Goal: Task Accomplishment & Management: Use online tool/utility

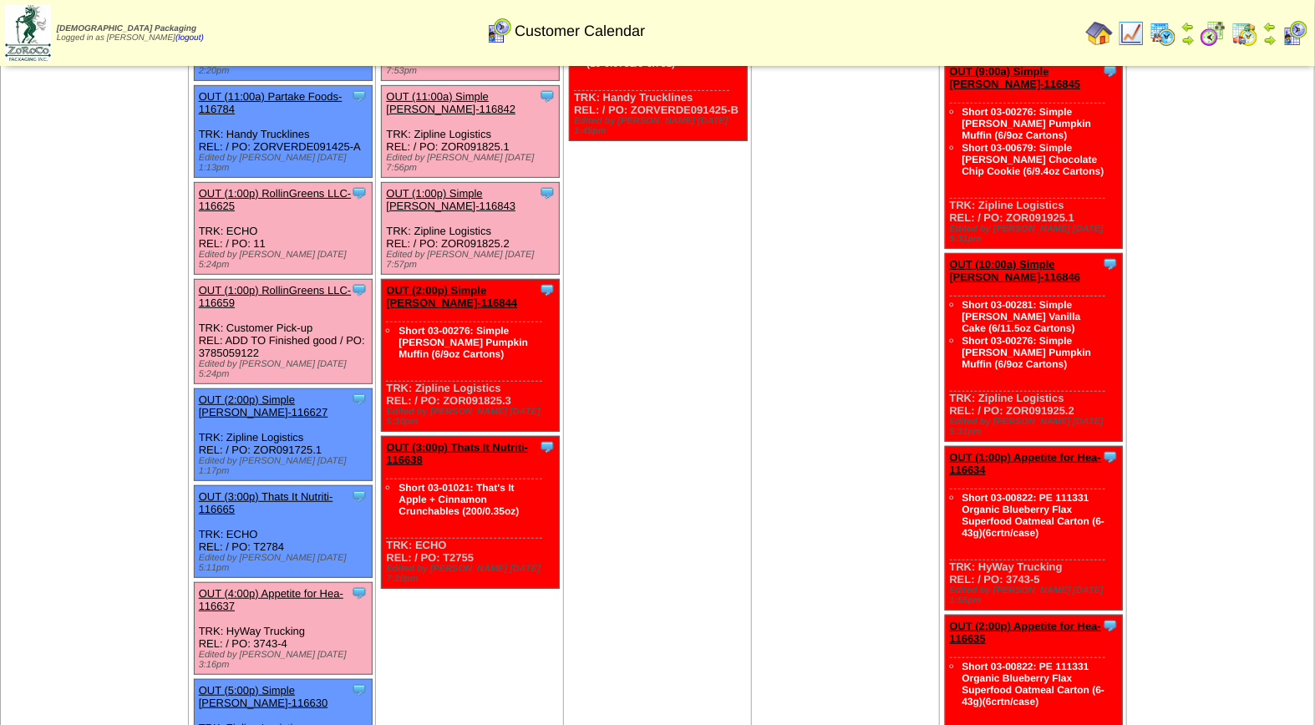
scroll to position [253, 0]
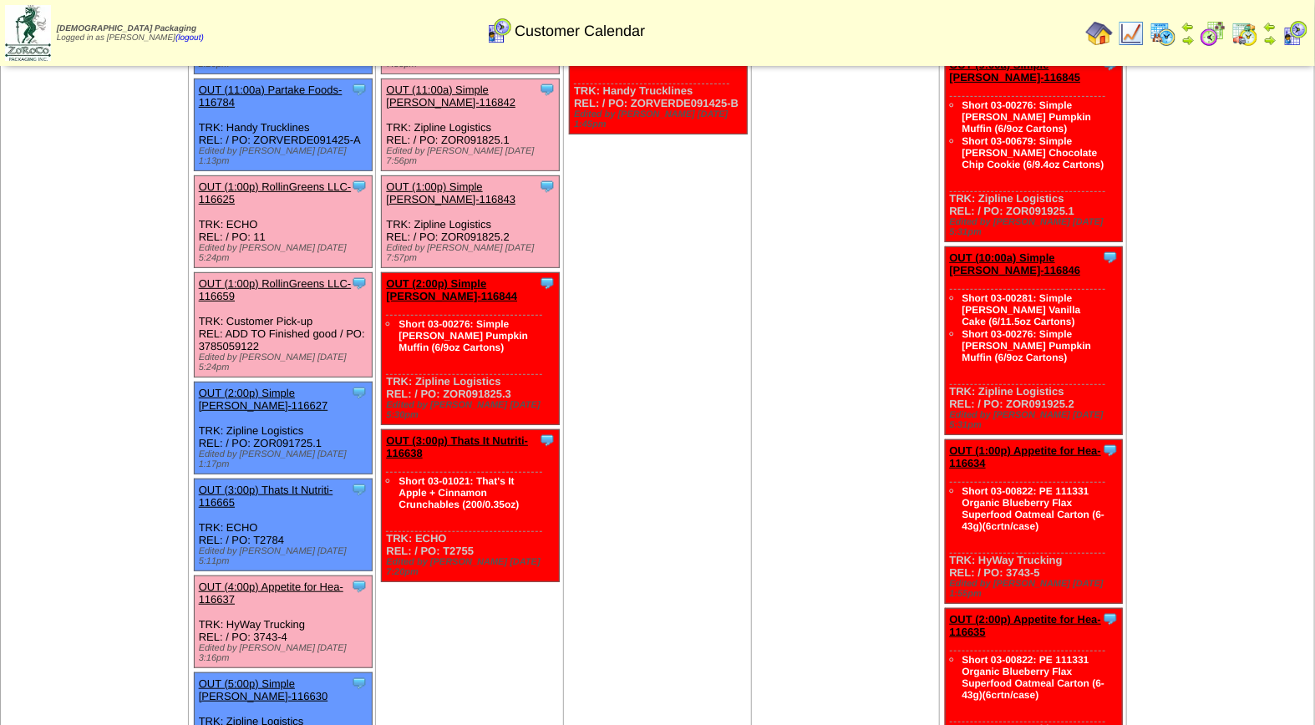
click at [243, 576] on div "Clone Item OUT (4:00p) Appetite for Hea-116637 Appetite for Healthy Living Sche…" at bounding box center [283, 622] width 178 height 92
click at [246, 576] on div "Clone Item OUT (4:00p) Appetite for Hea-116637 Appetite for Healthy Living Sche…" at bounding box center [283, 622] width 178 height 92
click at [246, 581] on link "OUT (4:00p) Appetite for Hea-116637" at bounding box center [271, 593] width 145 height 25
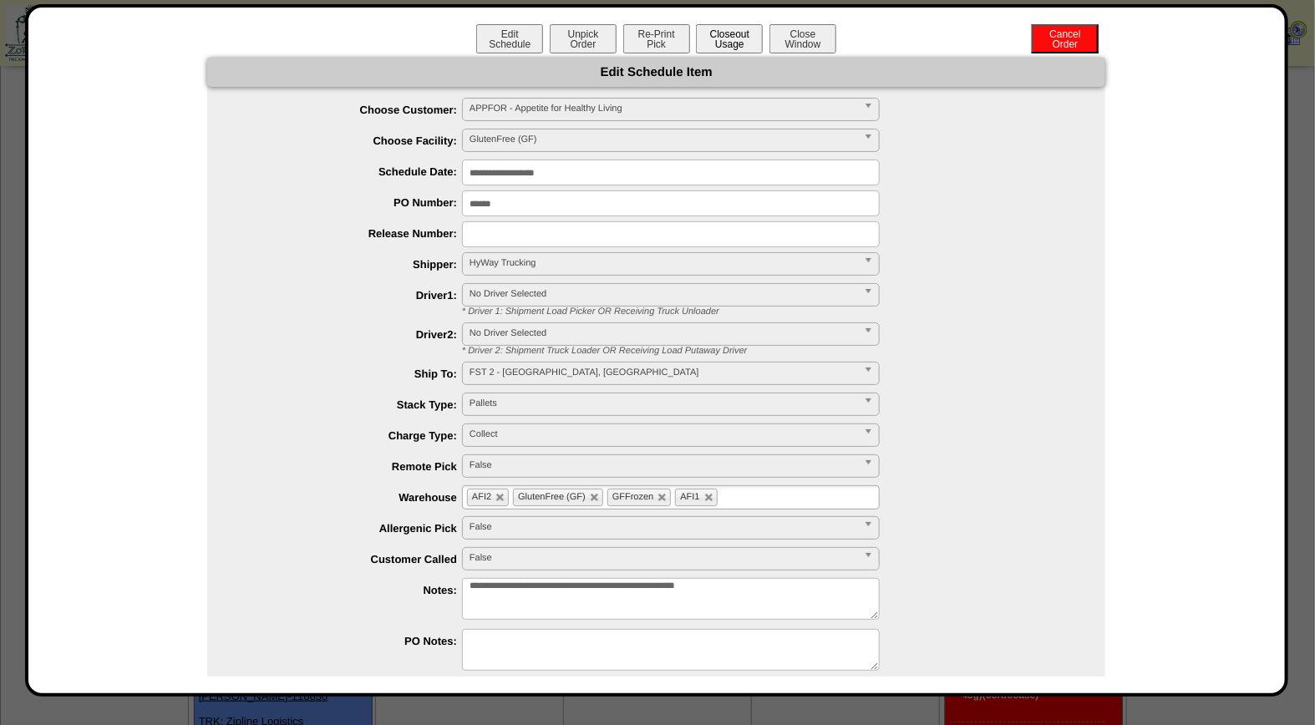
click at [727, 36] on button "Closeout Usage" at bounding box center [729, 38] width 67 height 29
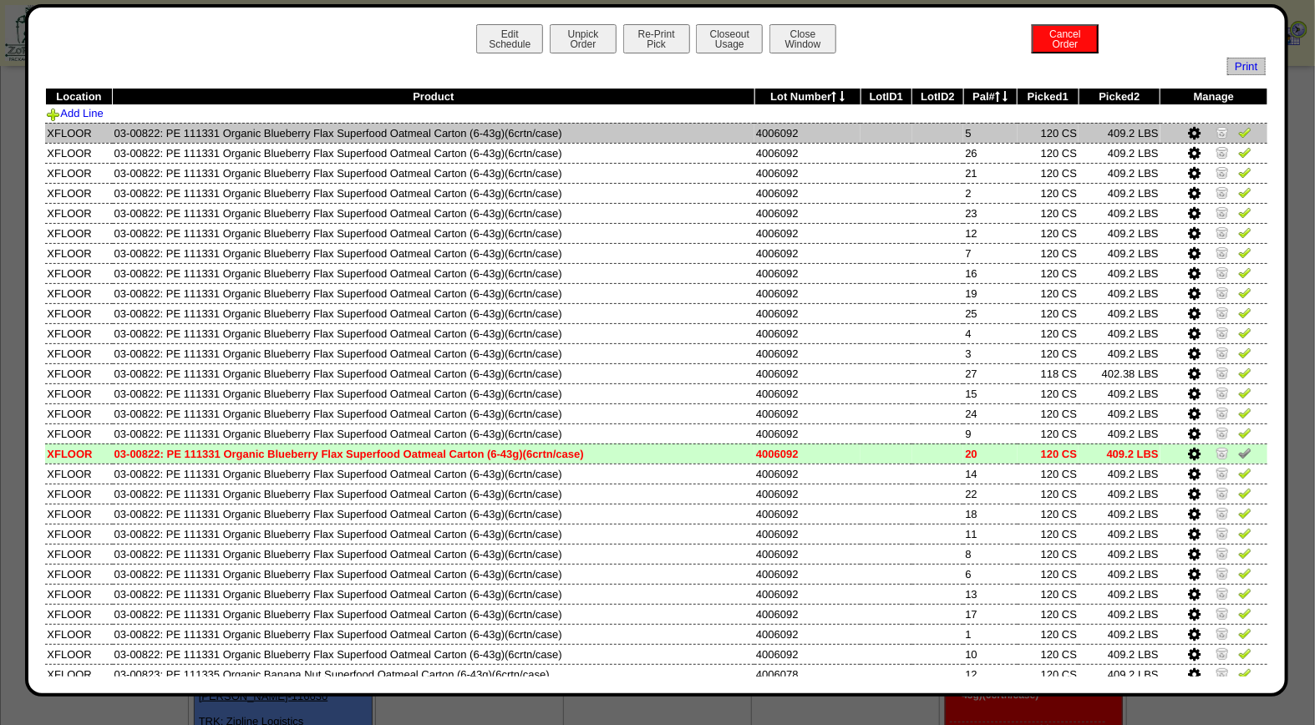
click at [1238, 135] on img at bounding box center [1244, 131] width 13 height 13
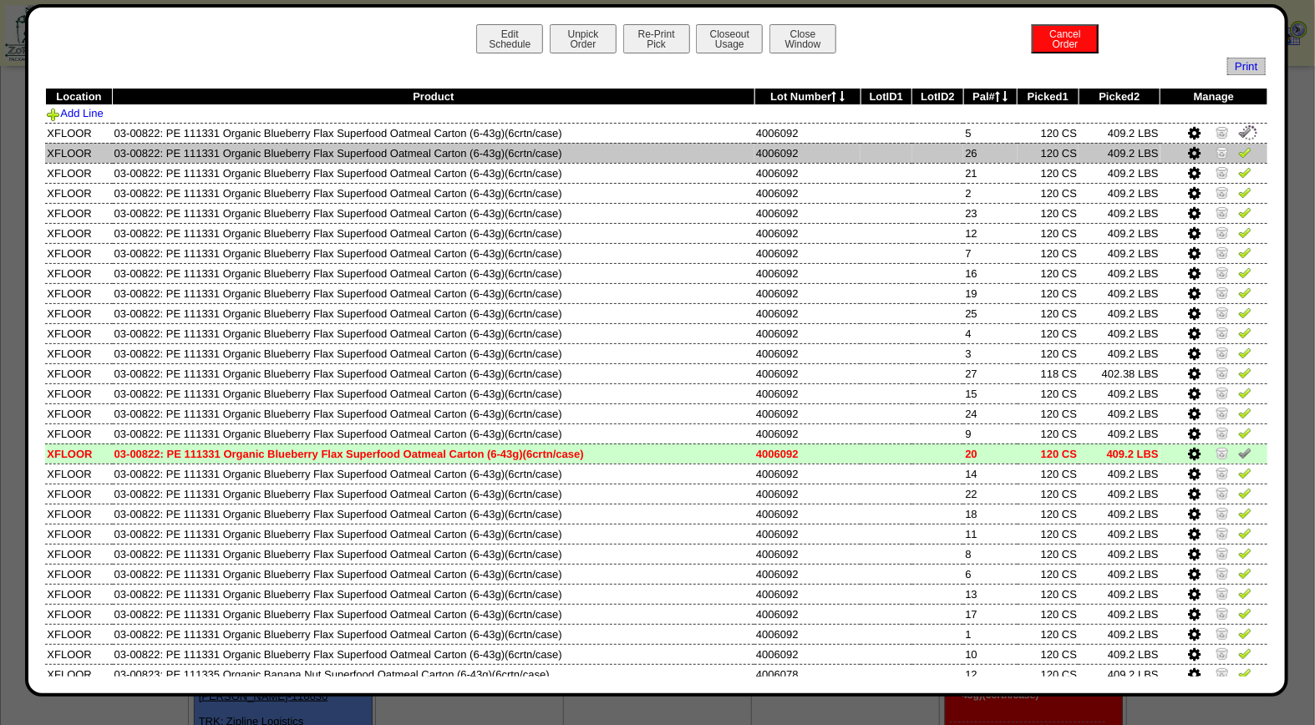
click at [1238, 154] on img at bounding box center [1244, 151] width 13 height 13
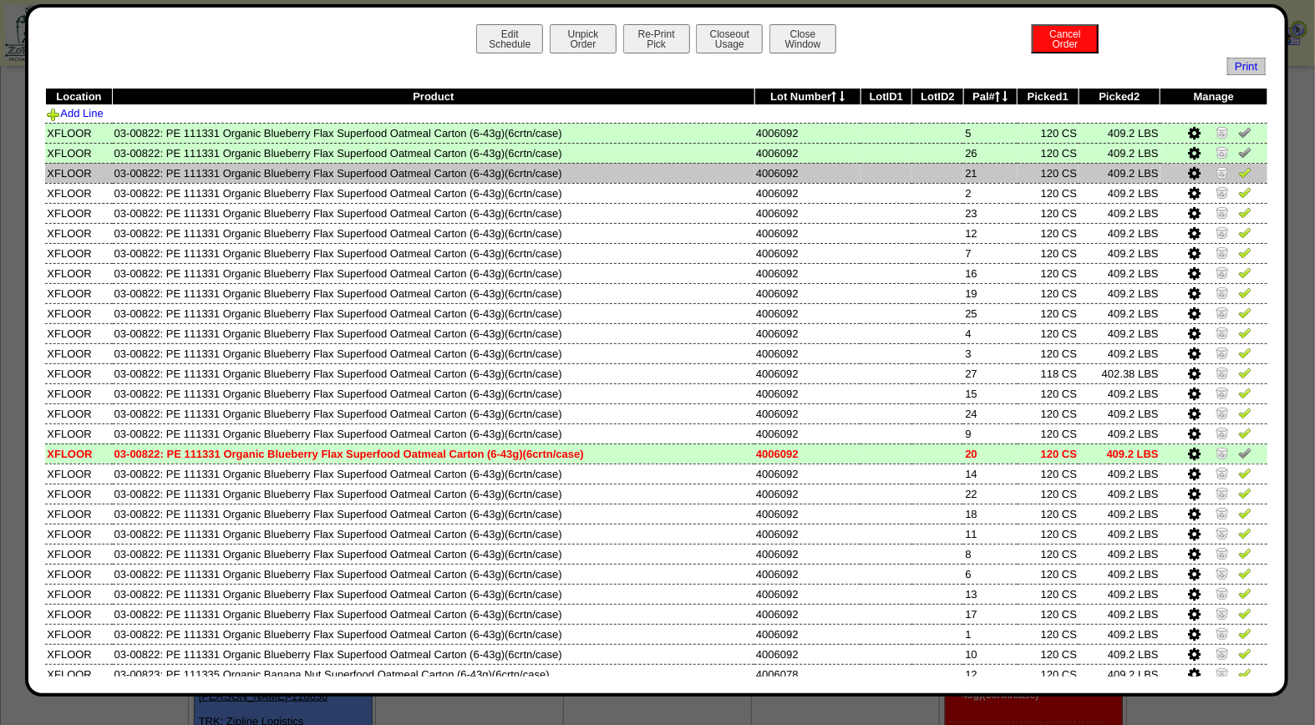
click at [1238, 170] on img at bounding box center [1244, 171] width 13 height 13
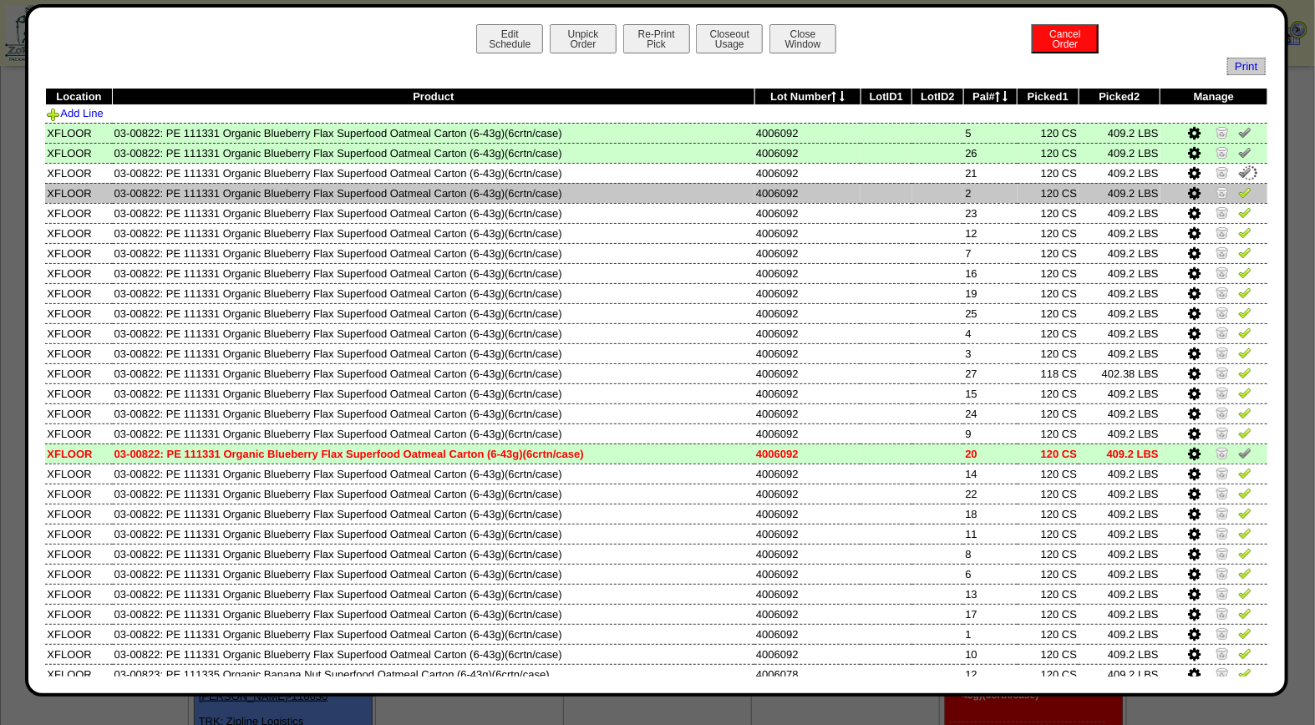
click at [1238, 190] on img at bounding box center [1244, 191] width 13 height 13
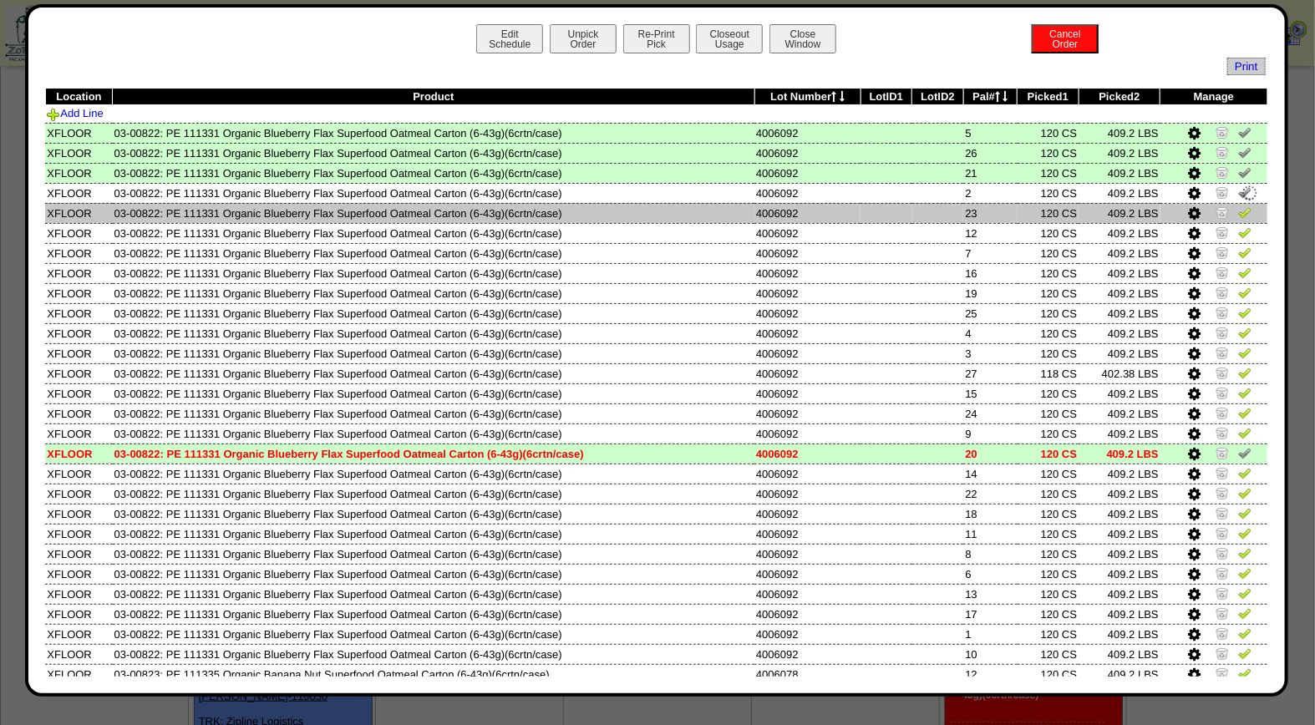
click at [1238, 211] on img at bounding box center [1244, 212] width 13 height 13
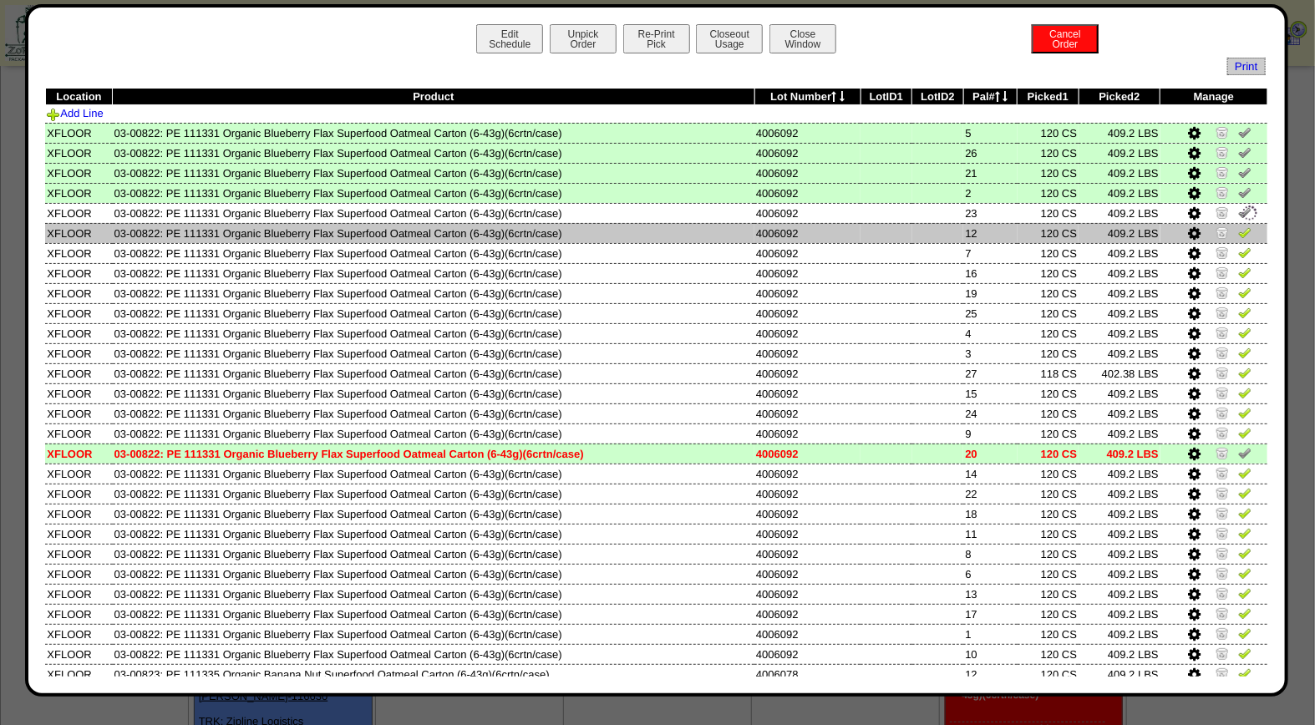
click at [1238, 235] on img at bounding box center [1244, 232] width 13 height 13
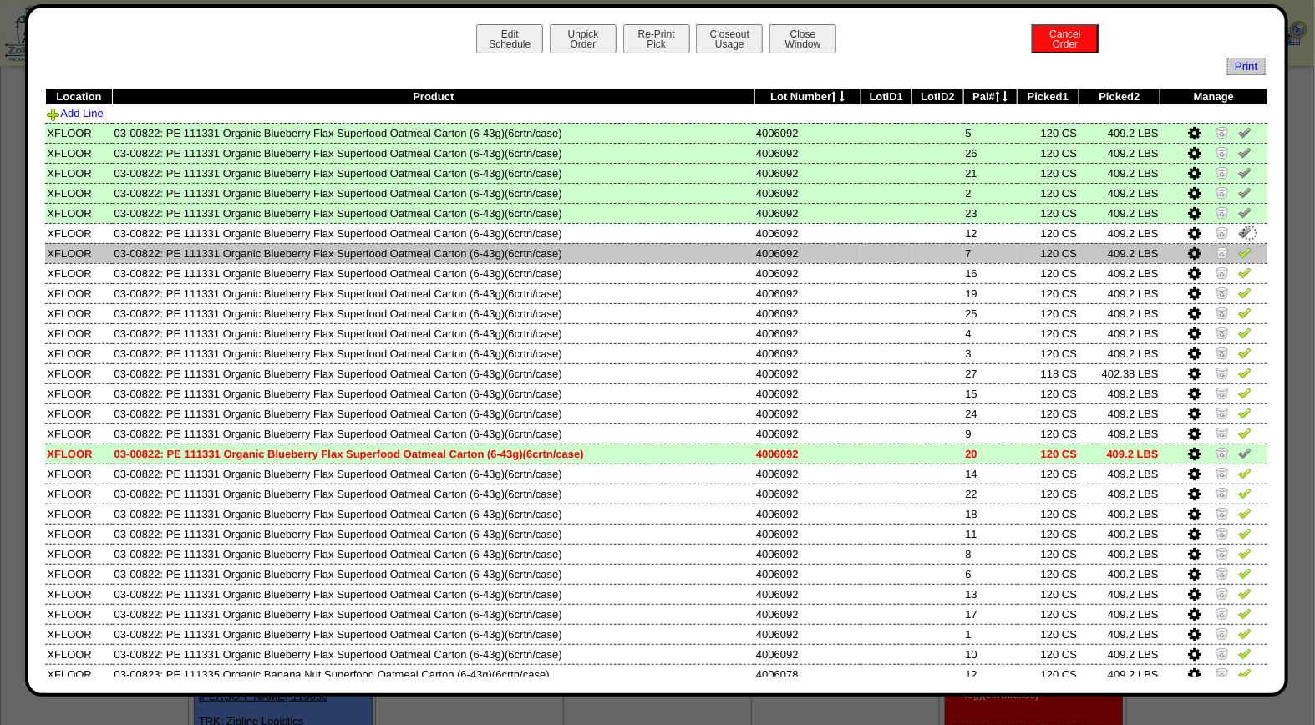
click at [1238, 251] on img at bounding box center [1244, 252] width 13 height 13
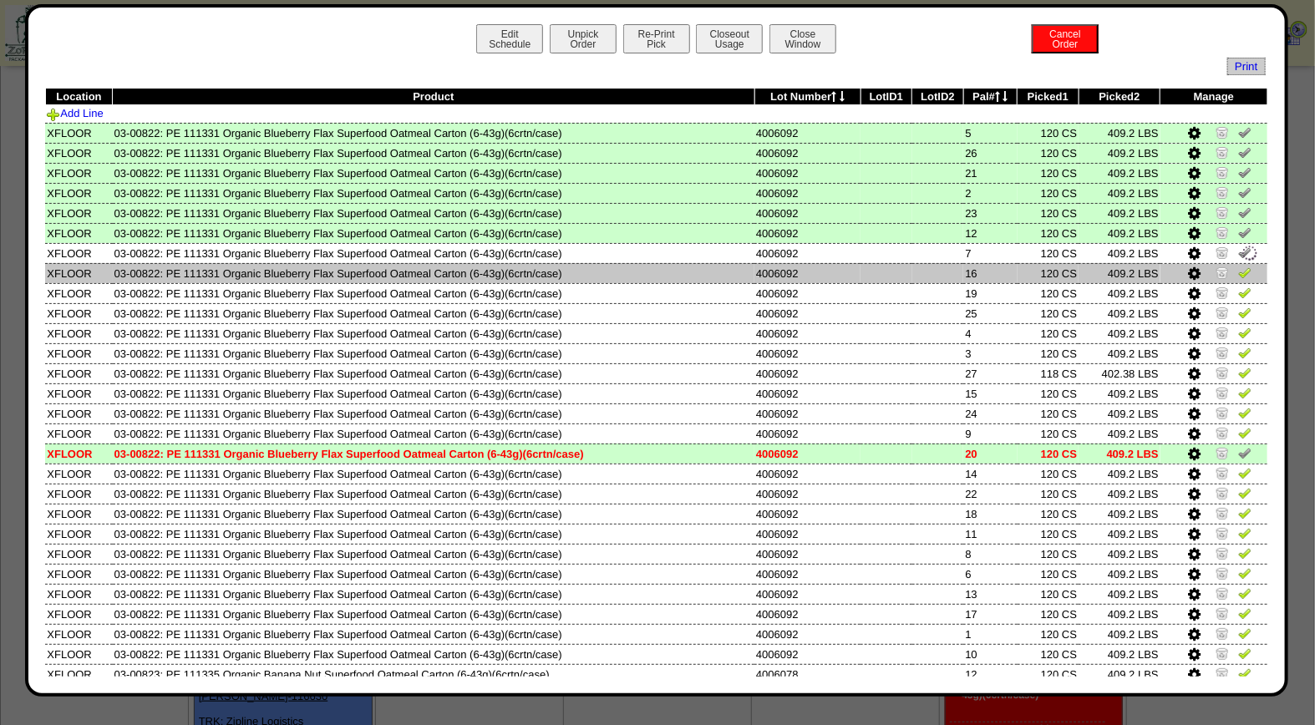
click at [1238, 269] on img at bounding box center [1244, 272] width 13 height 13
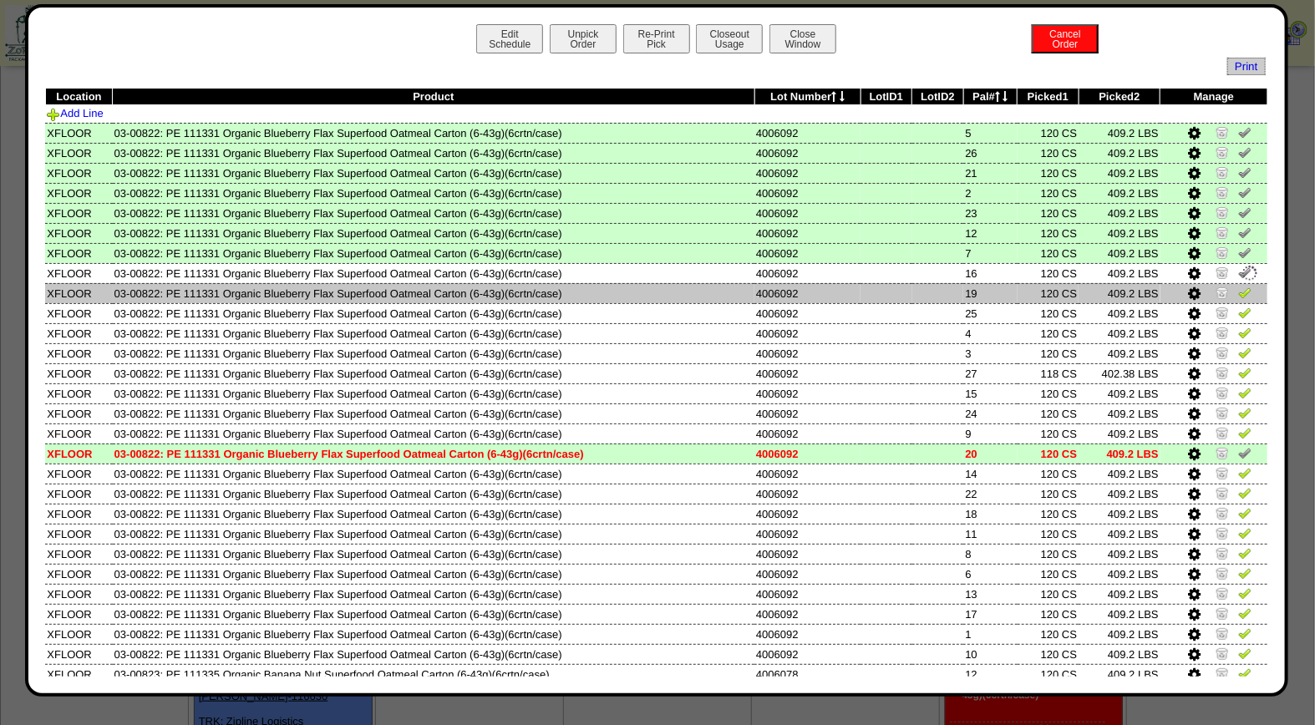
click at [1238, 288] on img at bounding box center [1244, 292] width 13 height 13
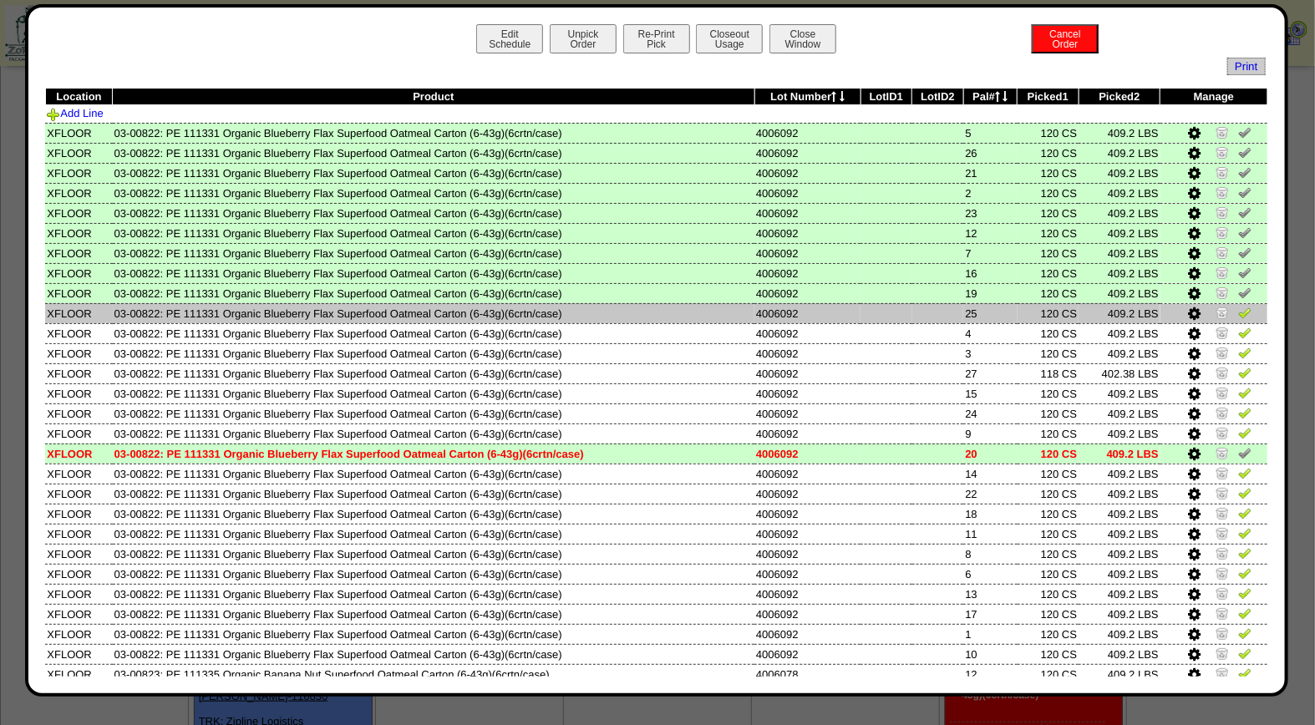
click at [1238, 314] on img at bounding box center [1244, 312] width 13 height 13
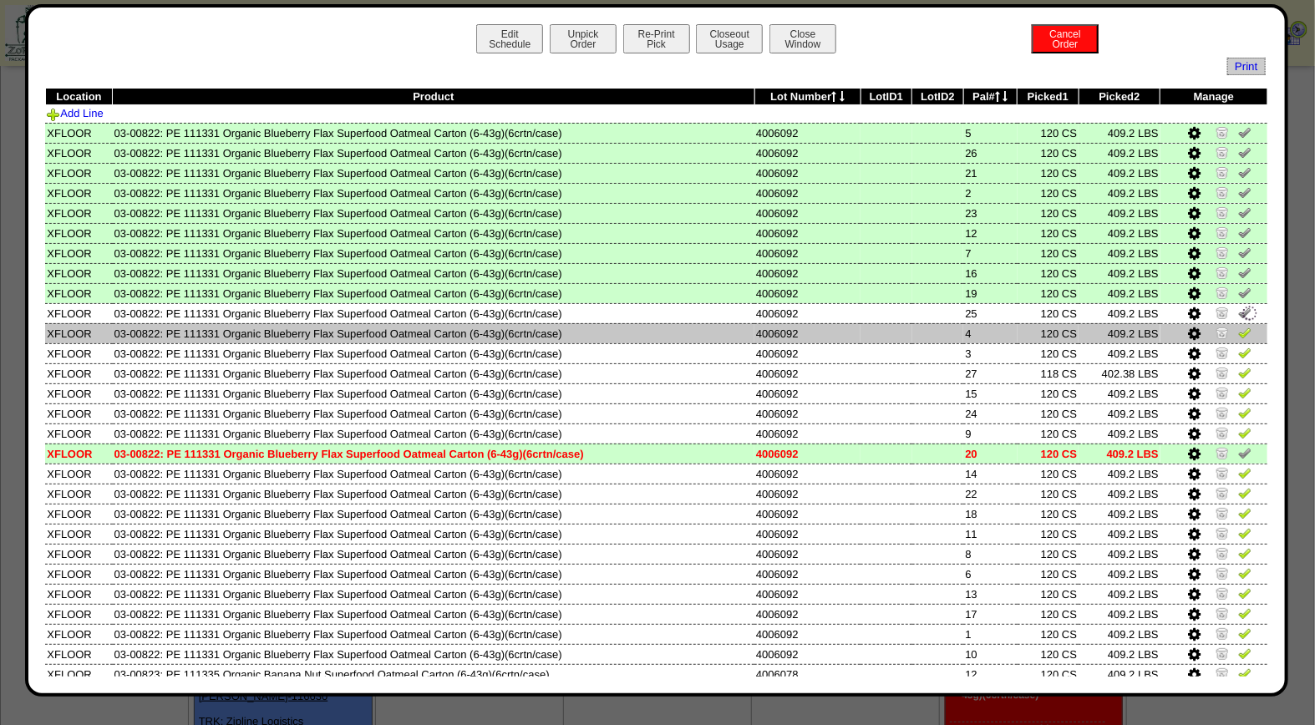
click at [1238, 327] on img at bounding box center [1244, 332] width 13 height 13
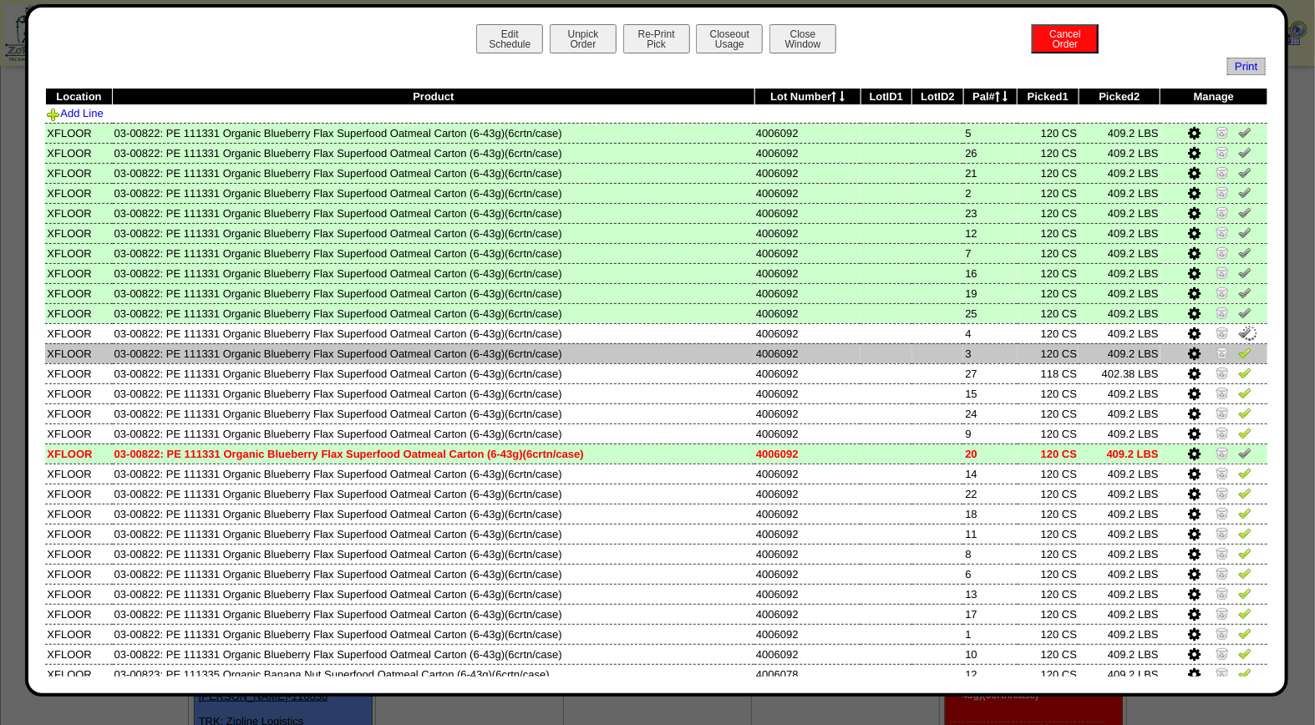
click at [1238, 346] on img at bounding box center [1244, 352] width 13 height 13
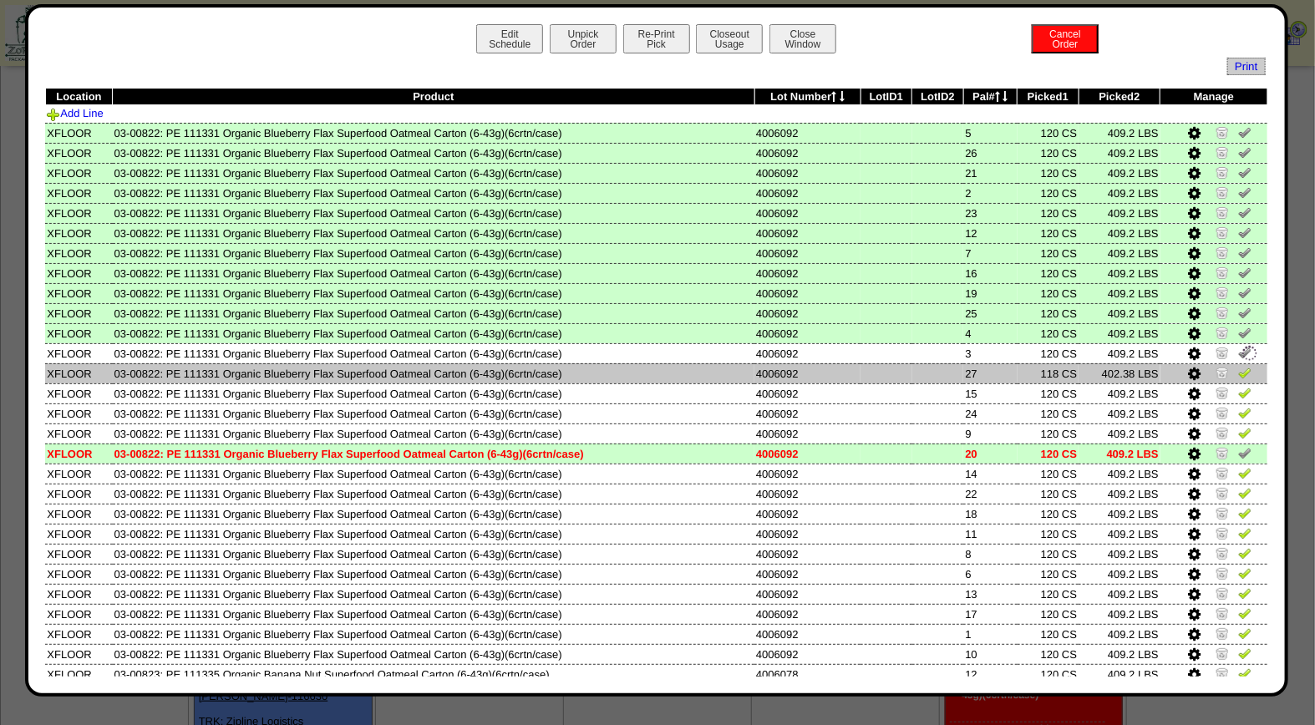
click at [1238, 370] on img at bounding box center [1244, 372] width 13 height 13
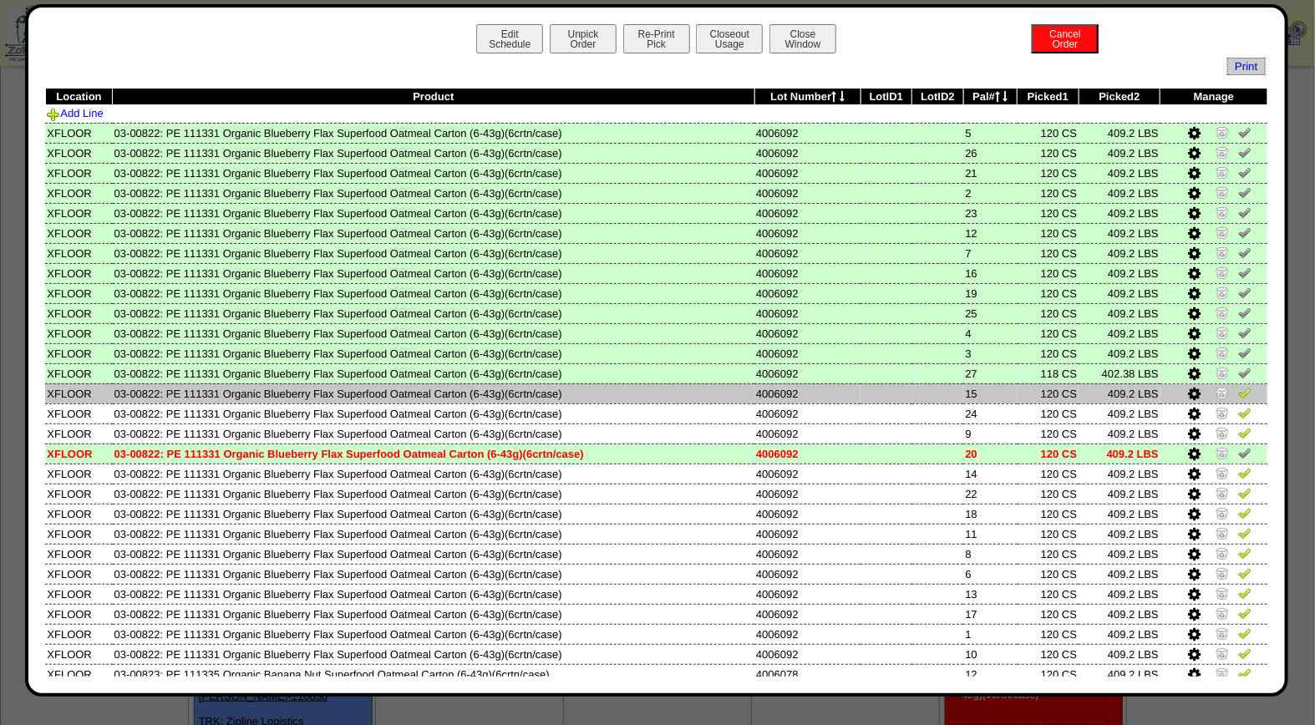
click at [1238, 387] on img at bounding box center [1244, 392] width 13 height 13
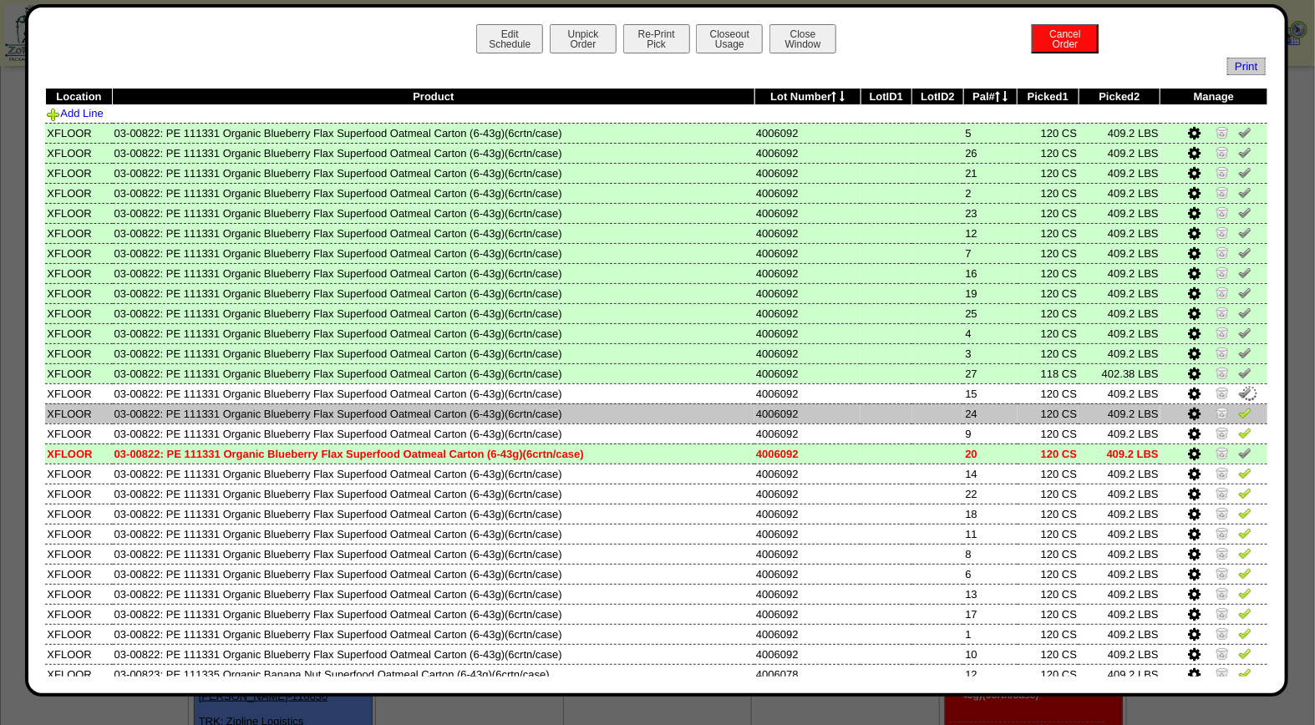
click at [1238, 406] on img at bounding box center [1244, 412] width 13 height 13
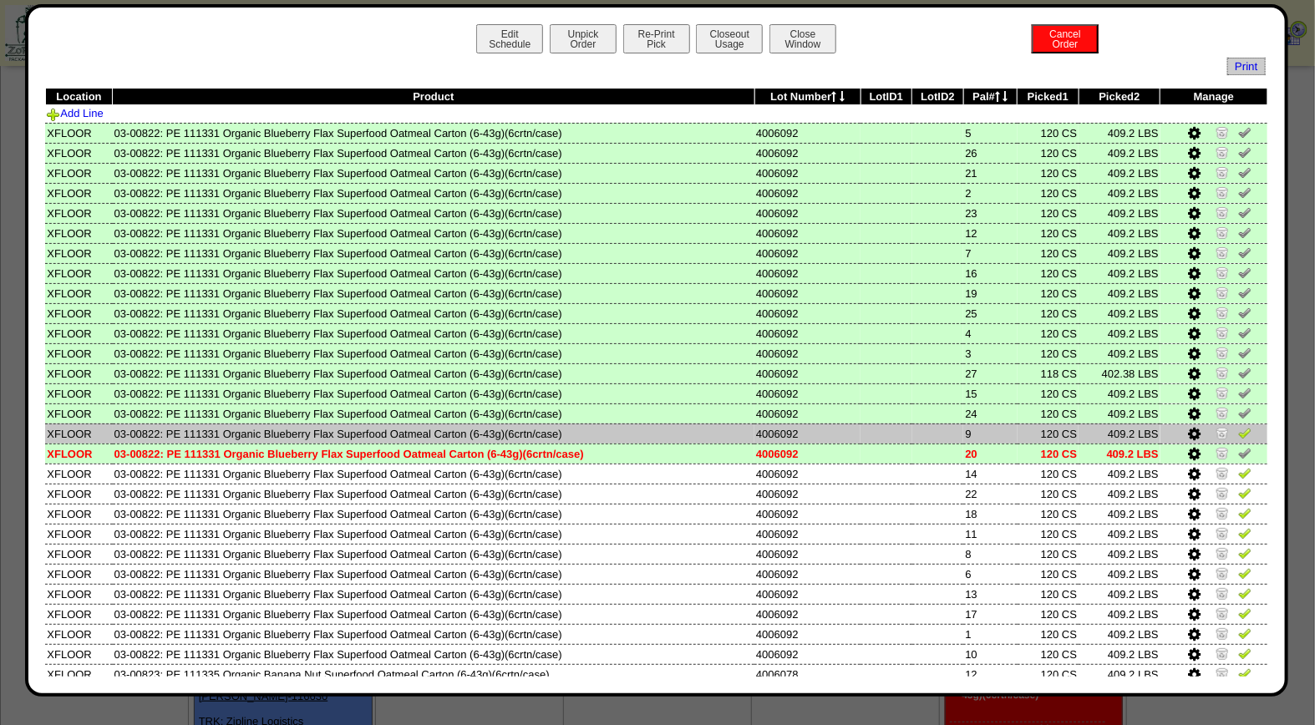
click at [1238, 428] on img at bounding box center [1244, 432] width 13 height 13
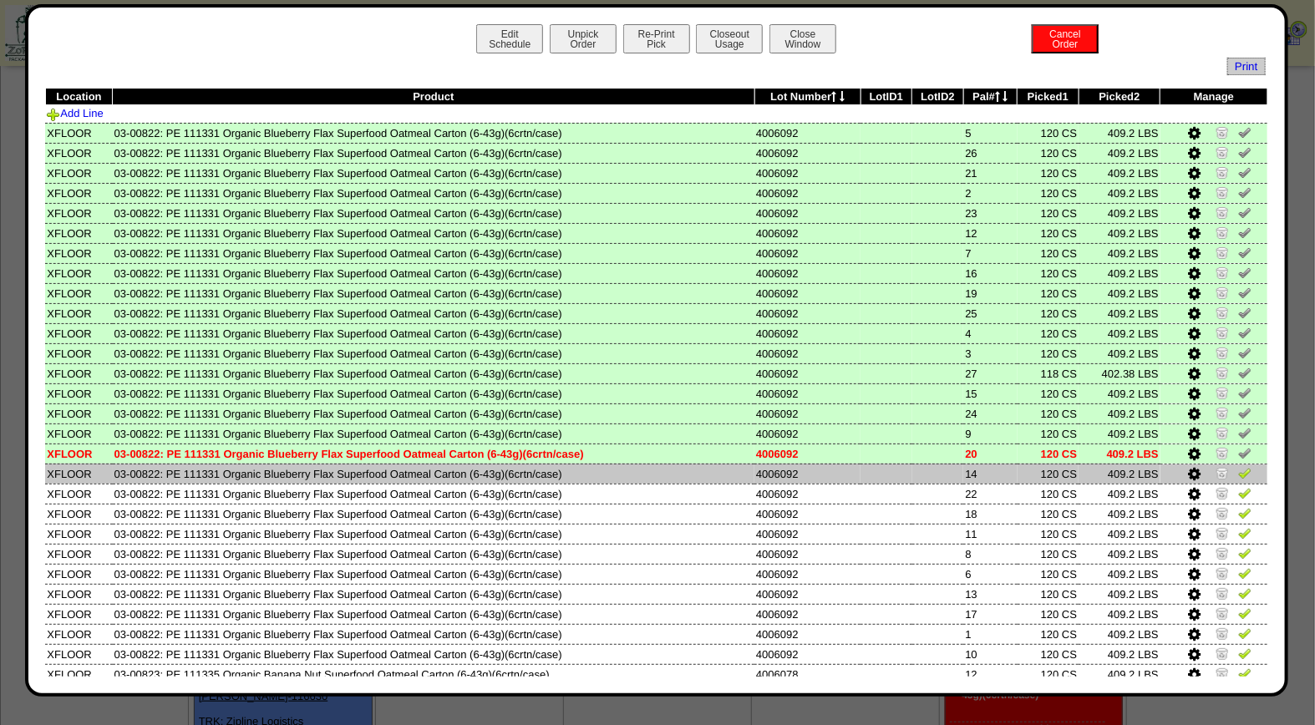
click at [1238, 466] on img at bounding box center [1244, 472] width 13 height 13
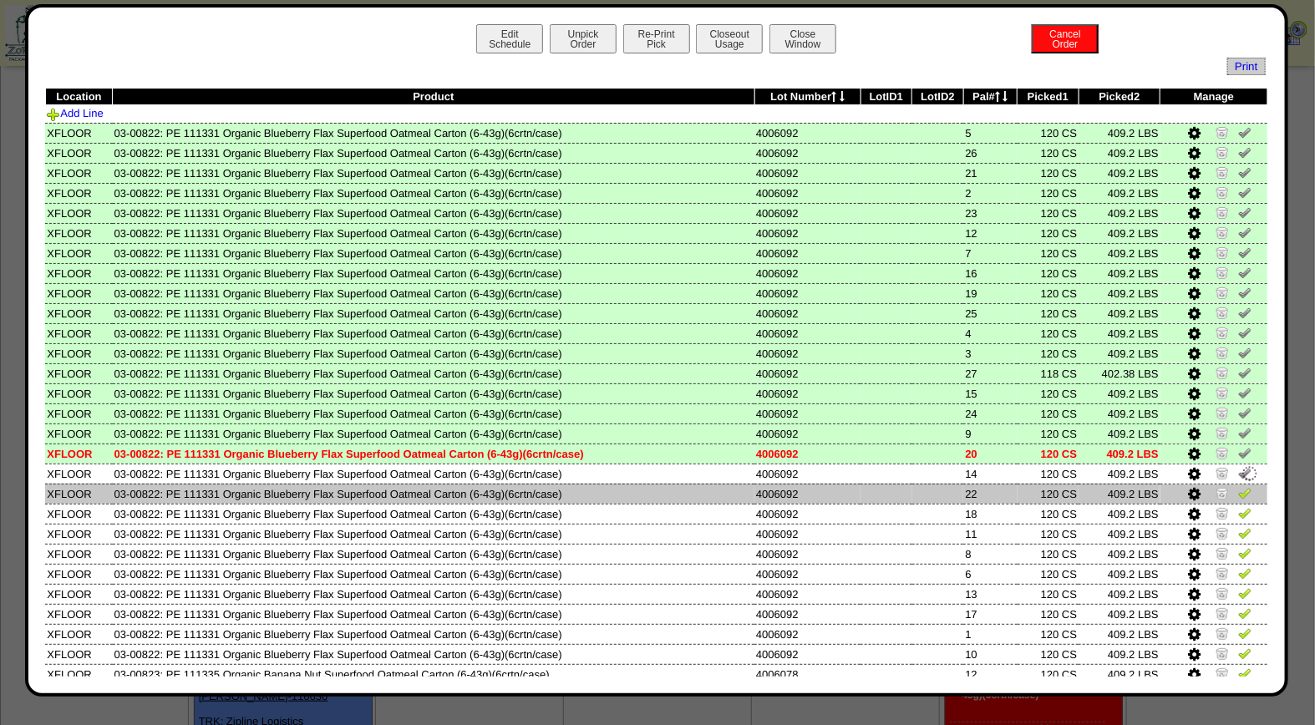
click at [1238, 486] on img at bounding box center [1244, 492] width 13 height 13
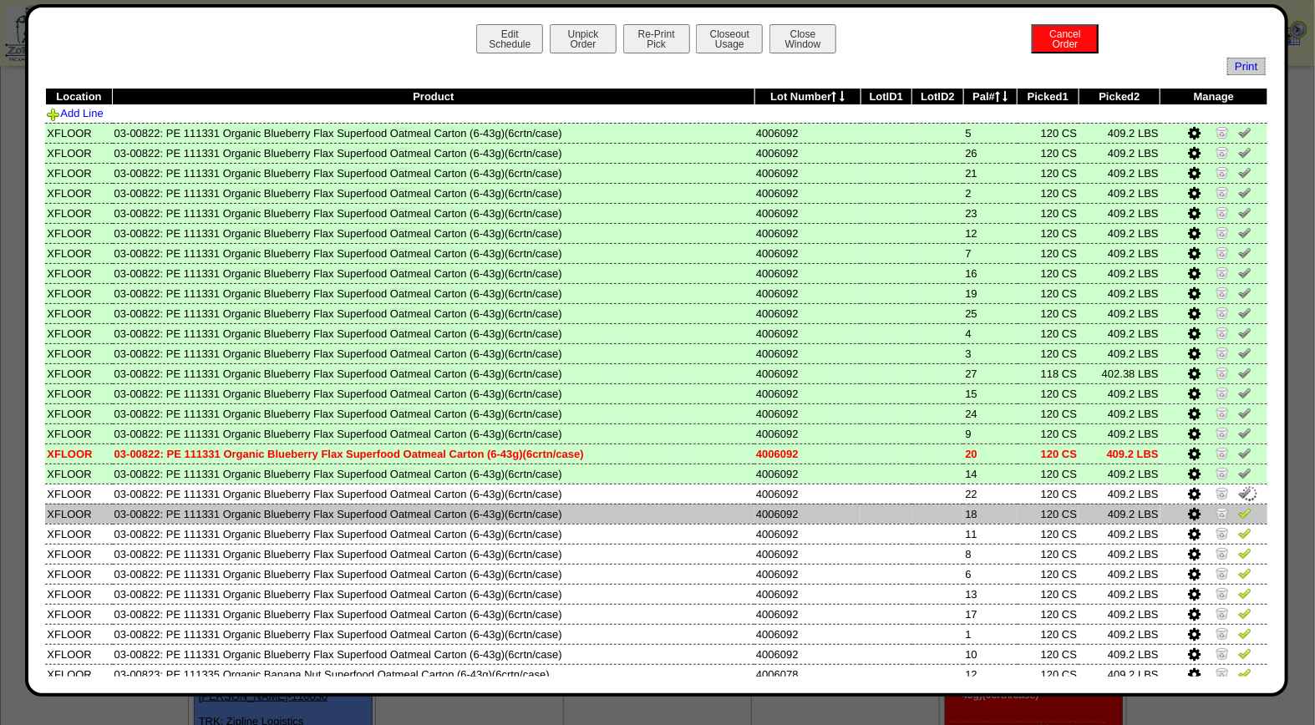
click at [1238, 506] on img at bounding box center [1244, 512] width 13 height 13
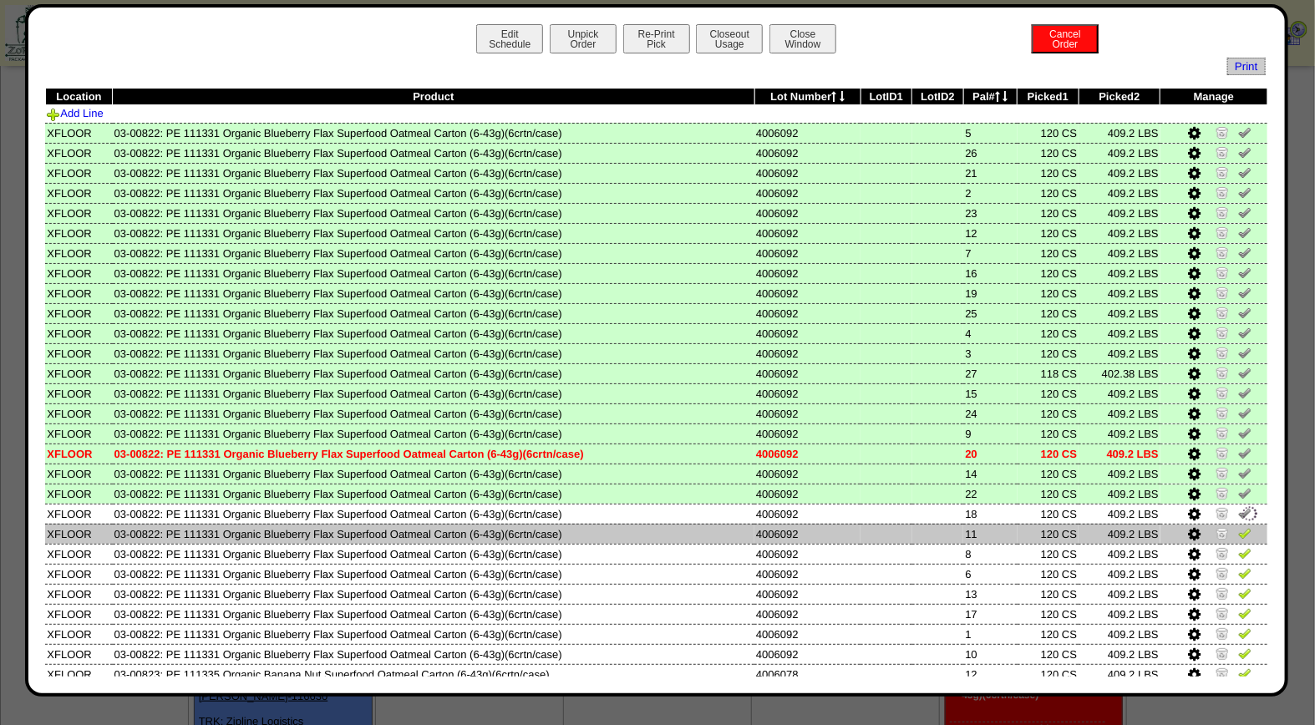
click at [1238, 526] on img at bounding box center [1244, 532] width 13 height 13
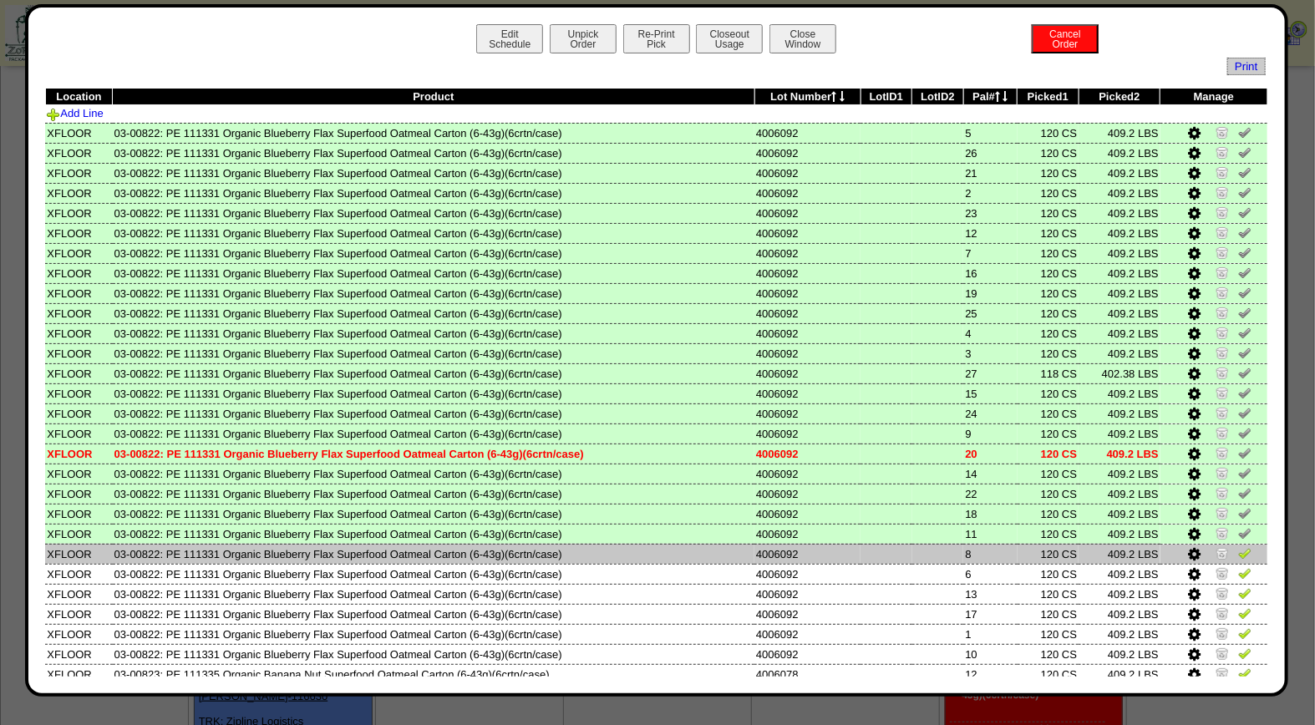
click at [1238, 549] on img at bounding box center [1244, 552] width 13 height 13
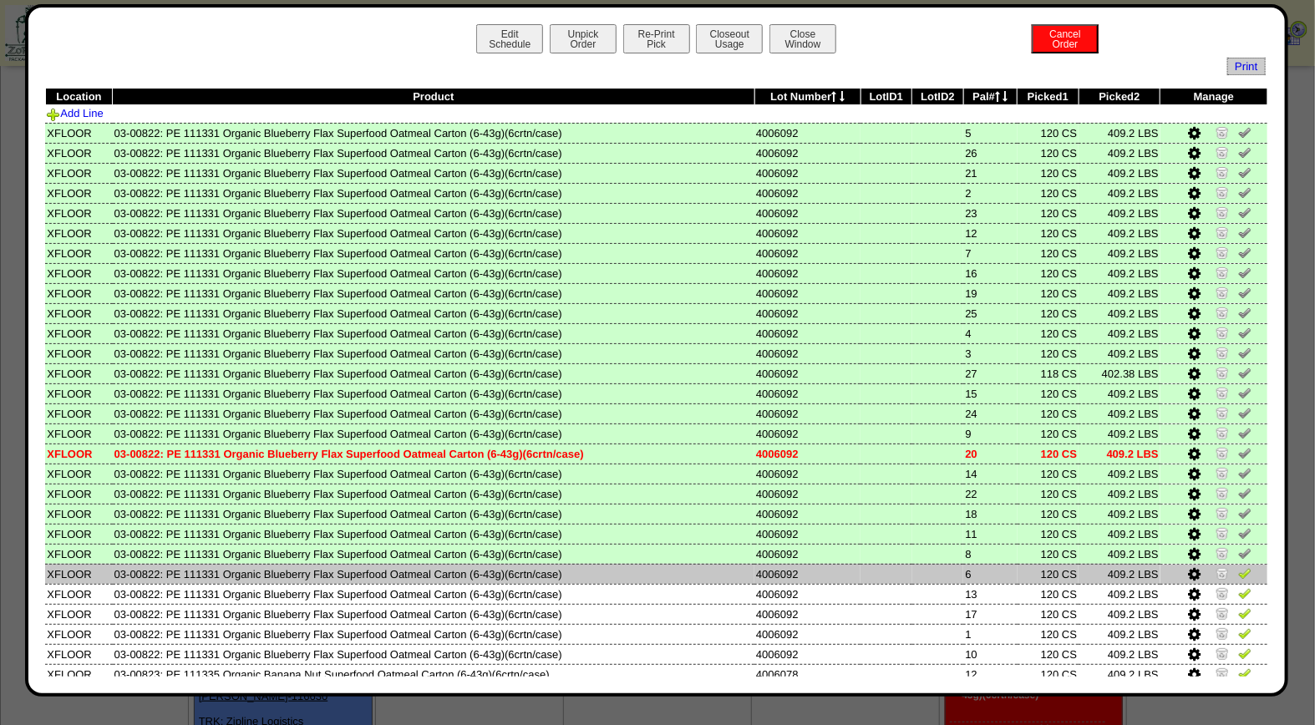
click at [1238, 571] on img at bounding box center [1244, 572] width 13 height 13
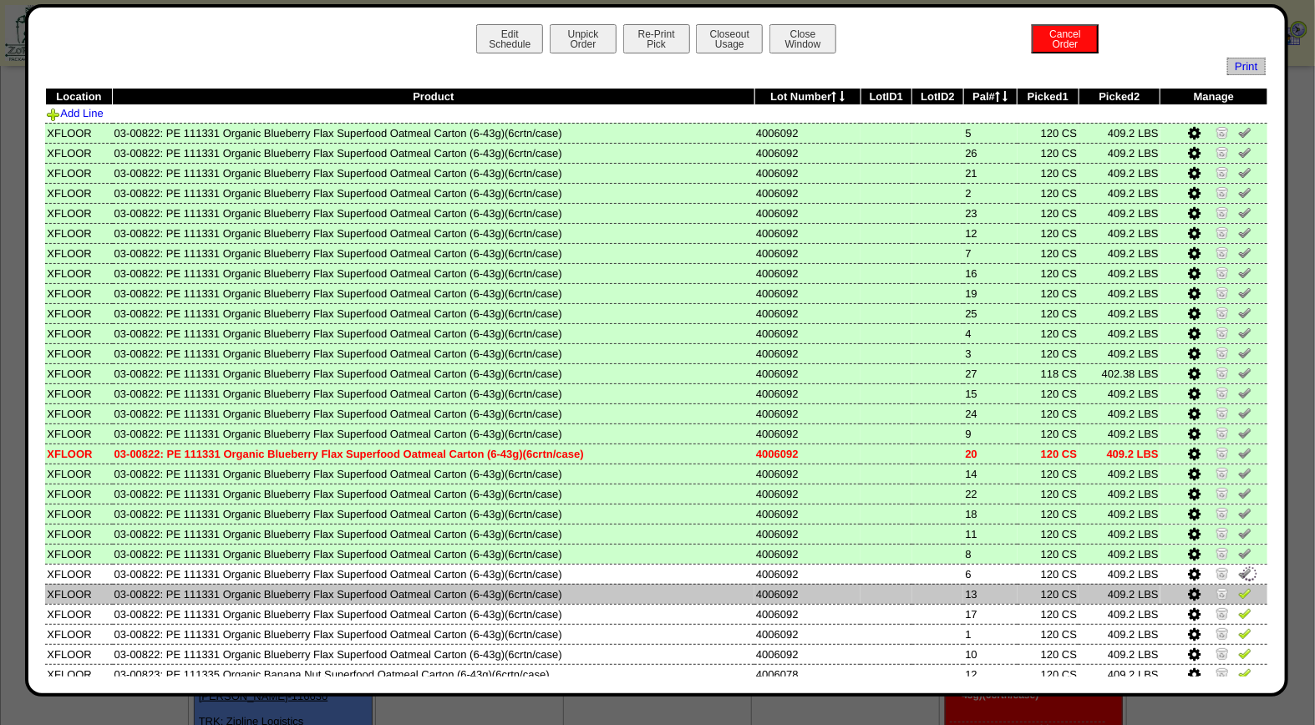
click at [1238, 590] on img at bounding box center [1244, 592] width 13 height 13
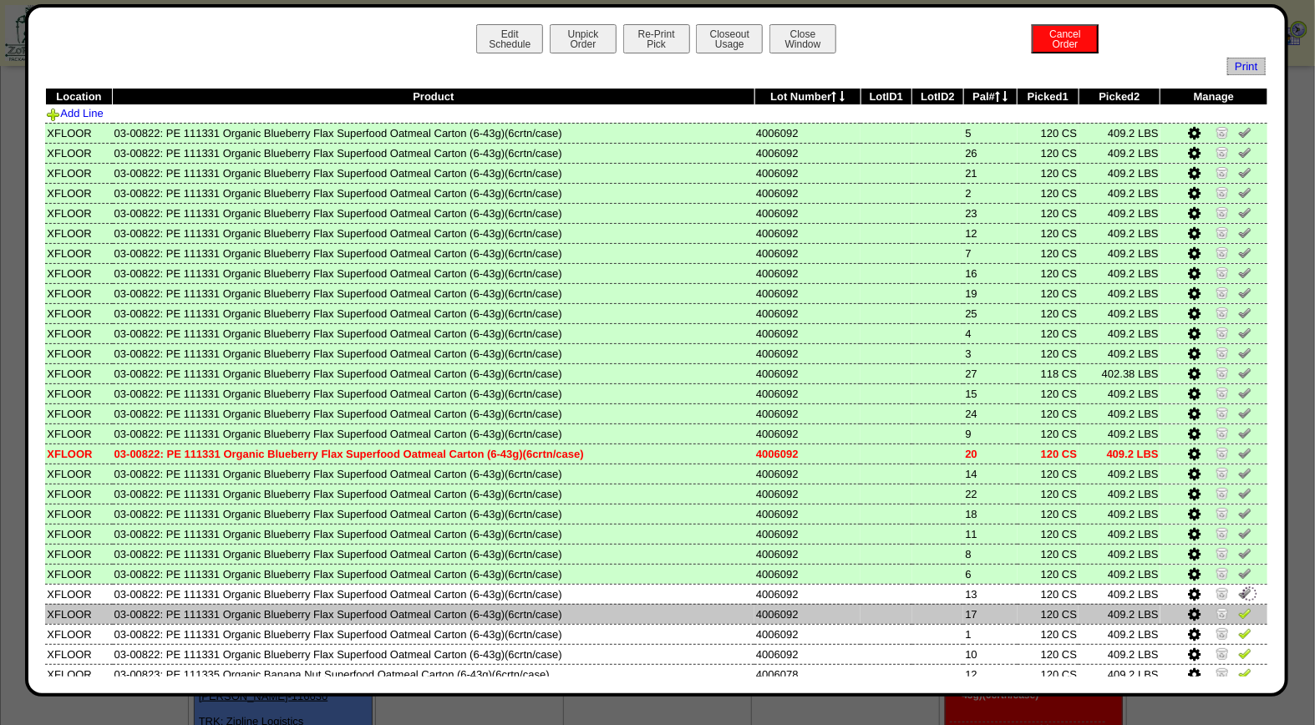
click at [1238, 610] on img at bounding box center [1244, 613] width 13 height 13
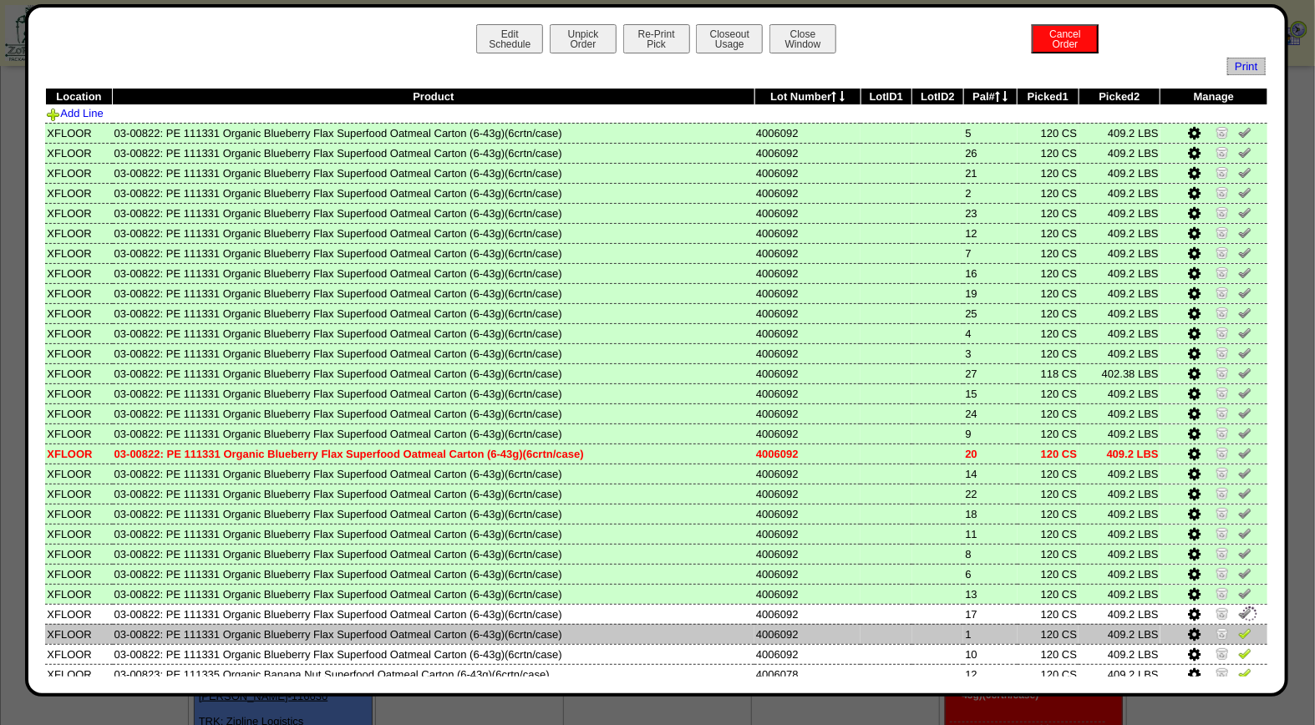
click at [1238, 627] on img at bounding box center [1244, 633] width 13 height 13
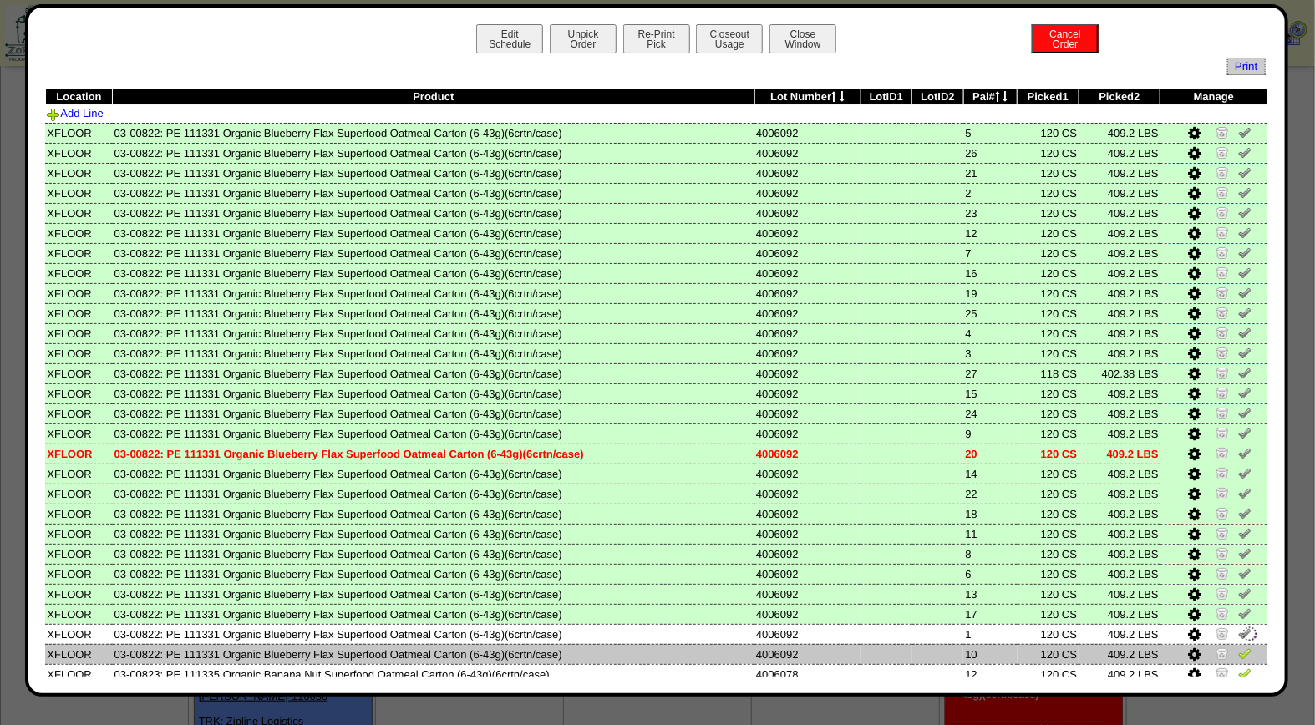
drag, startPoint x: 1235, startPoint y: 645, endPoint x: 1234, endPoint y: 655, distance: 10.1
click at [1238, 647] on img at bounding box center [1244, 653] width 13 height 13
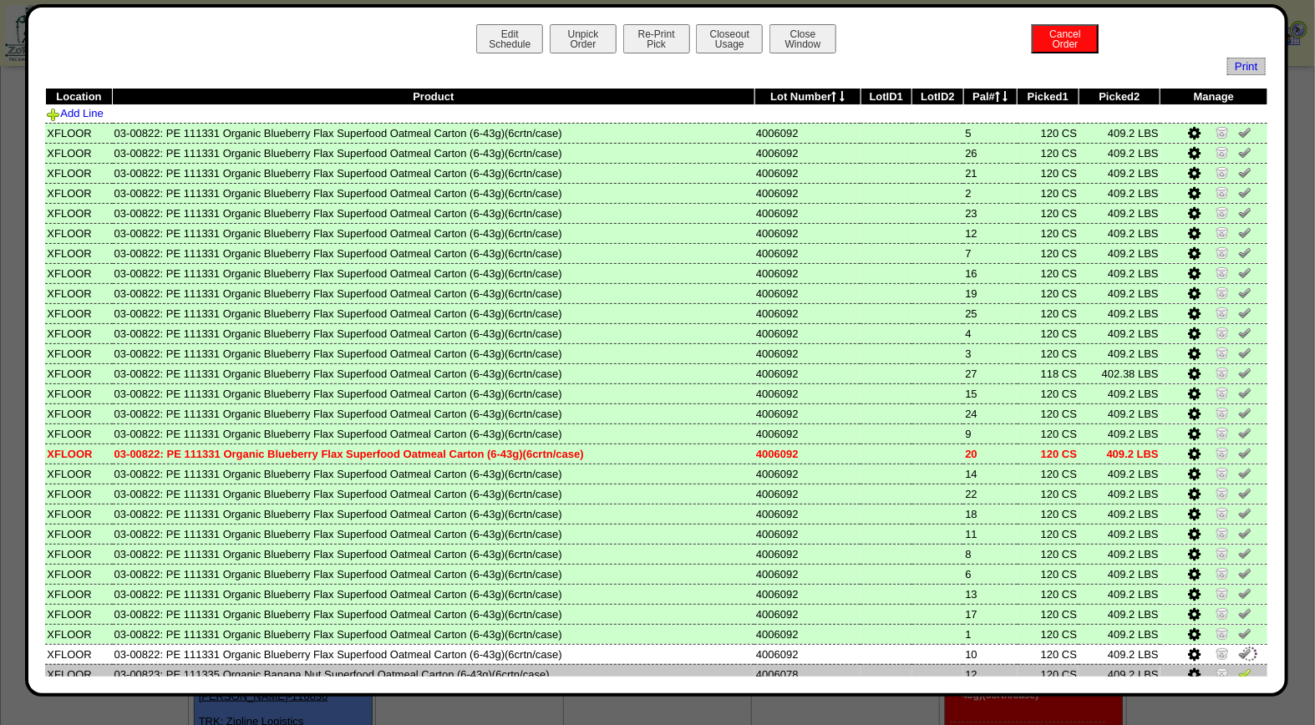
click at [1238, 668] on img at bounding box center [1244, 673] width 13 height 13
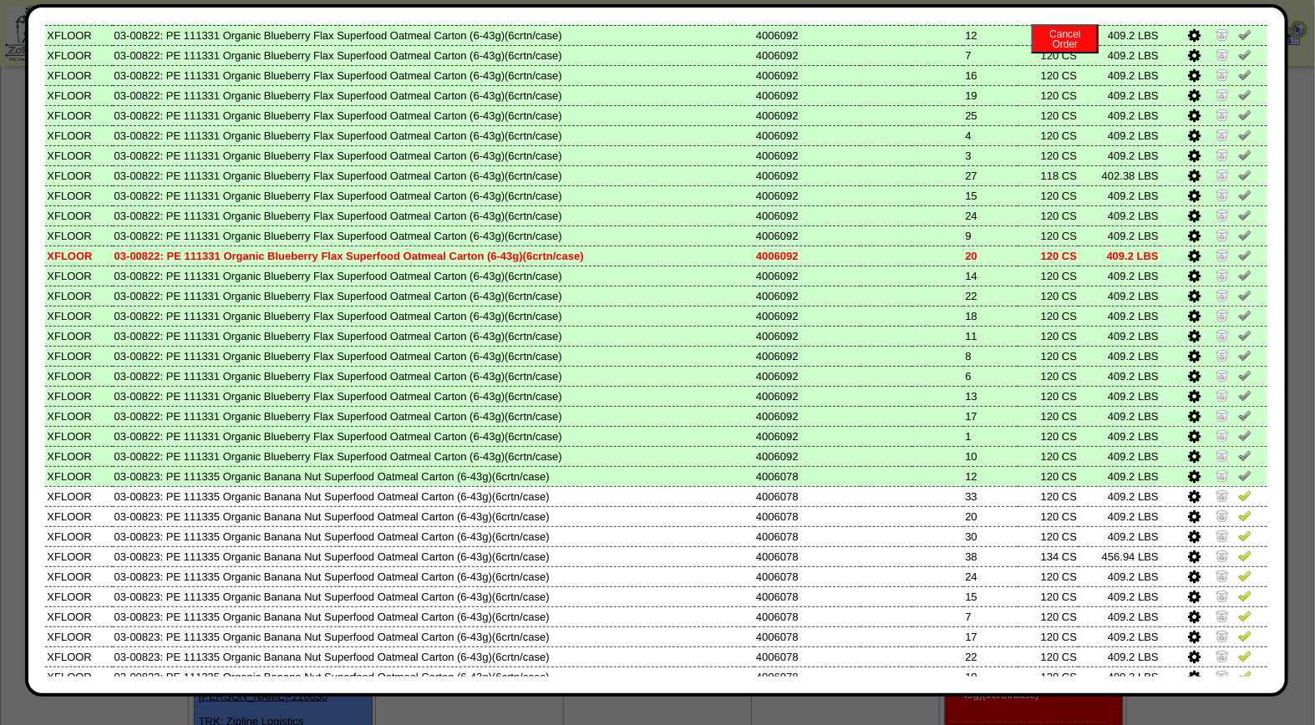
scroll to position [359, 0]
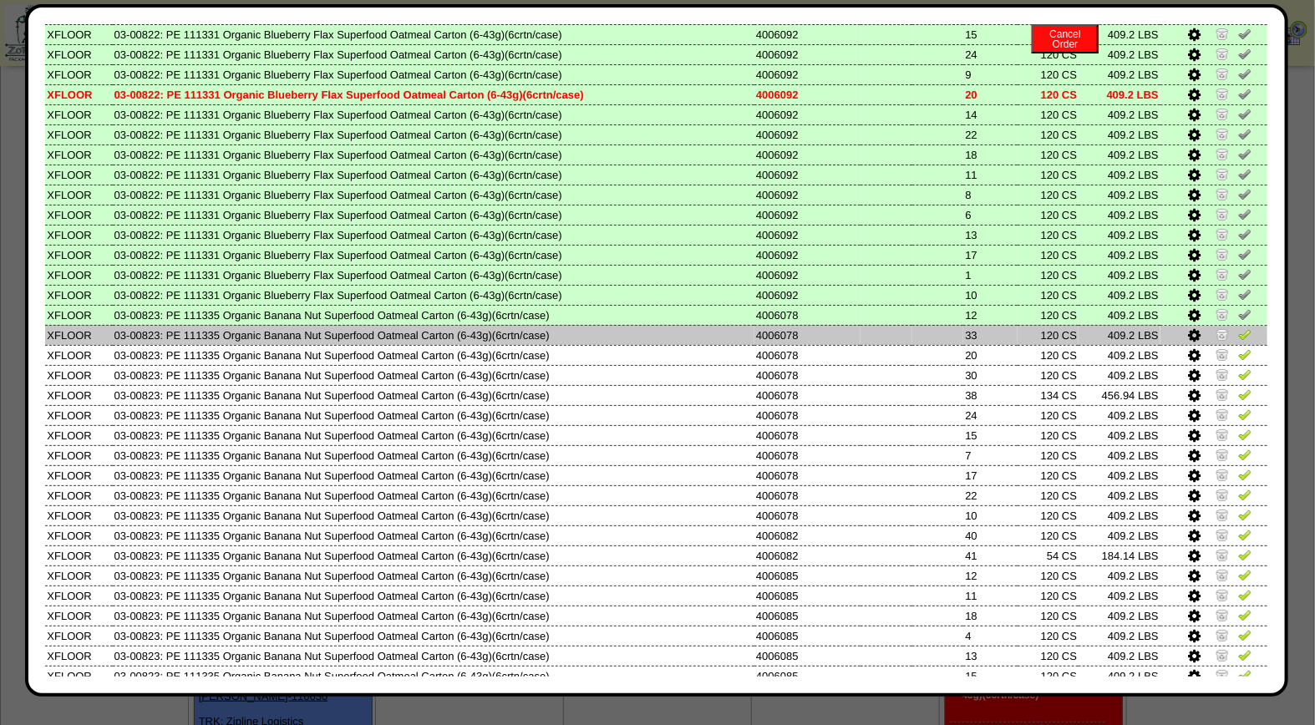
click at [1238, 327] on img at bounding box center [1244, 333] width 13 height 13
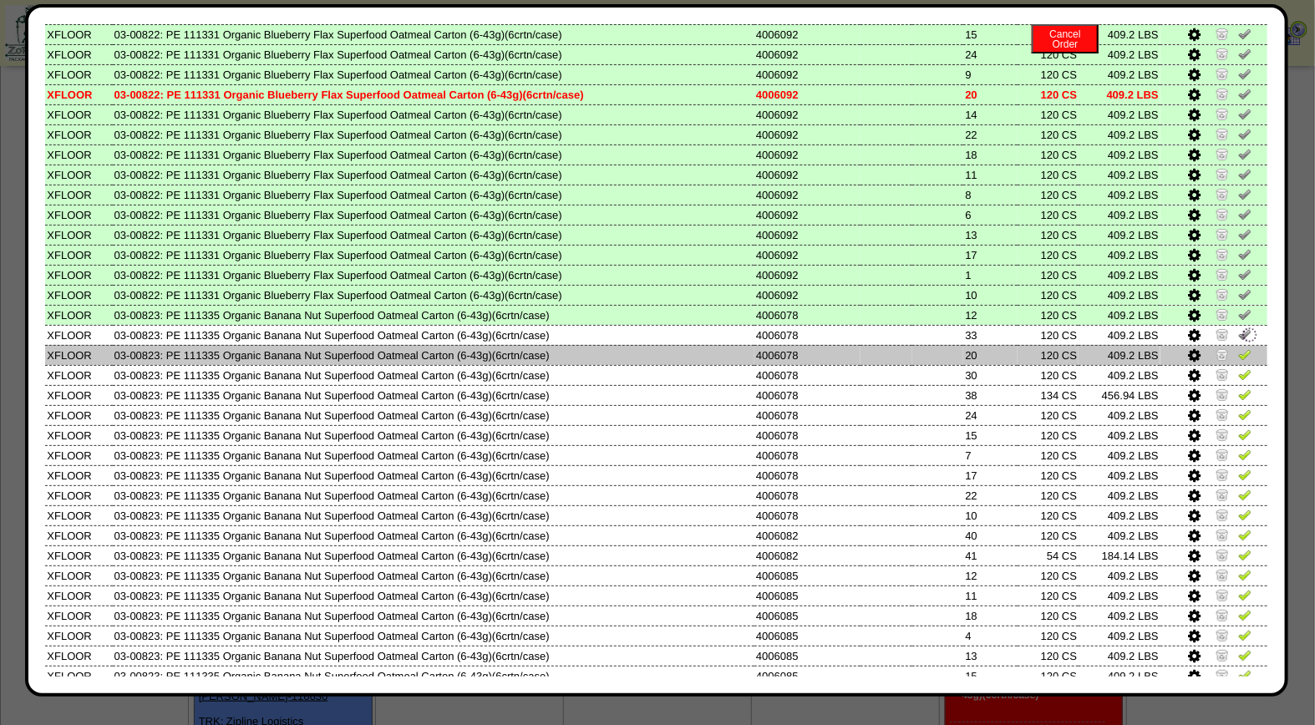
click at [1238, 348] on img at bounding box center [1244, 354] width 13 height 13
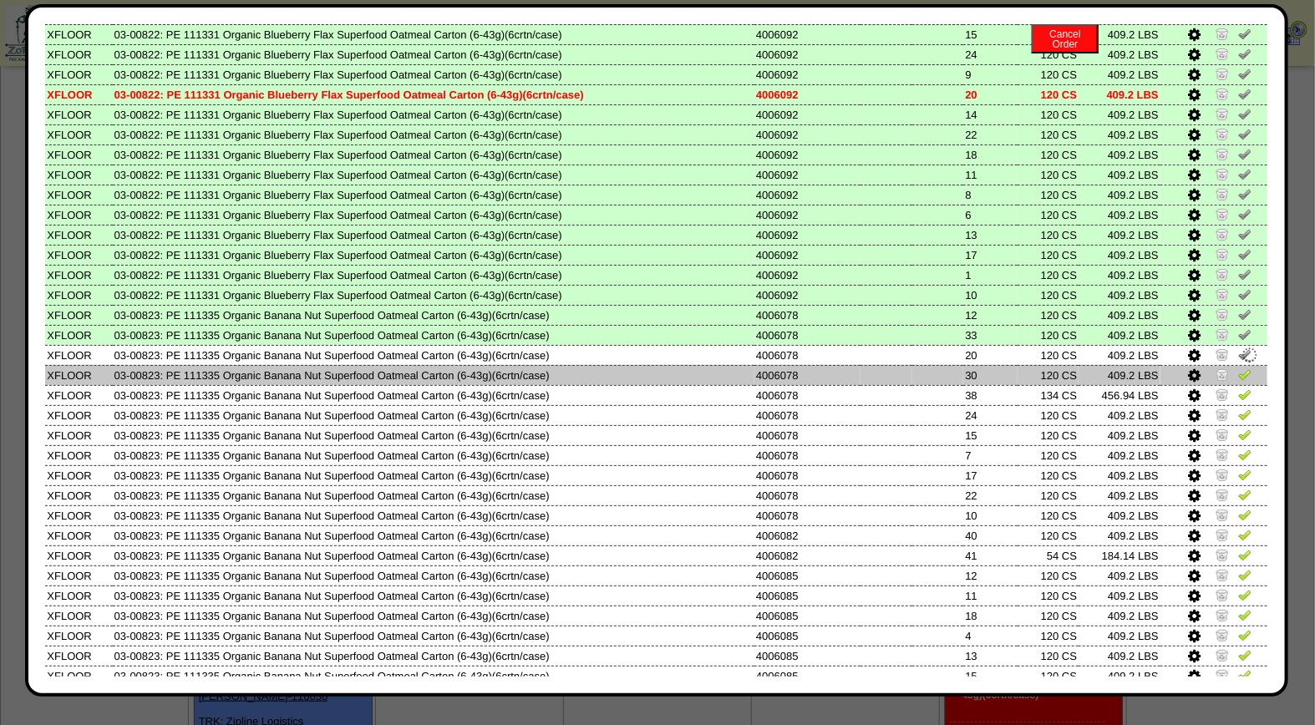
click at [1238, 368] on img at bounding box center [1244, 374] width 13 height 13
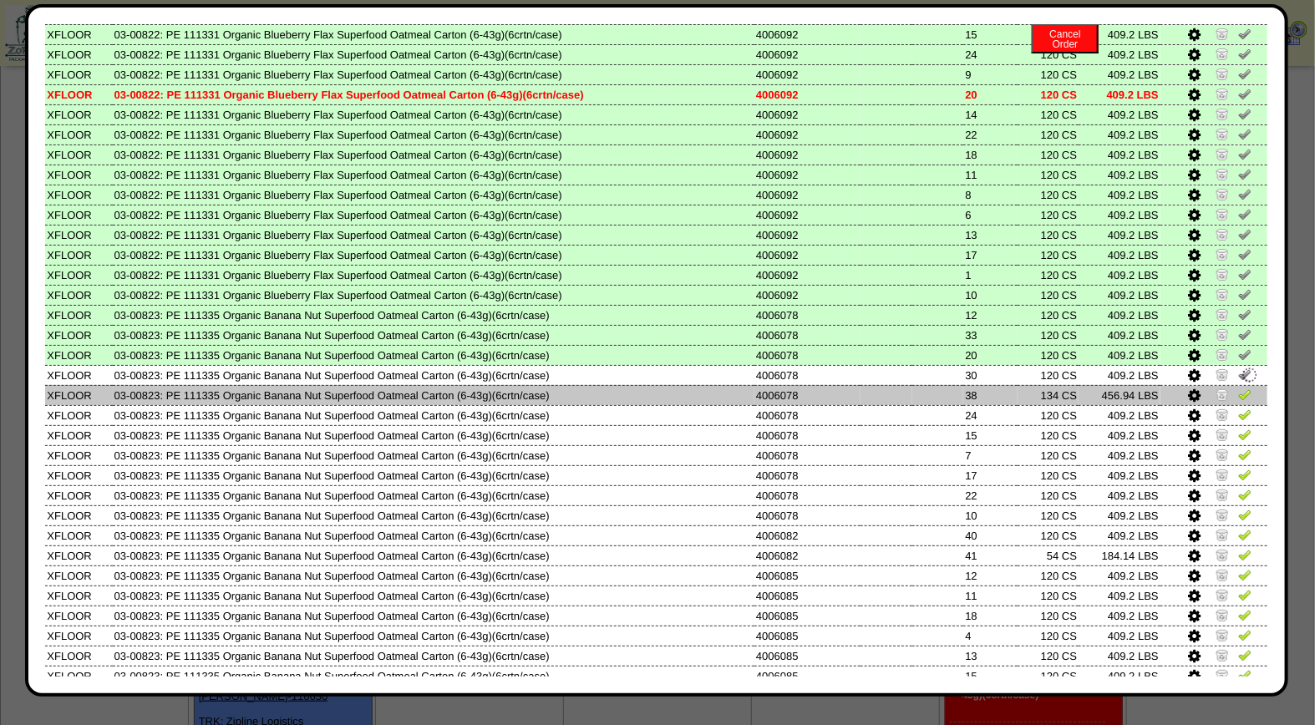
click at [1238, 388] on img at bounding box center [1244, 394] width 13 height 13
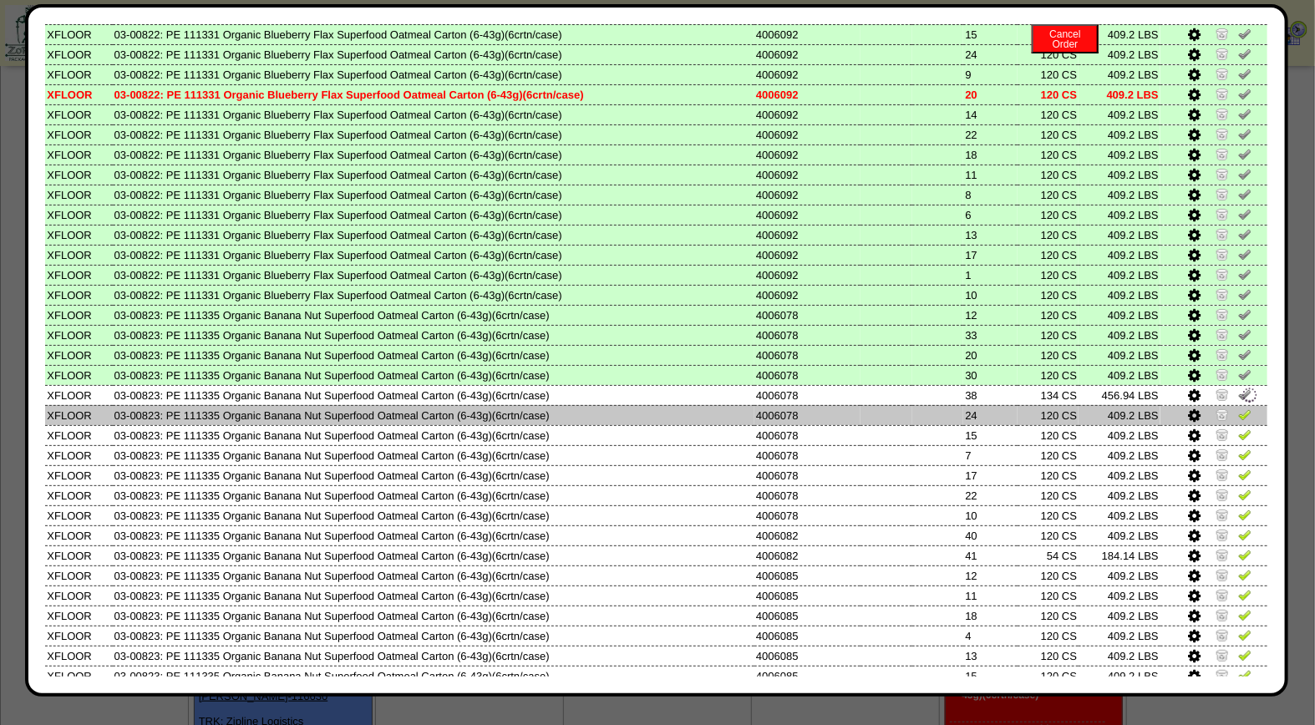
click at [1238, 408] on img at bounding box center [1244, 414] width 13 height 13
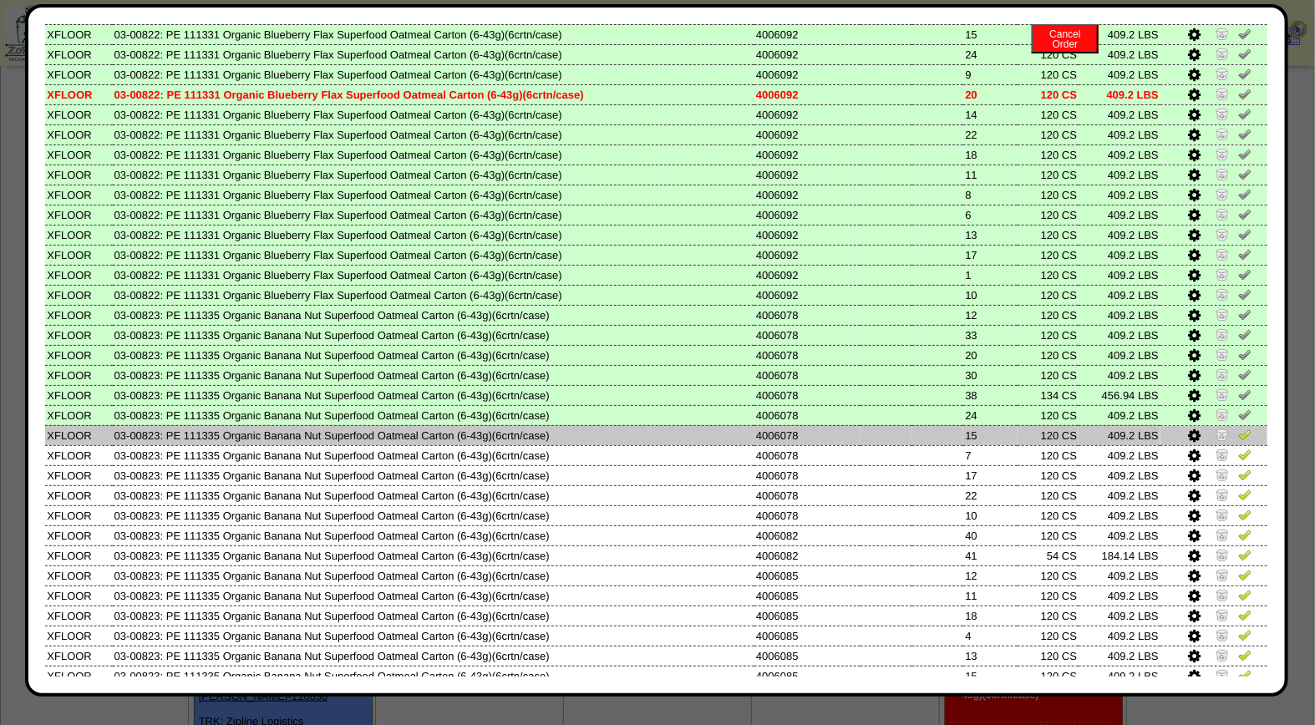
click at [1238, 428] on img at bounding box center [1244, 434] width 13 height 13
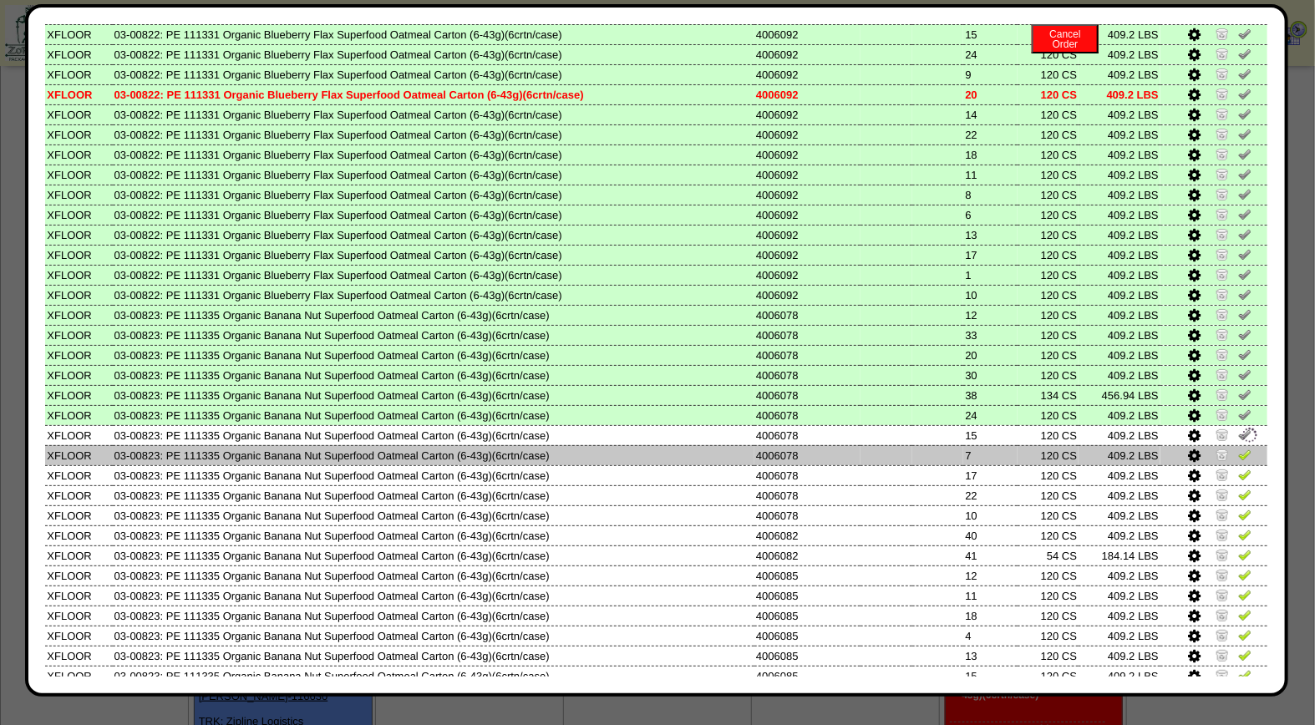
click at [1234, 445] on td at bounding box center [1213, 455] width 107 height 20
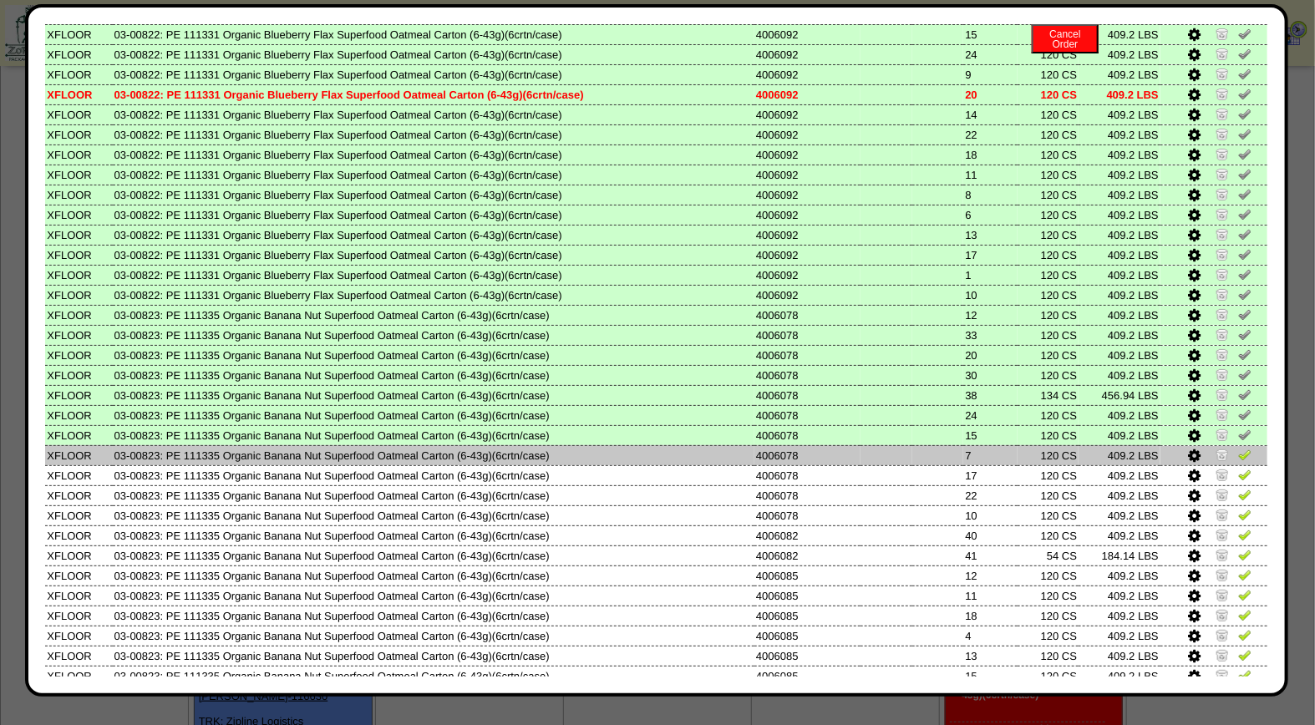
click at [1238, 448] on img at bounding box center [1244, 454] width 13 height 13
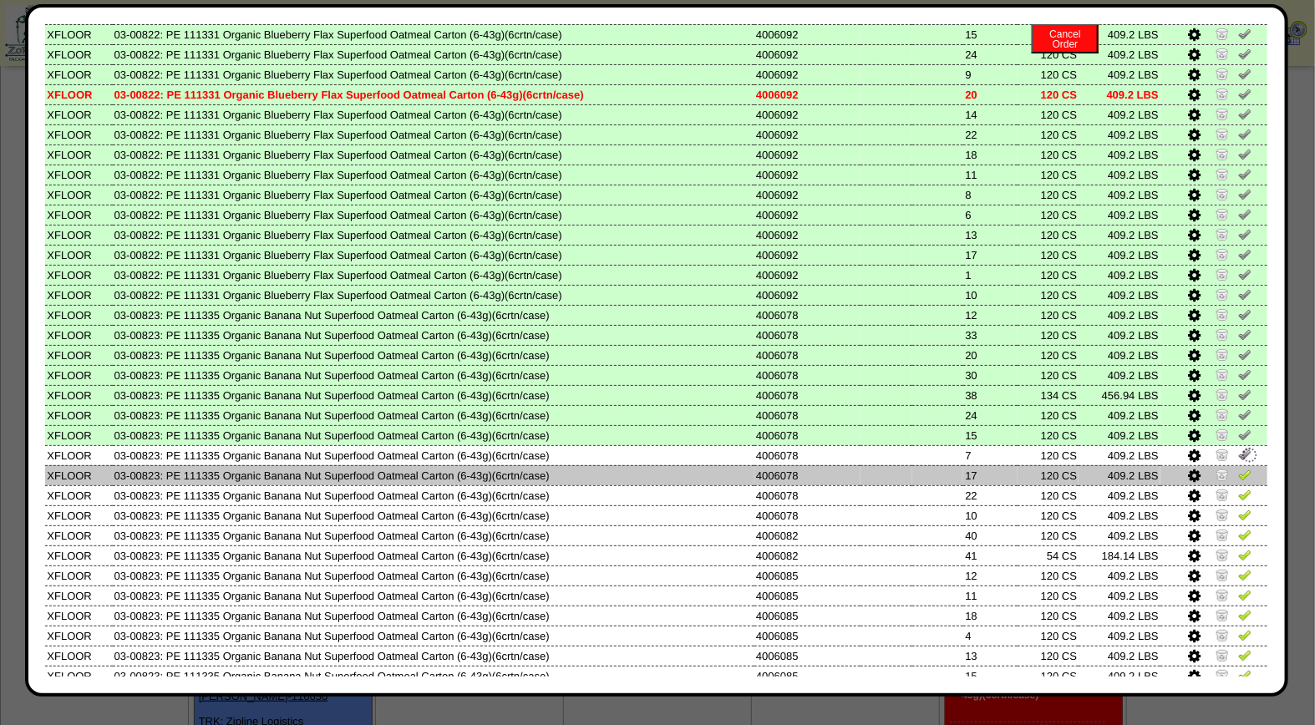
click at [1238, 468] on img at bounding box center [1244, 474] width 13 height 13
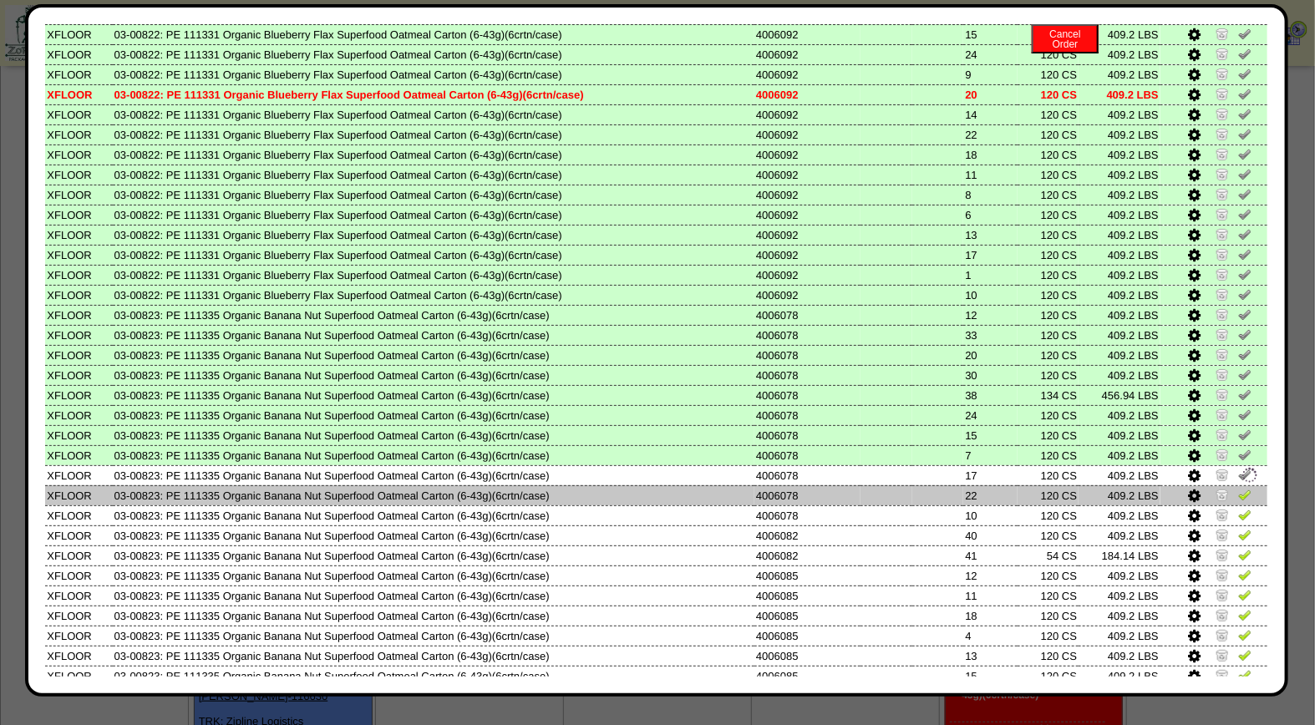
click at [1238, 488] on img at bounding box center [1244, 494] width 13 height 13
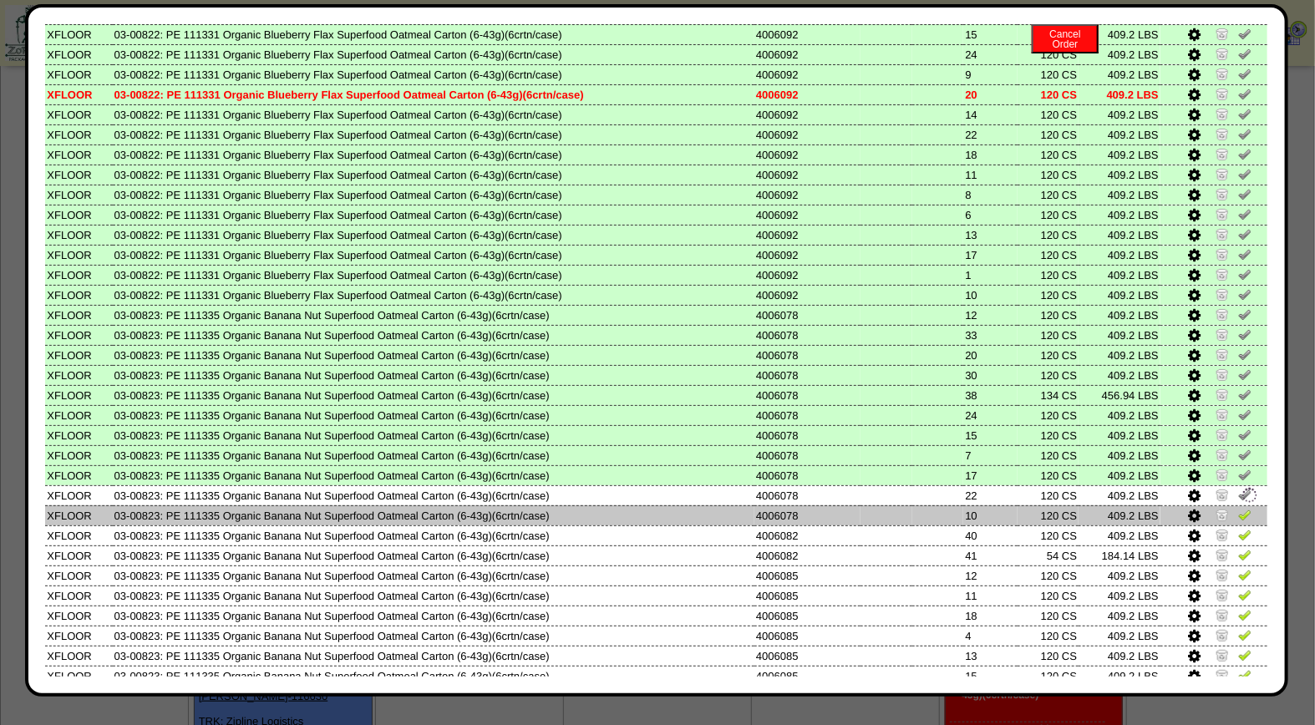
click at [1238, 508] on img at bounding box center [1244, 514] width 13 height 13
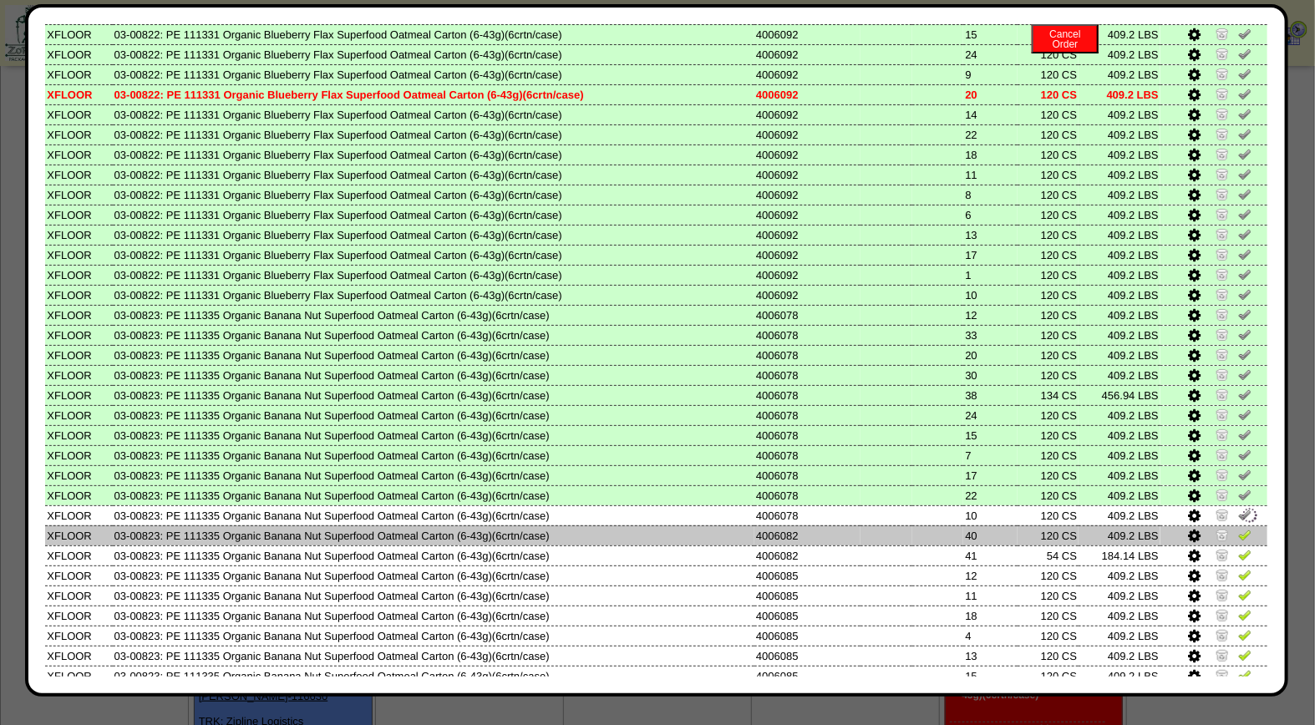
click at [1238, 528] on img at bounding box center [1244, 534] width 13 height 13
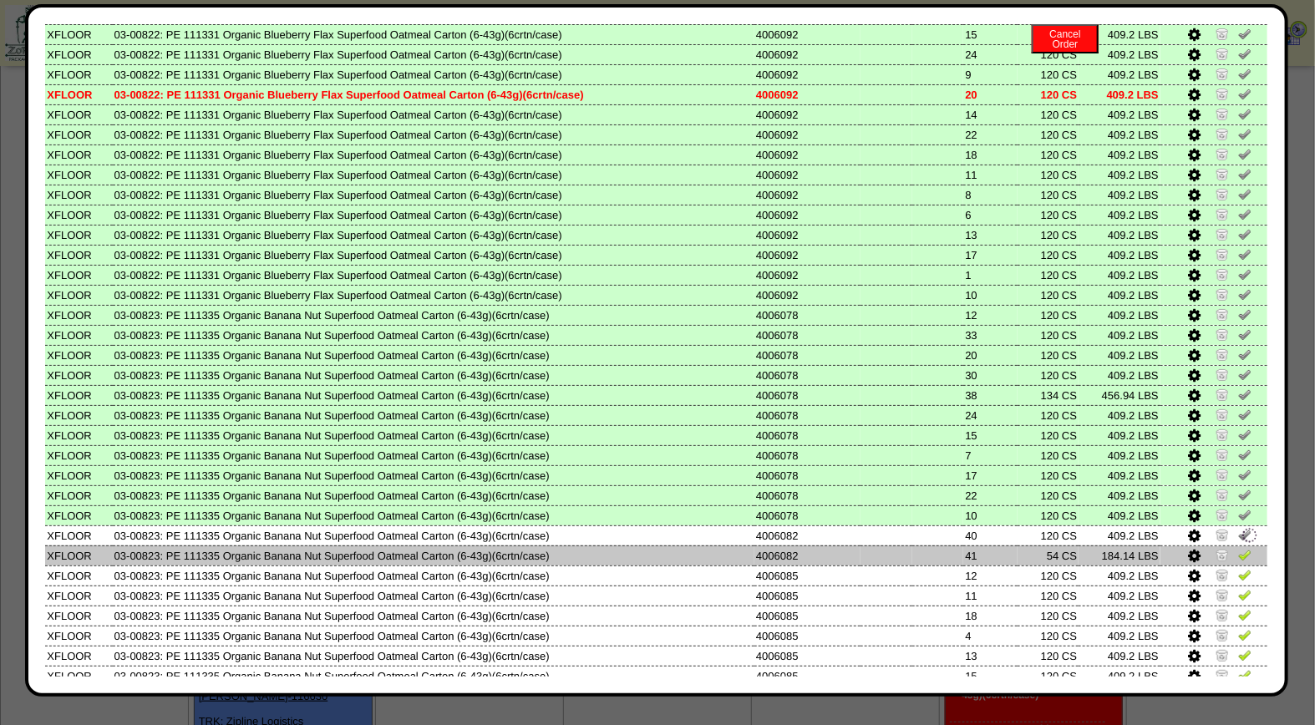
click at [1238, 548] on img at bounding box center [1244, 554] width 13 height 13
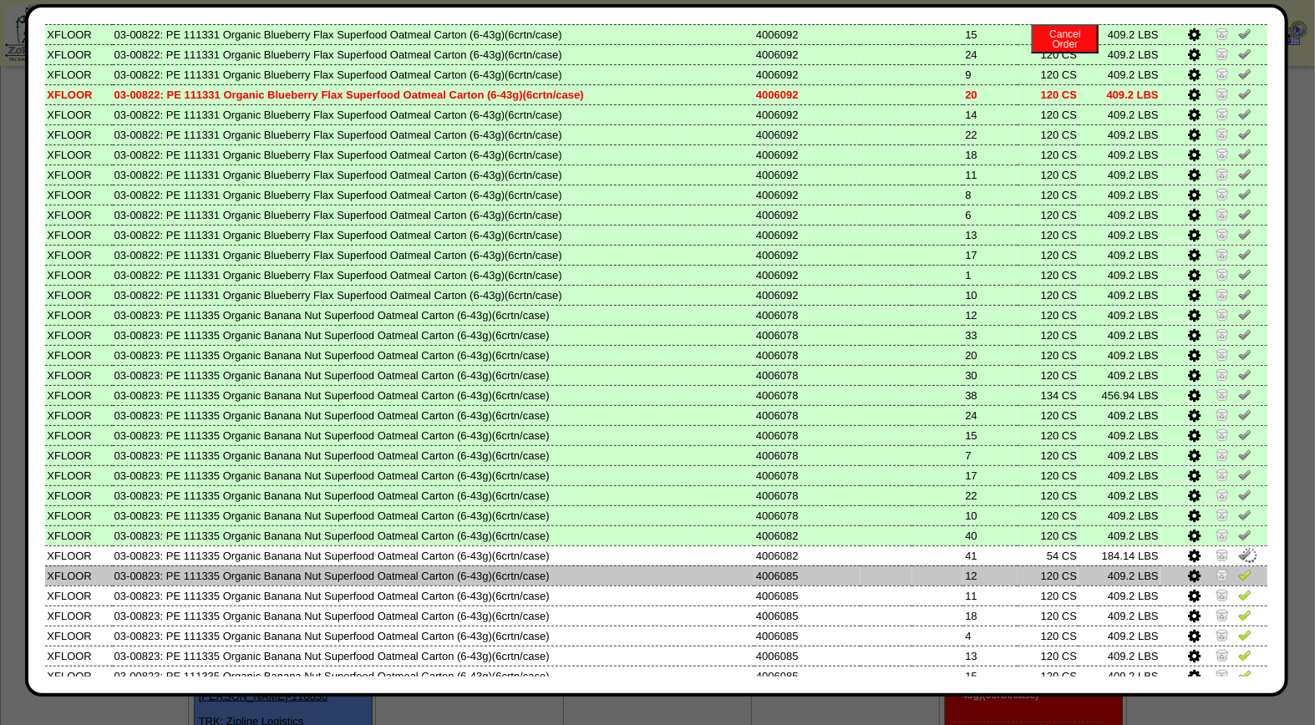
click at [1238, 568] on img at bounding box center [1244, 574] width 13 height 13
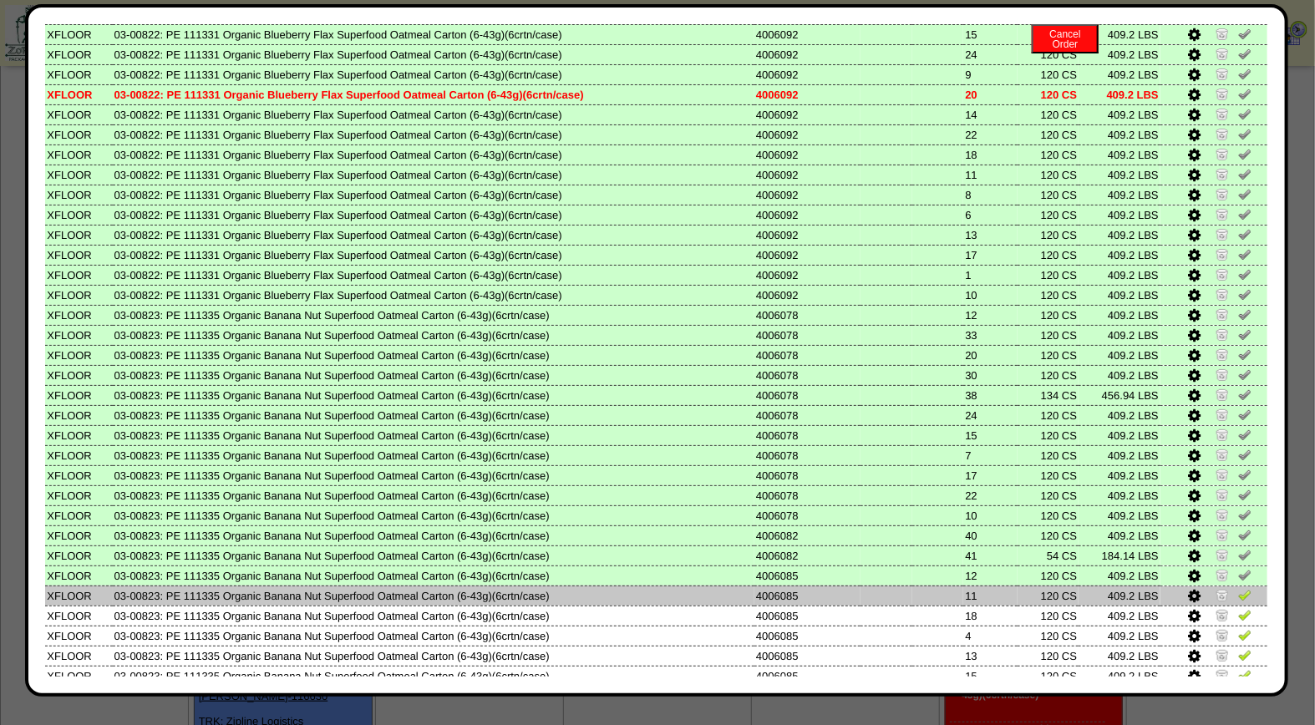
click at [1238, 588] on img at bounding box center [1244, 594] width 13 height 13
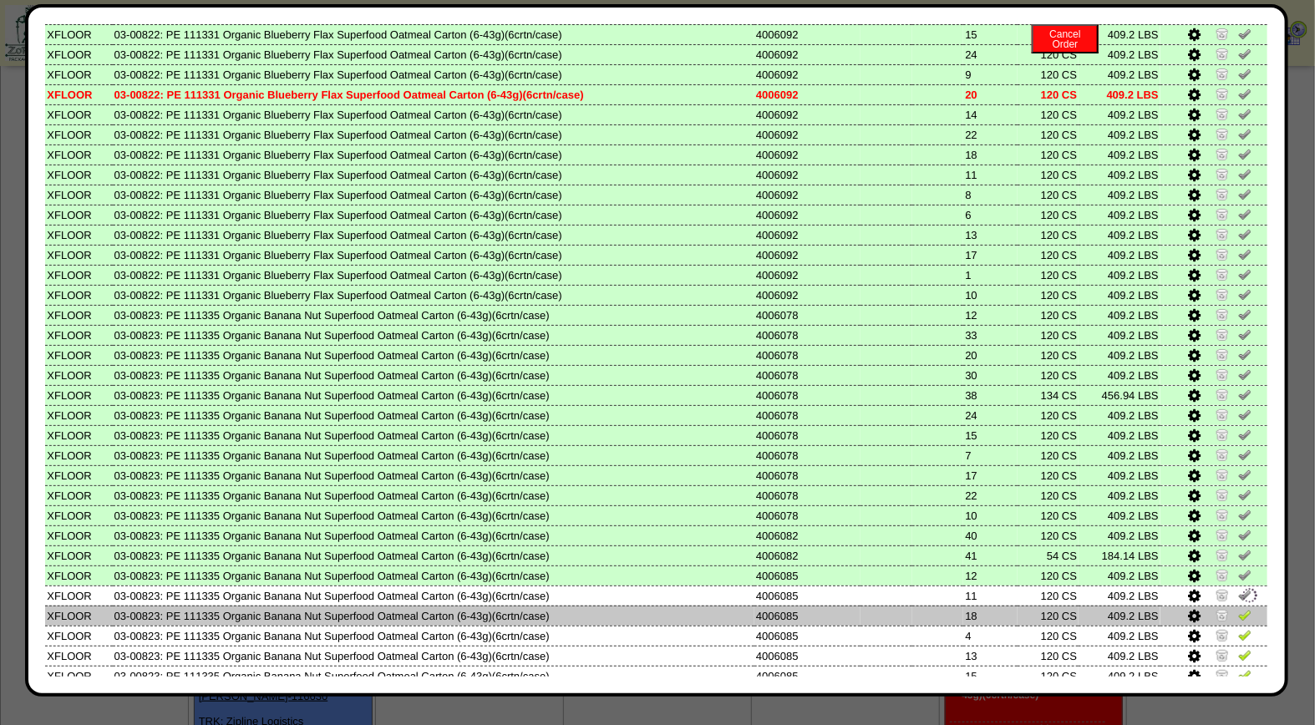
click at [1238, 608] on img at bounding box center [1244, 614] width 13 height 13
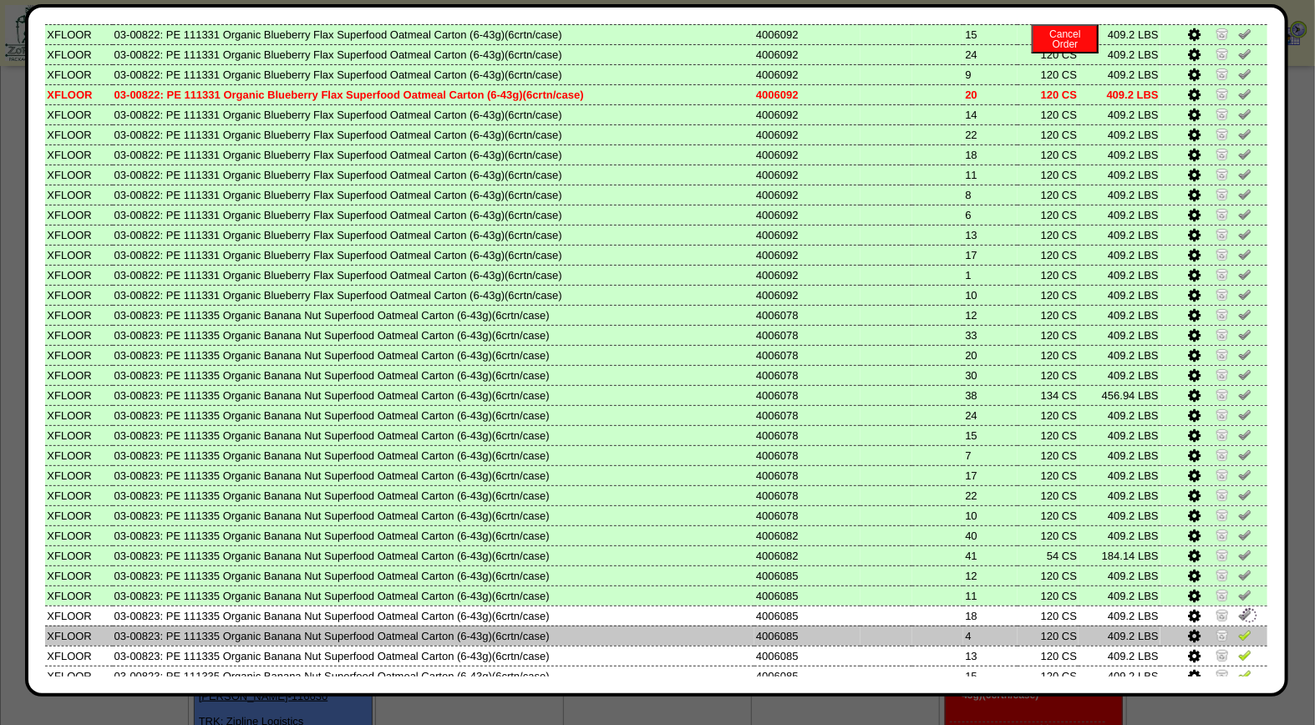
click at [1238, 628] on img at bounding box center [1244, 634] width 13 height 13
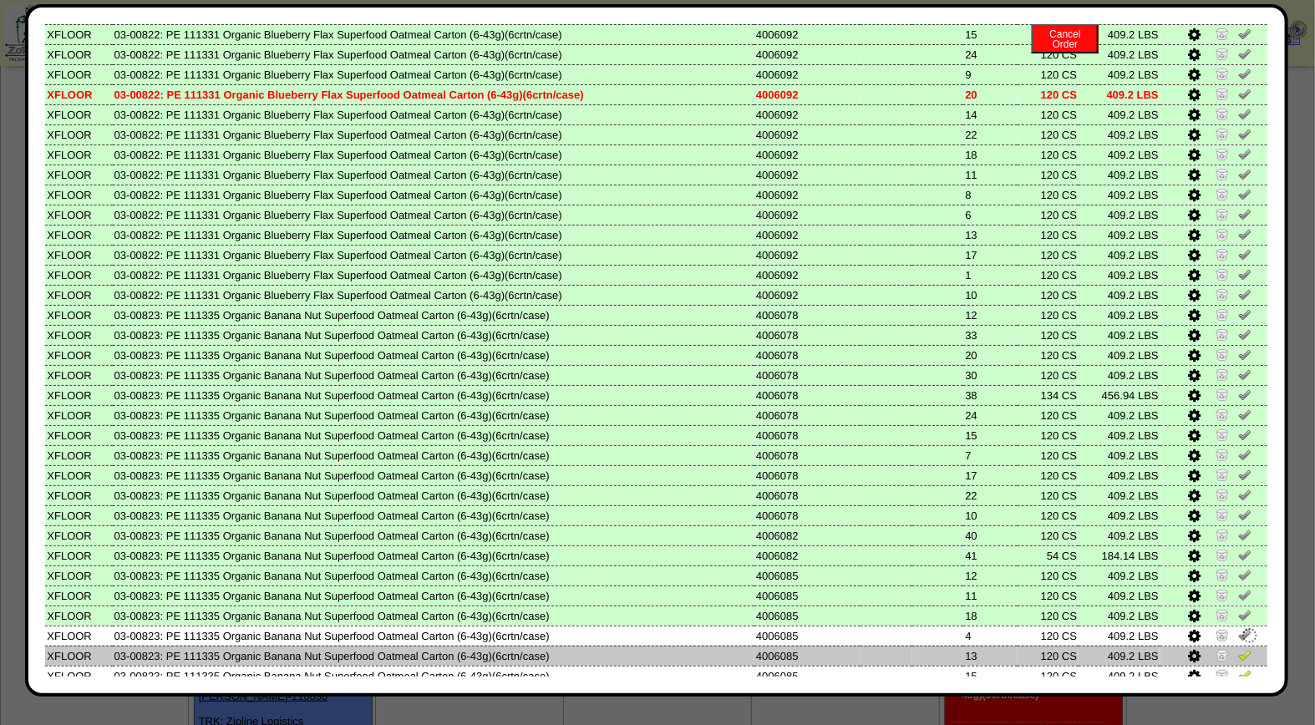
click at [1238, 648] on img at bounding box center [1244, 654] width 13 height 13
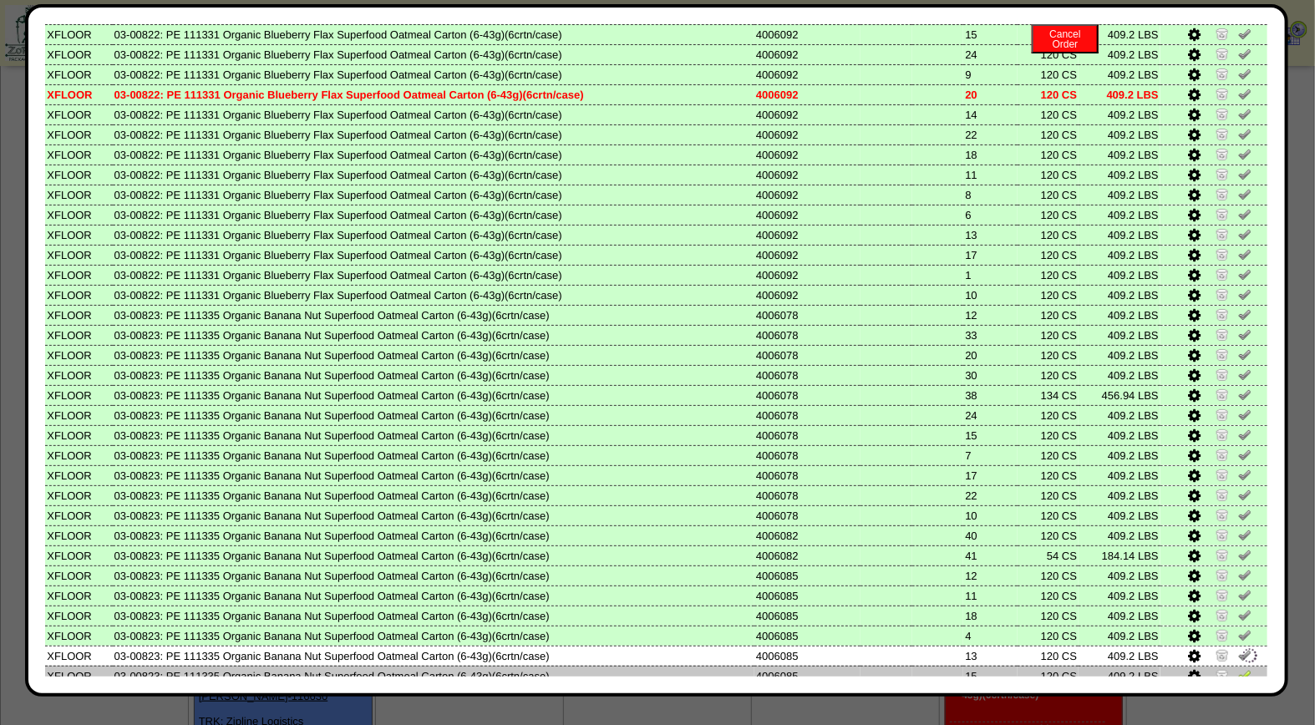
click at [1238, 668] on img at bounding box center [1244, 674] width 13 height 13
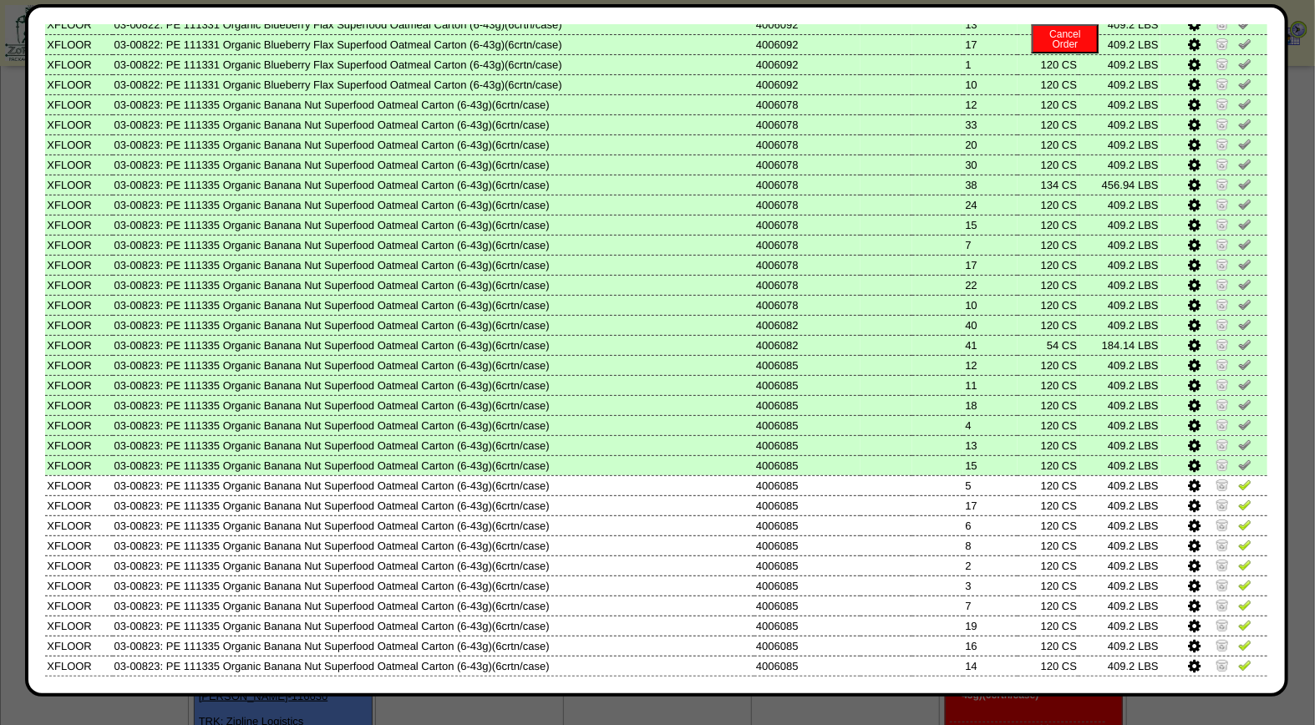
scroll to position [670, 0]
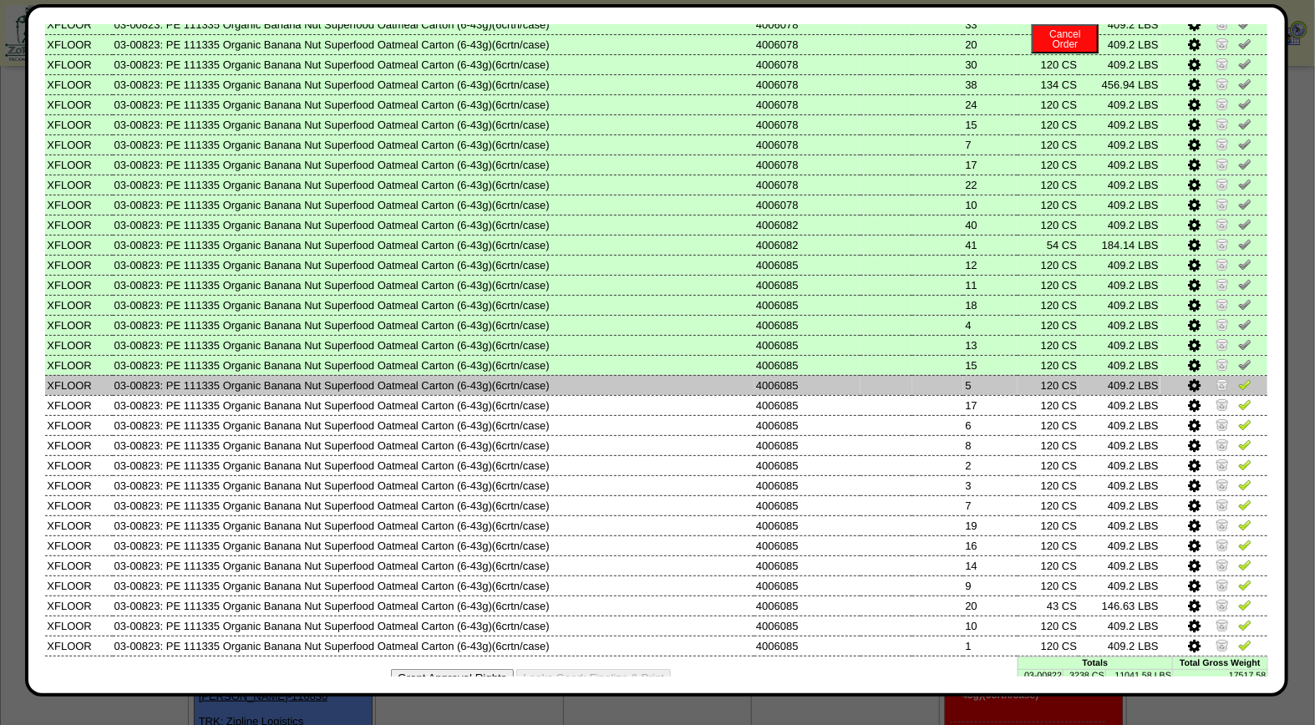
click at [1238, 378] on img at bounding box center [1244, 384] width 13 height 13
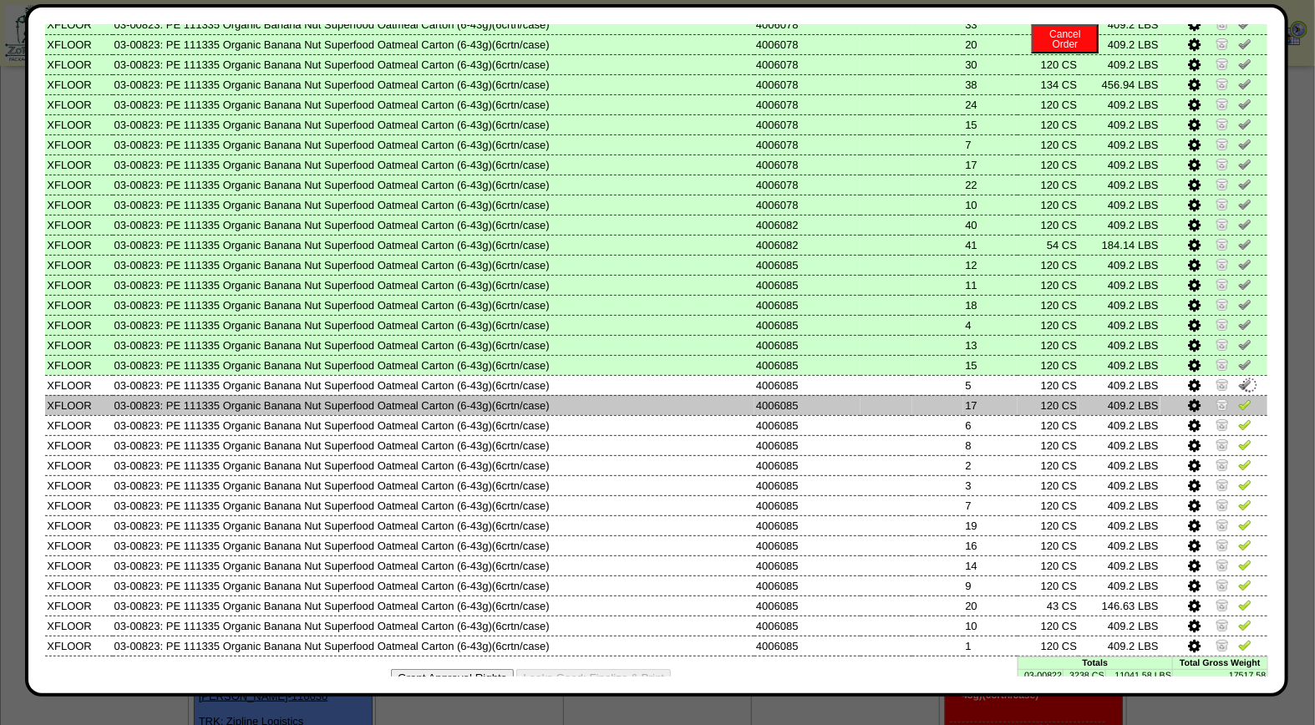
click at [1238, 398] on img at bounding box center [1244, 404] width 13 height 13
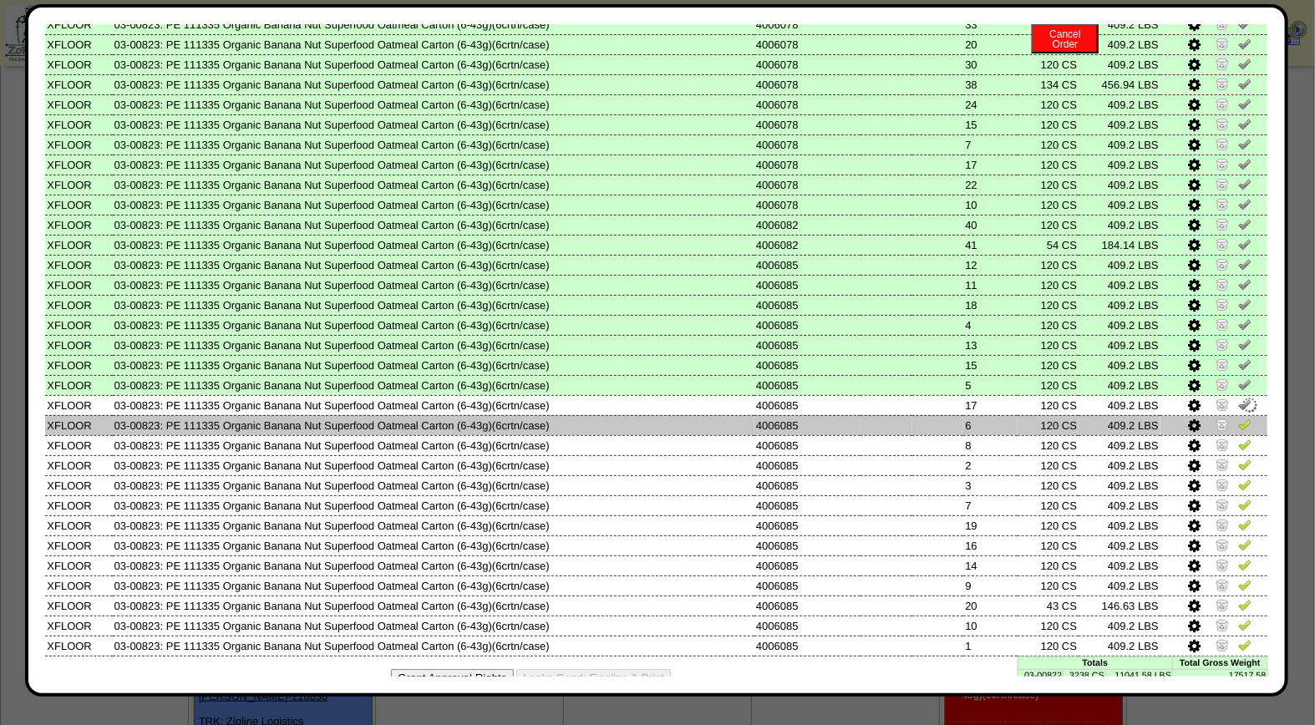
click at [1238, 418] on img at bounding box center [1244, 424] width 13 height 13
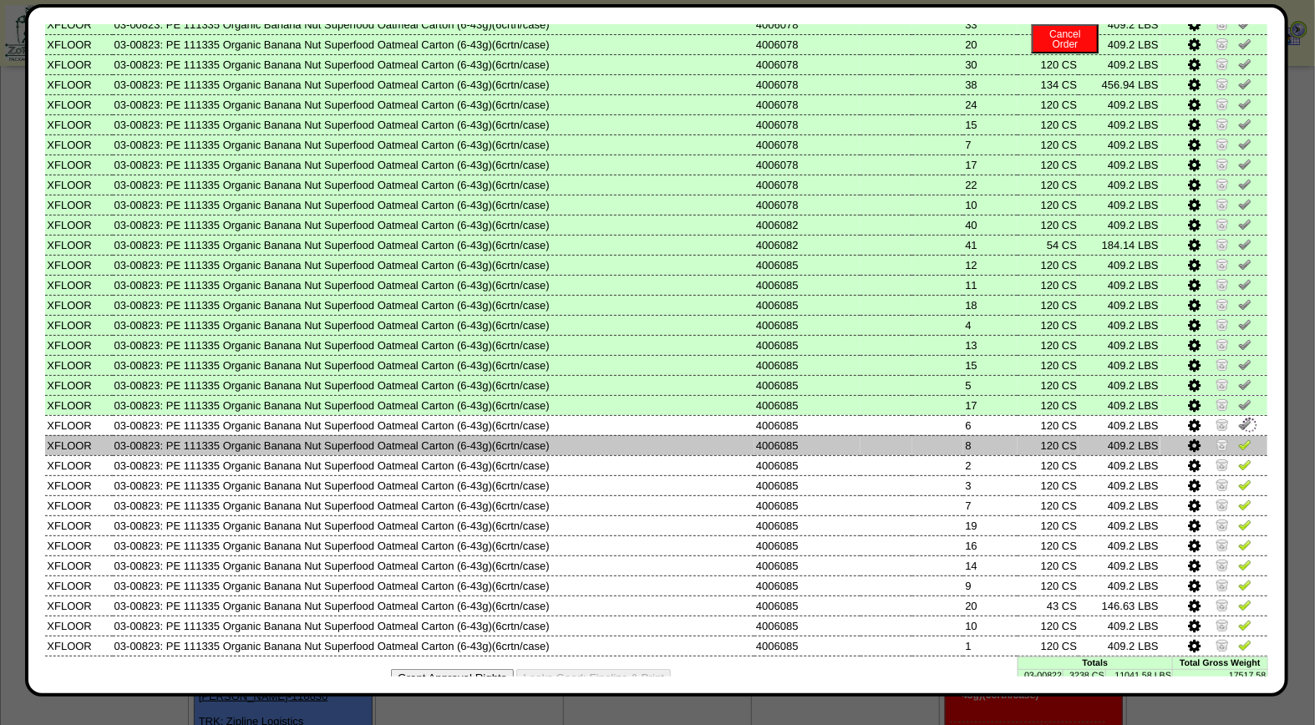
click at [1238, 438] on img at bounding box center [1244, 444] width 13 height 13
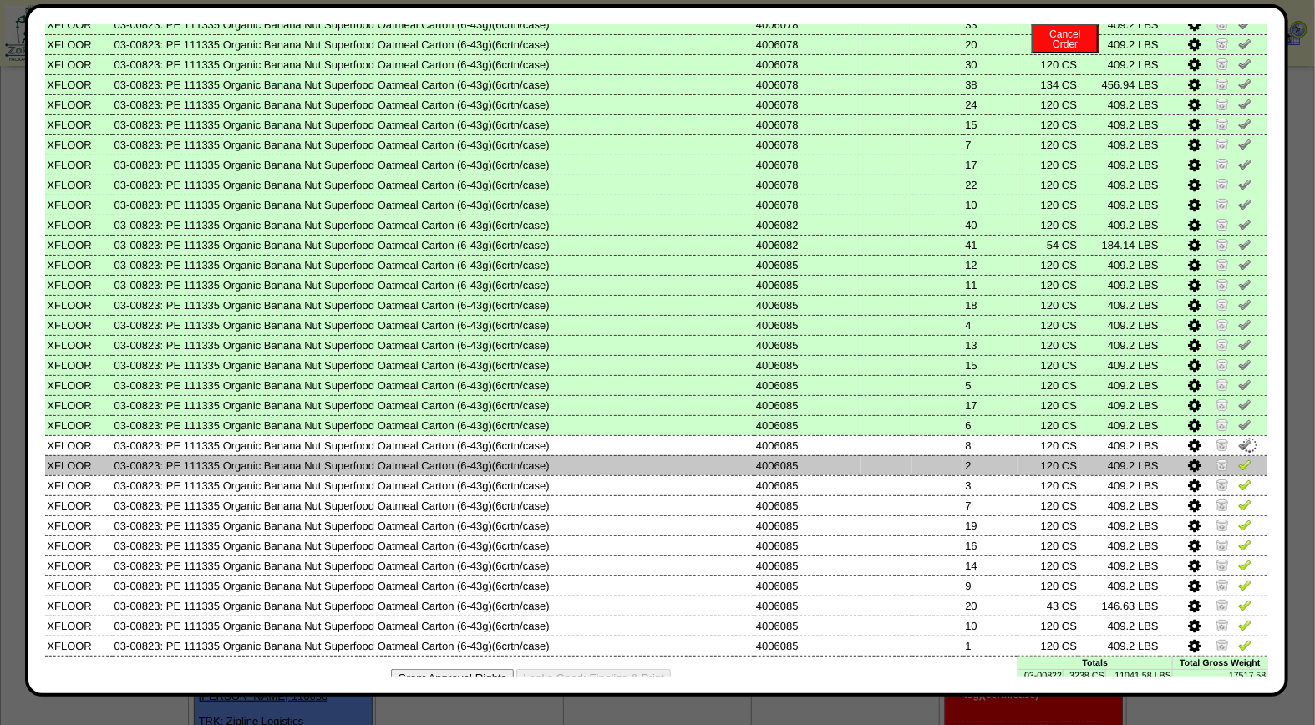
click at [1238, 458] on img at bounding box center [1244, 464] width 13 height 13
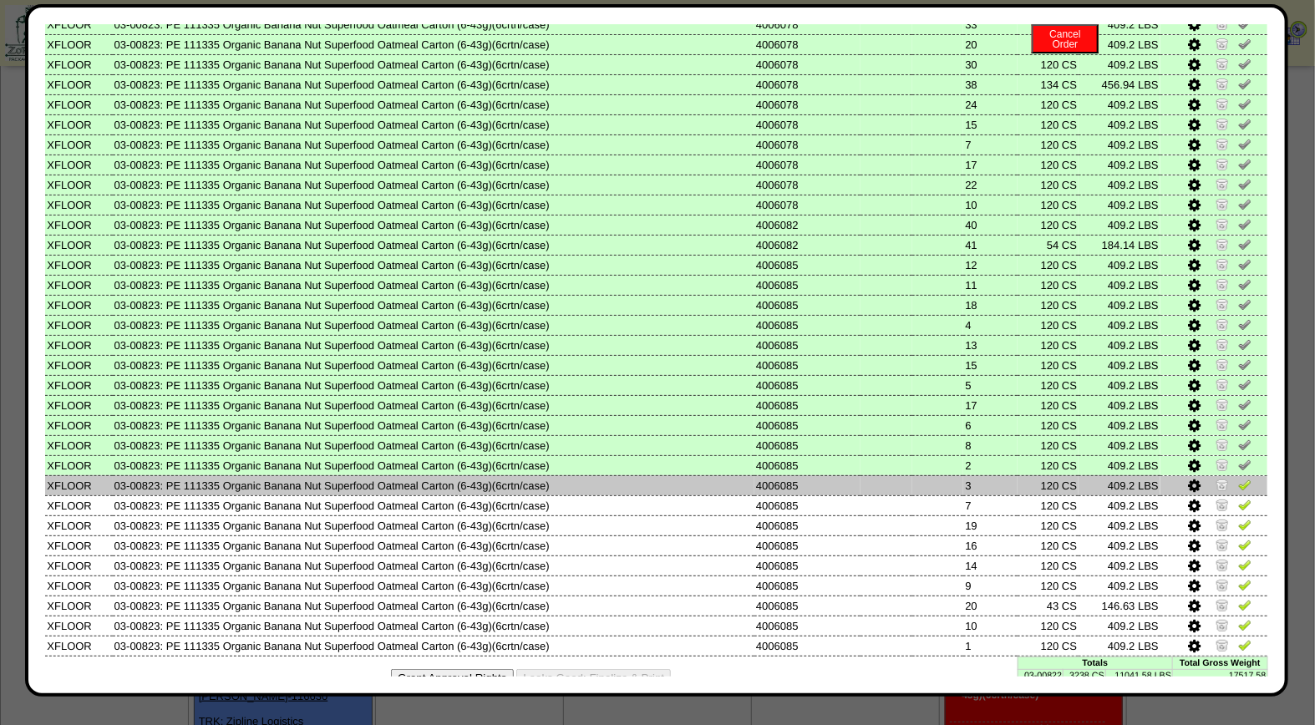
click at [1238, 478] on img at bounding box center [1244, 484] width 13 height 13
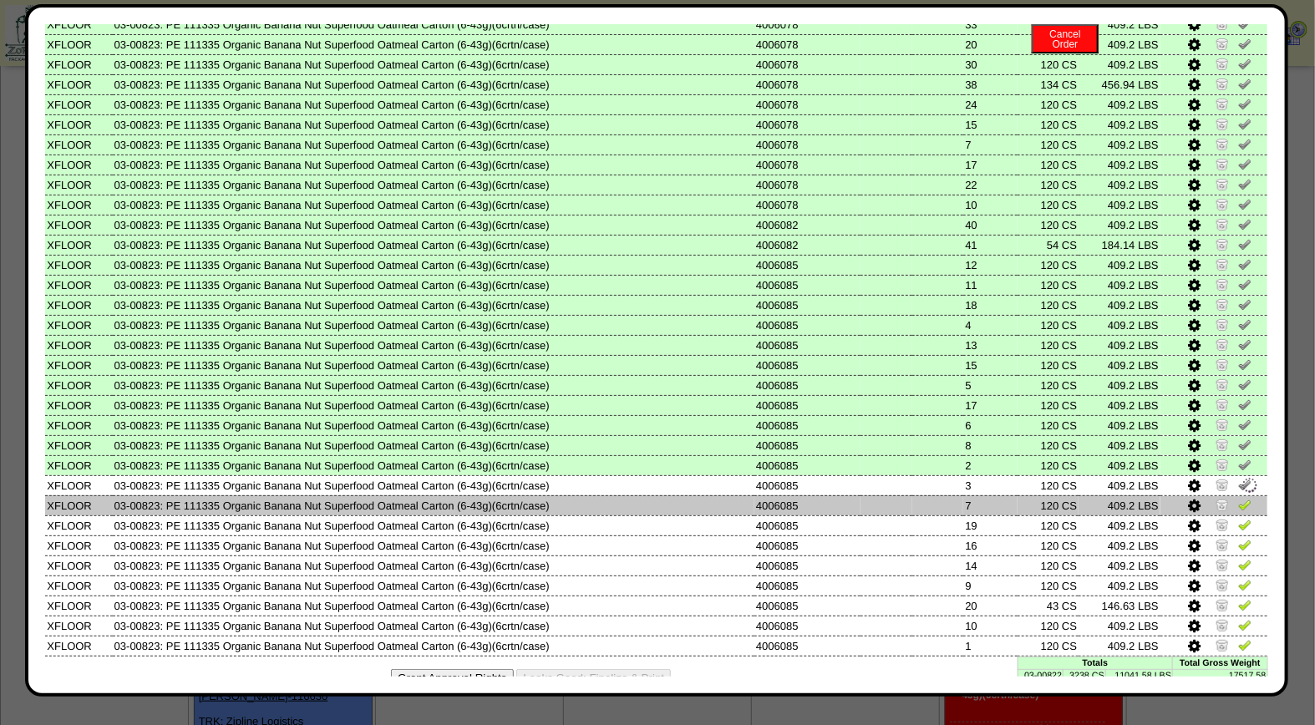
click at [1238, 498] on img at bounding box center [1244, 504] width 13 height 13
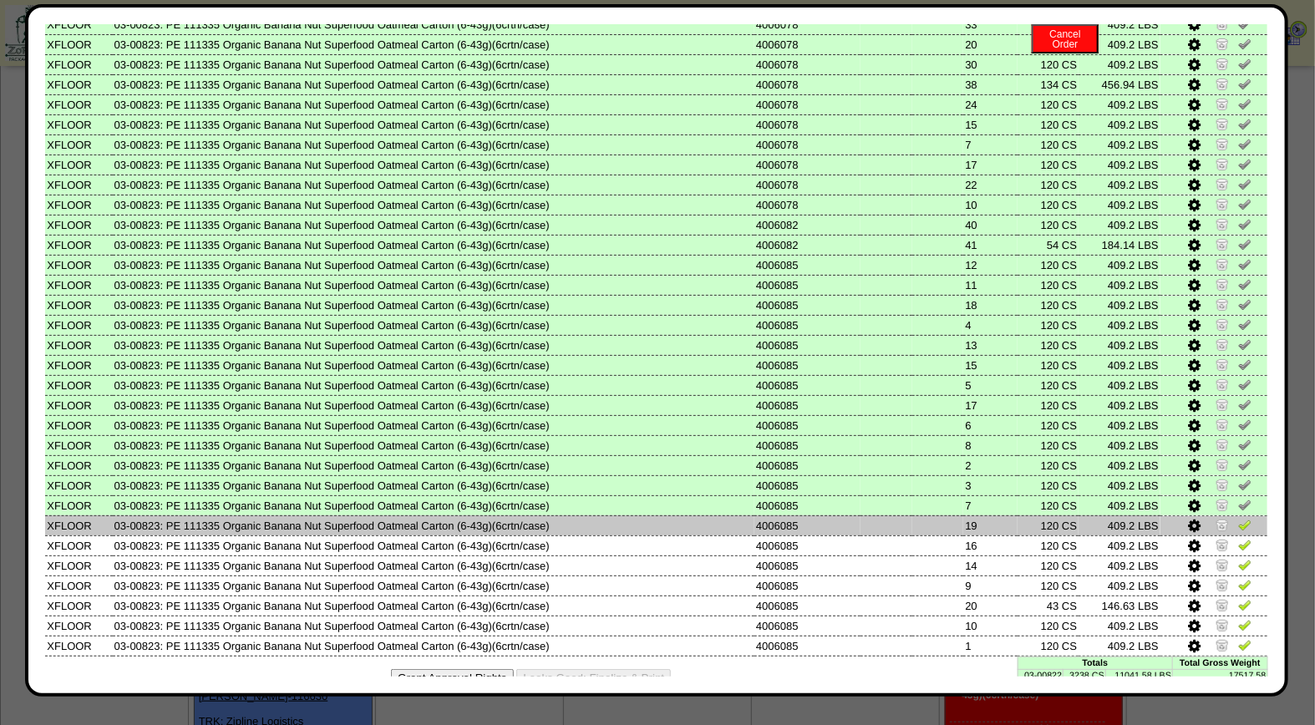
click at [1238, 518] on img at bounding box center [1244, 524] width 13 height 13
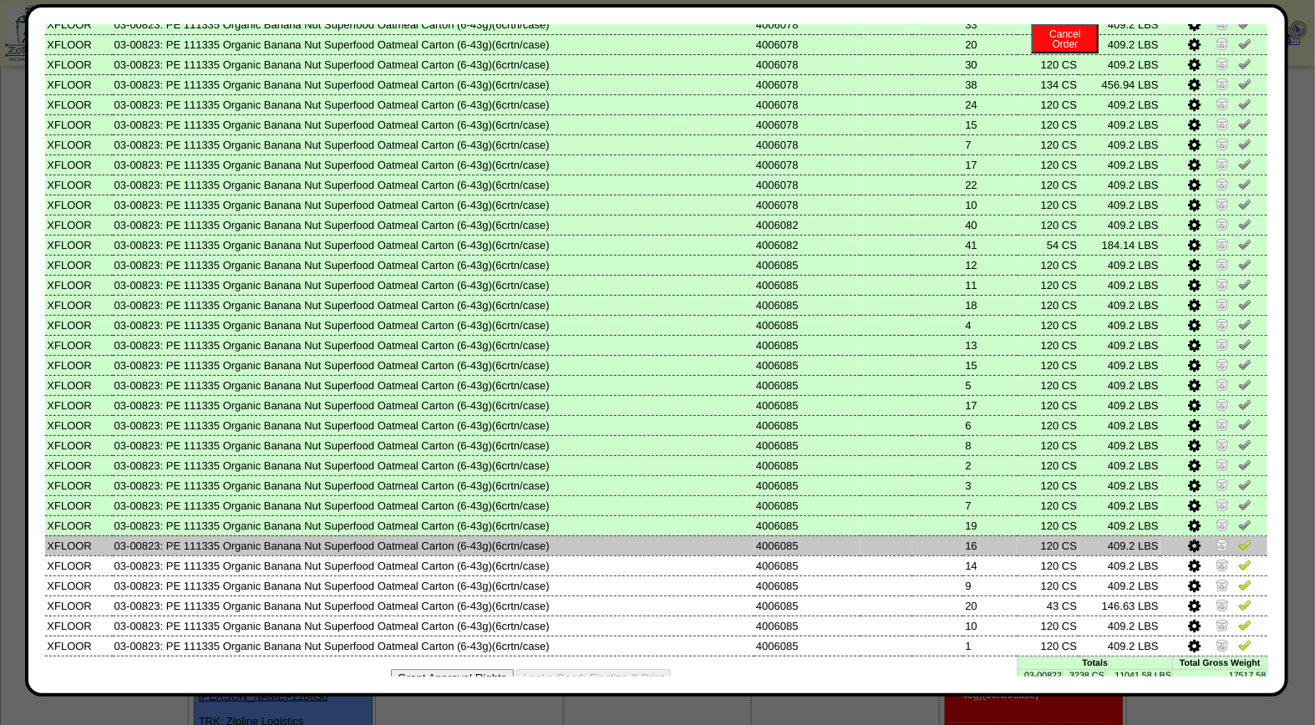
click at [1238, 538] on img at bounding box center [1244, 544] width 13 height 13
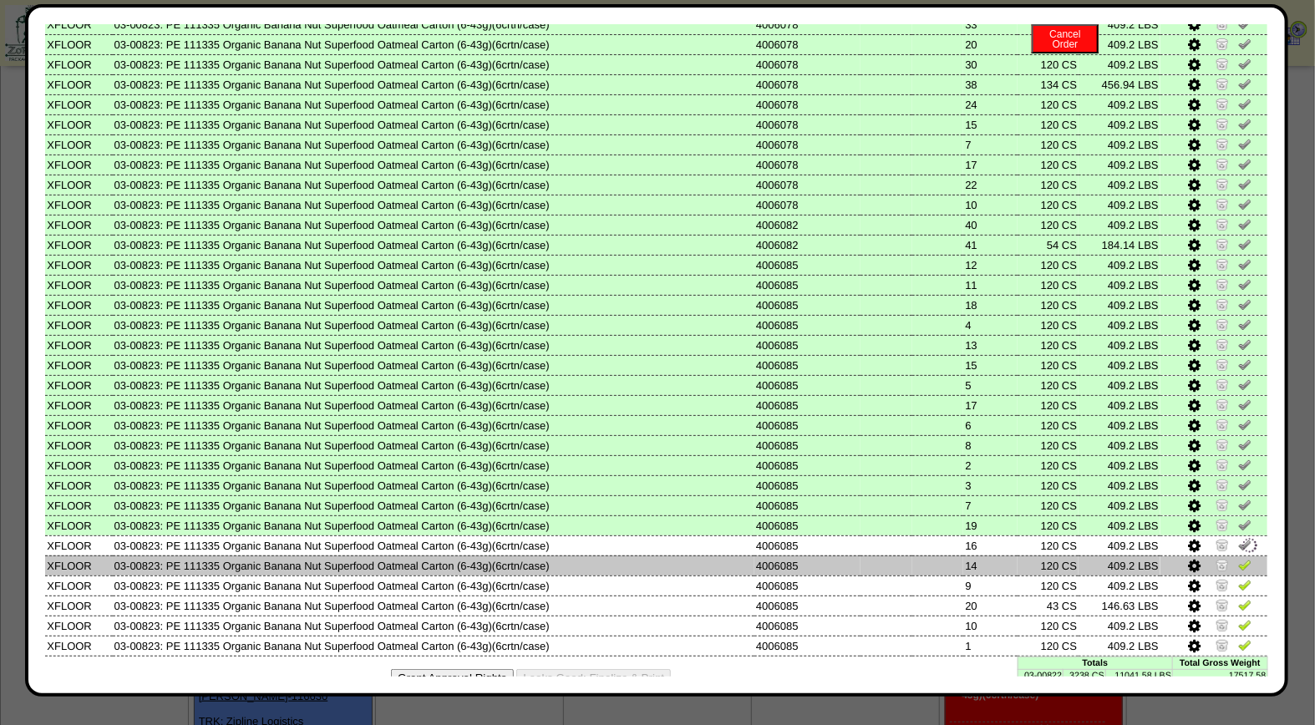
click at [1238, 558] on img at bounding box center [1244, 564] width 13 height 13
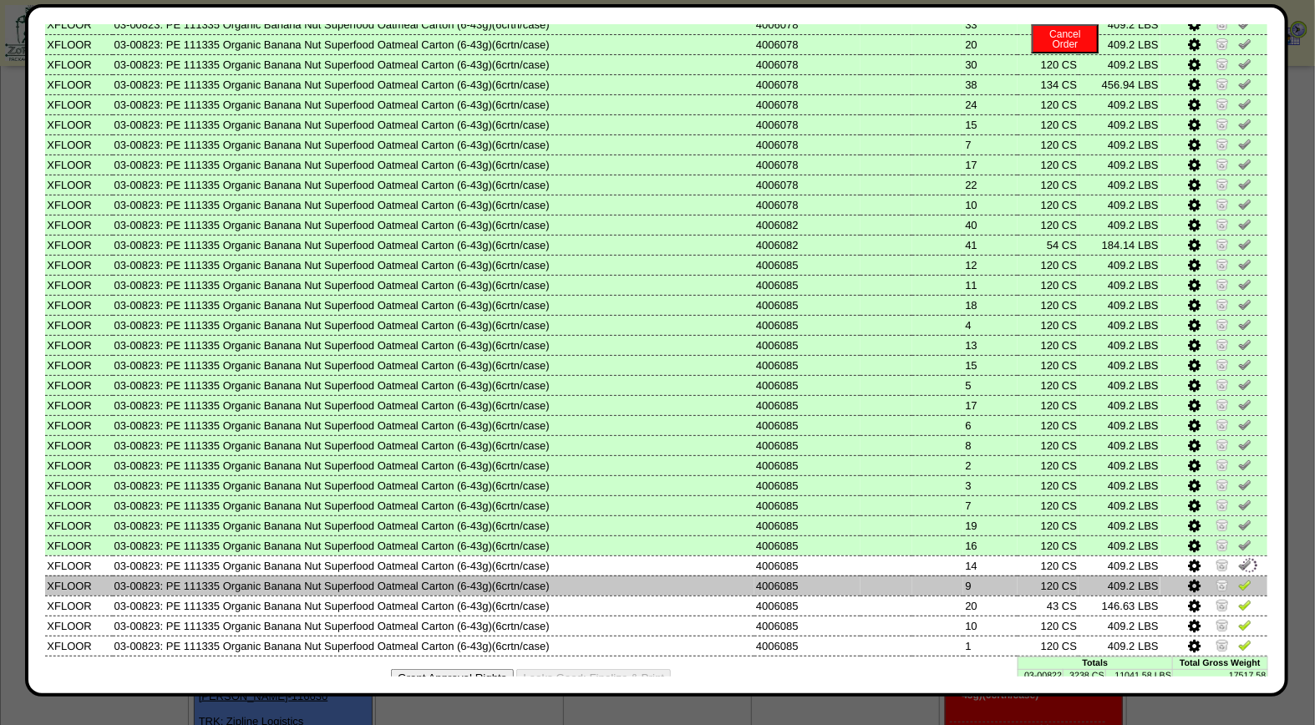
click at [1238, 578] on img at bounding box center [1244, 584] width 13 height 13
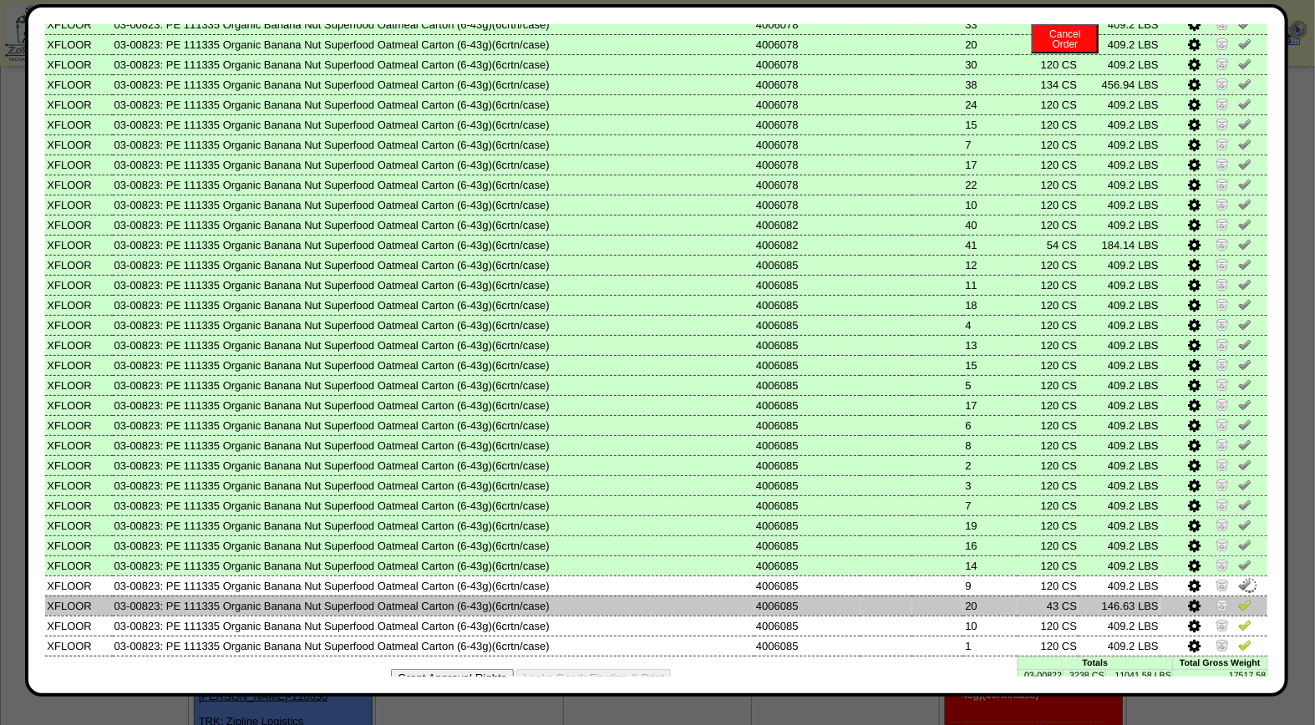
click at [1238, 598] on img at bounding box center [1244, 604] width 13 height 13
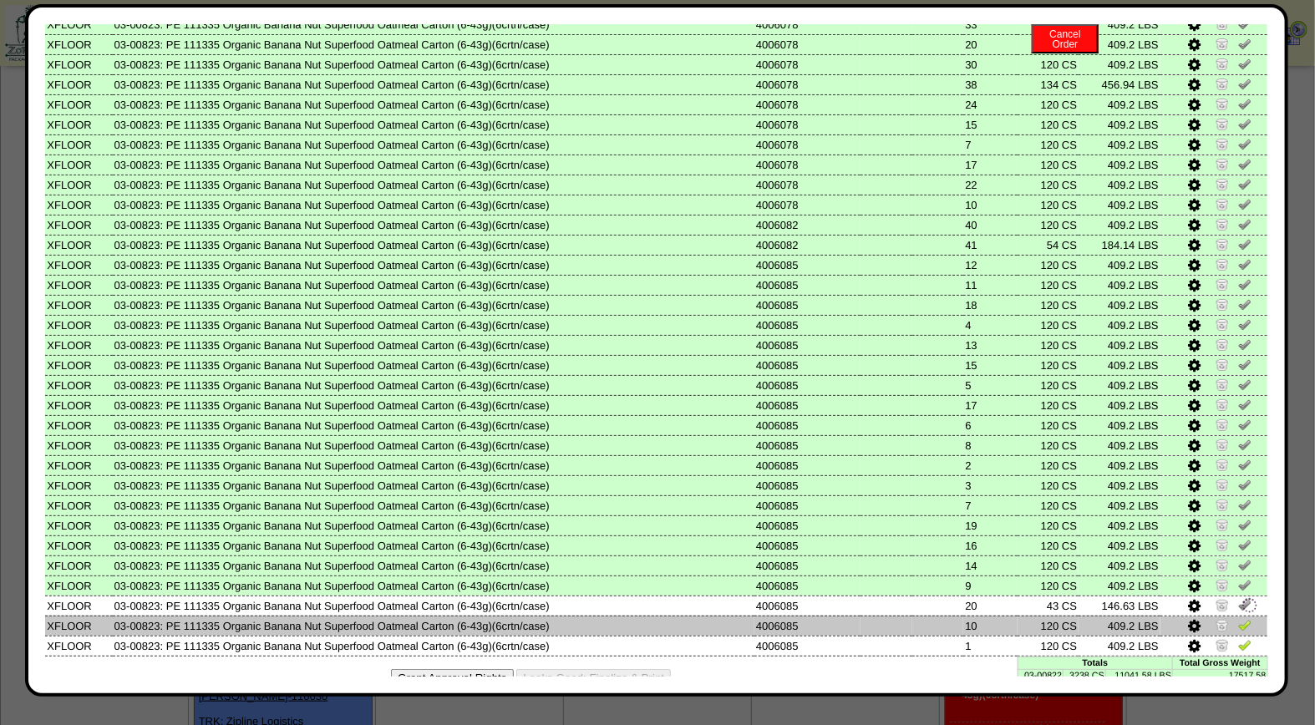
click at [1238, 618] on img at bounding box center [1244, 624] width 13 height 13
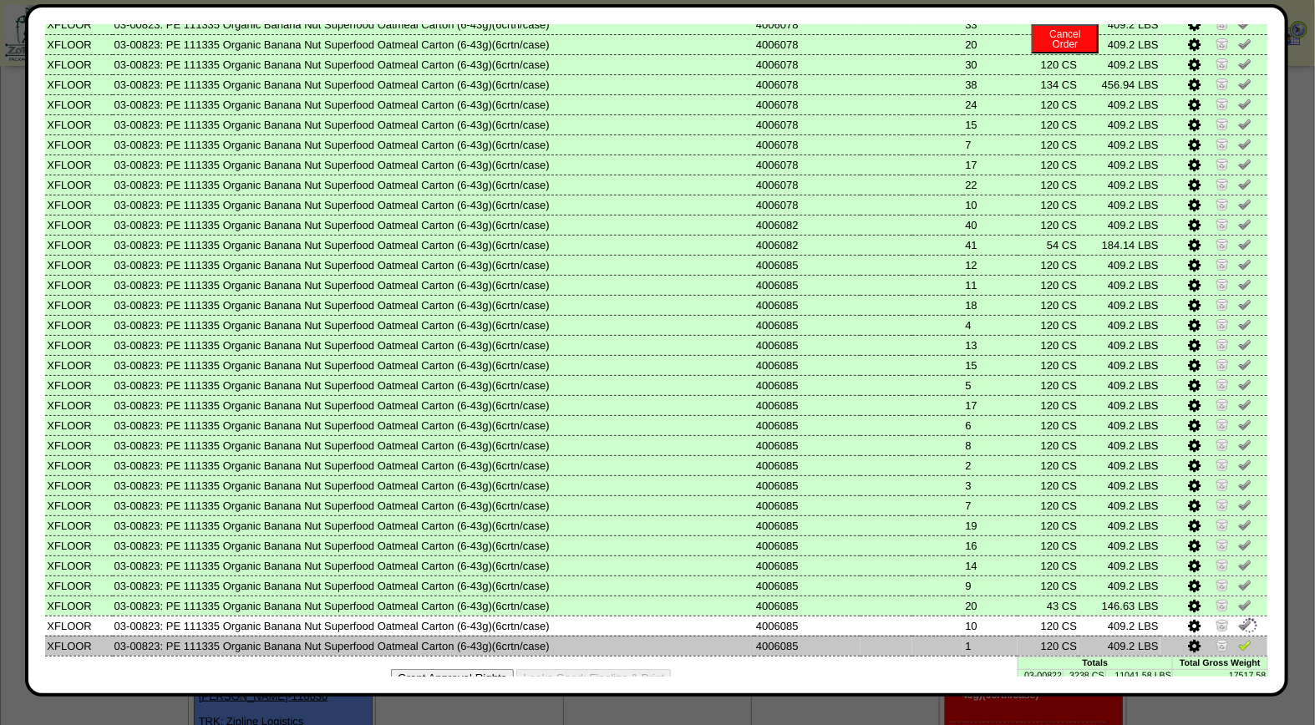
click at [1238, 638] on img at bounding box center [1244, 644] width 13 height 13
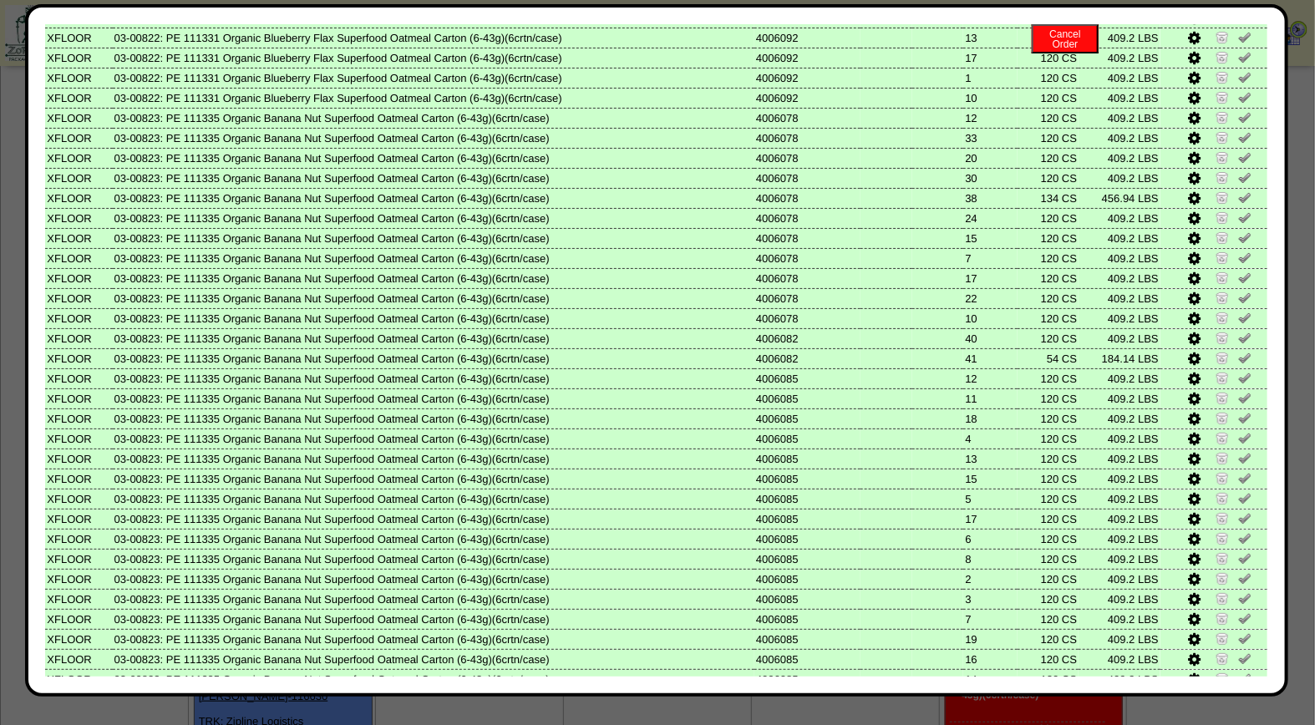
scroll to position [0, 0]
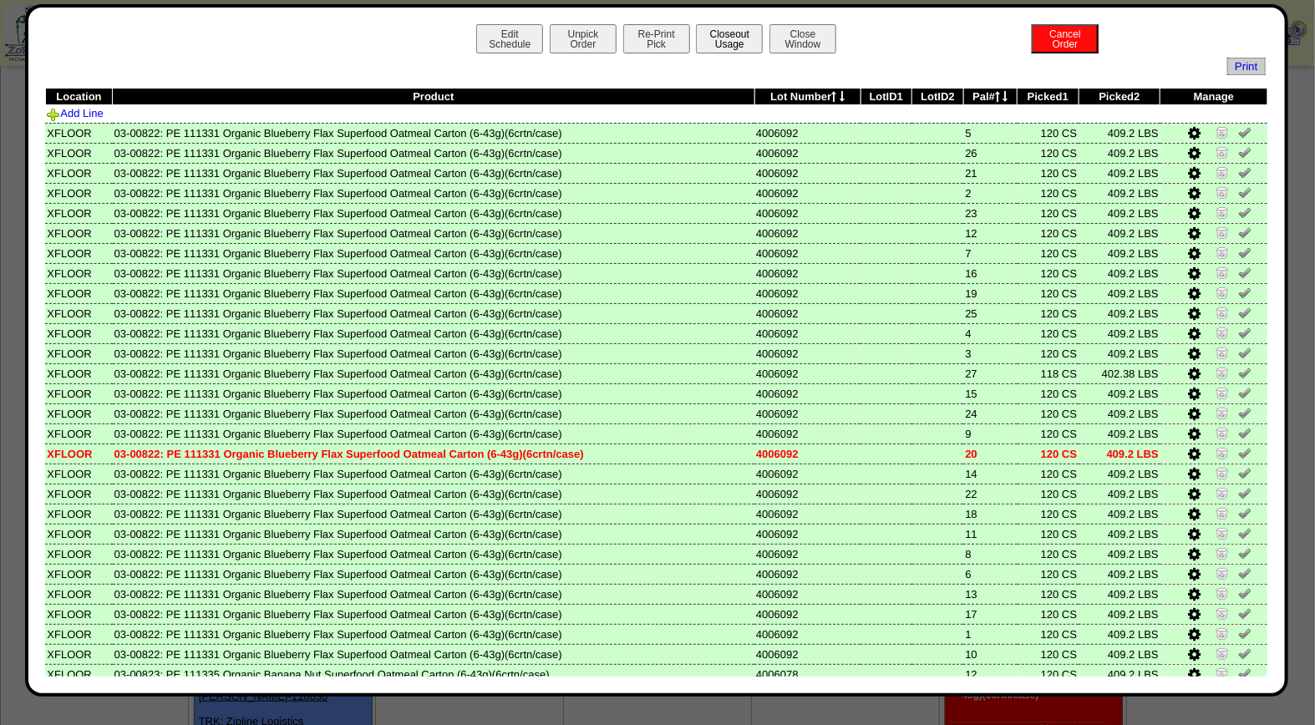
click at [737, 37] on button "Closeout Usage" at bounding box center [729, 38] width 67 height 29
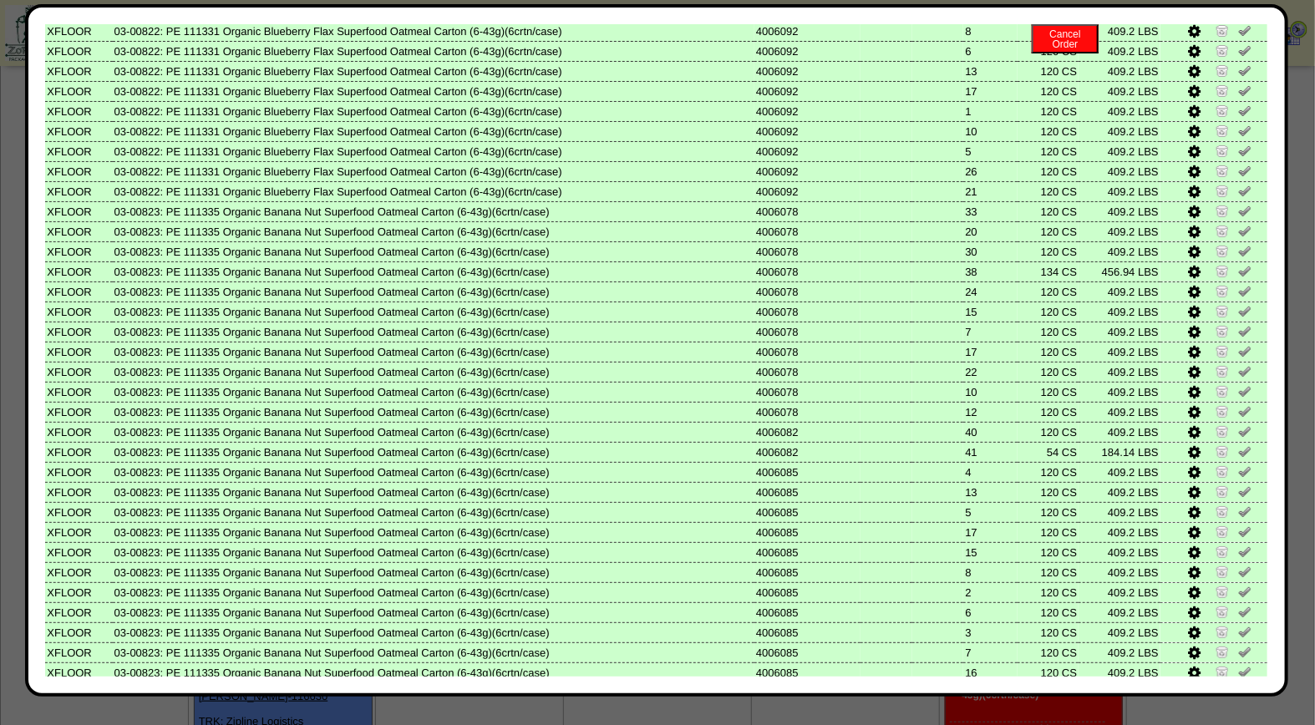
scroll to position [670, 0]
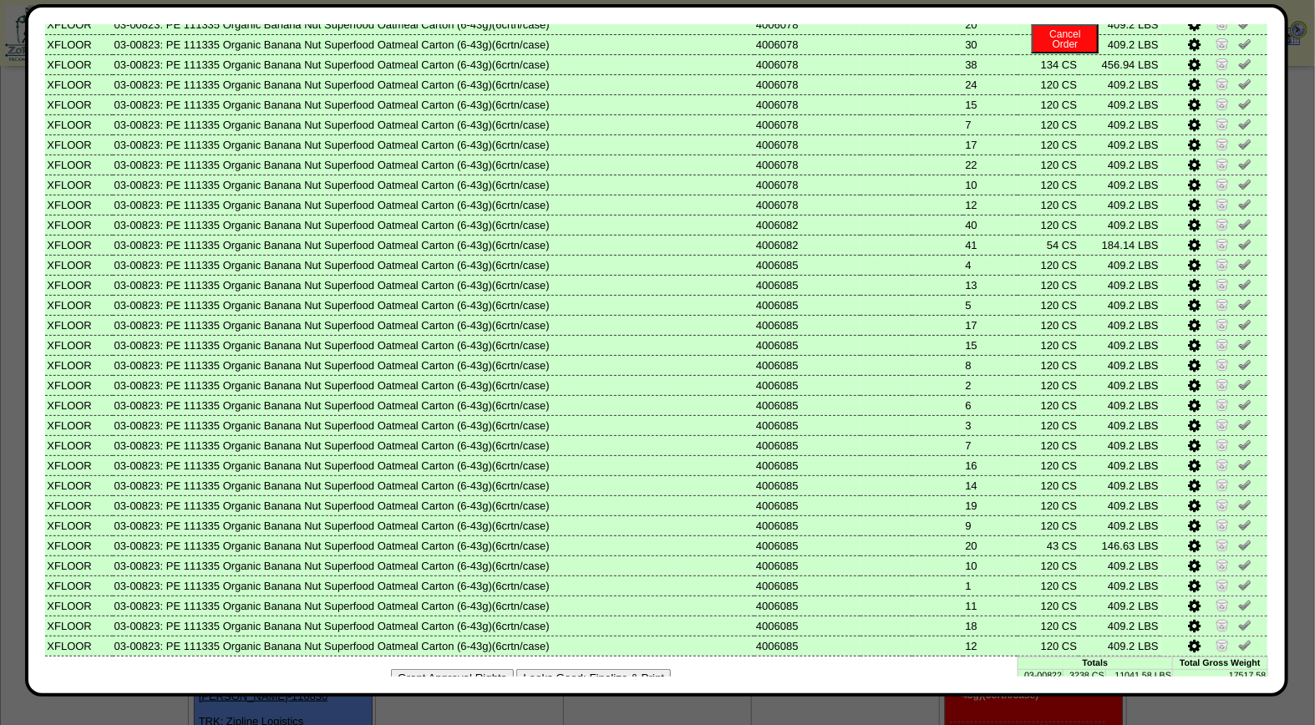
click at [637, 669] on button "Looks Good: Finalize & Print" at bounding box center [593, 678] width 155 height 18
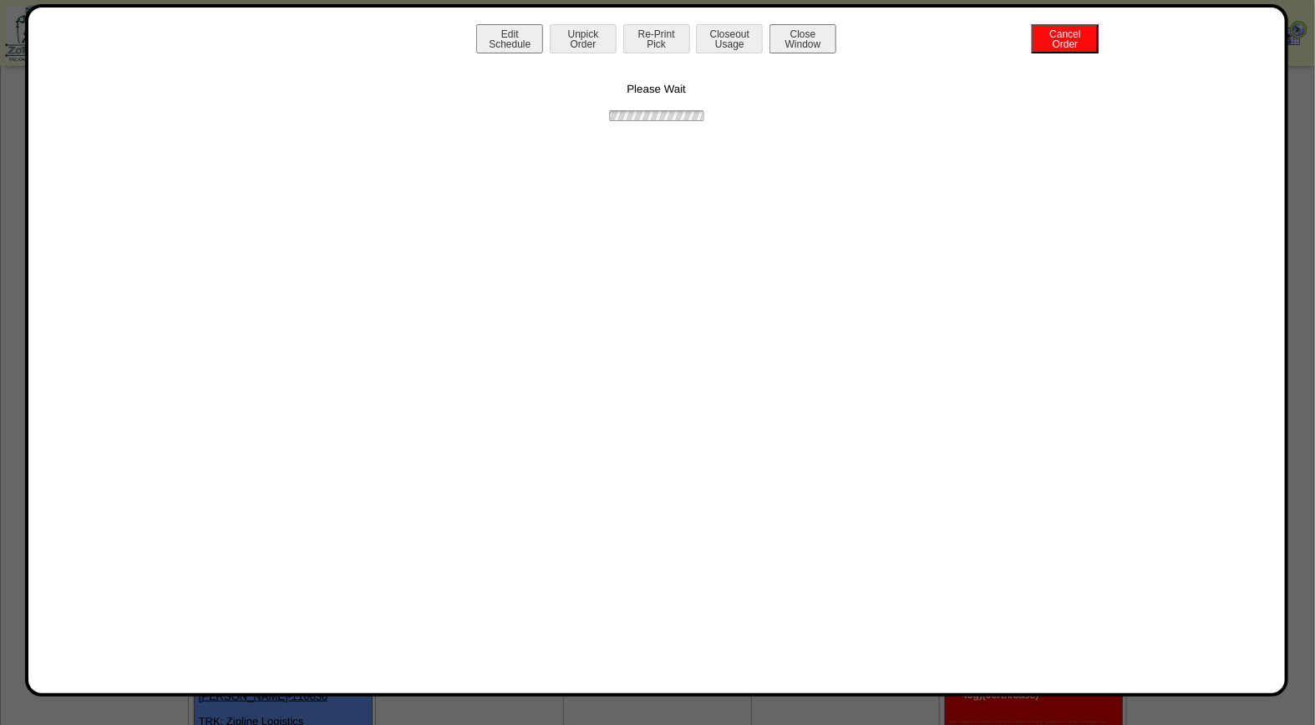
scroll to position [0, 0]
click at [667, 40] on button "Print BOL" at bounding box center [656, 38] width 67 height 29
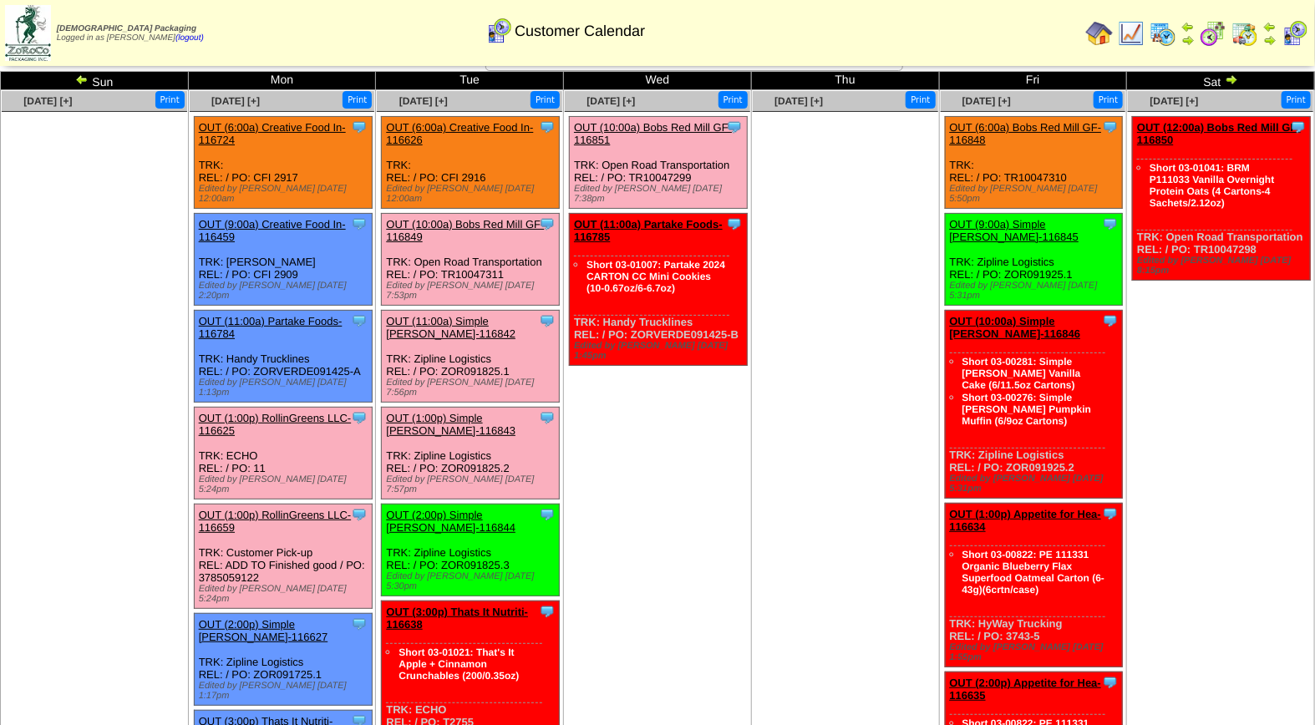
scroll to position [13, 0]
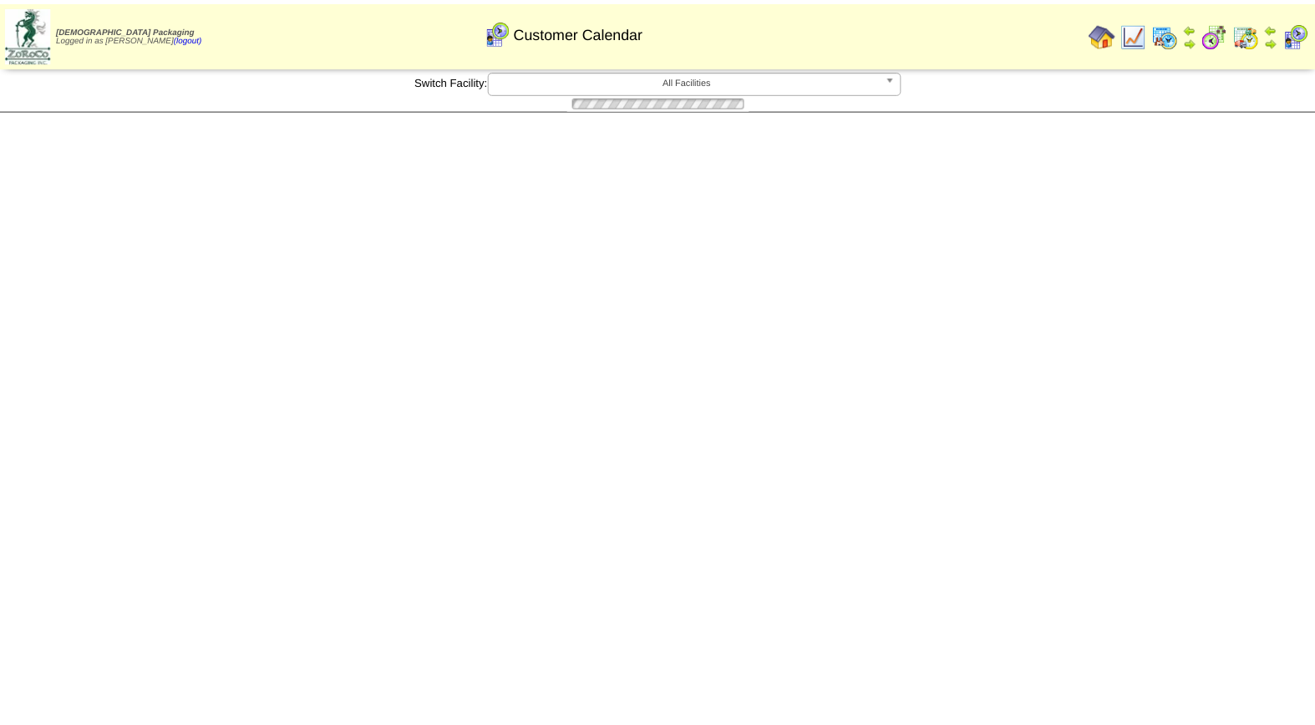
scroll to position [13, 0]
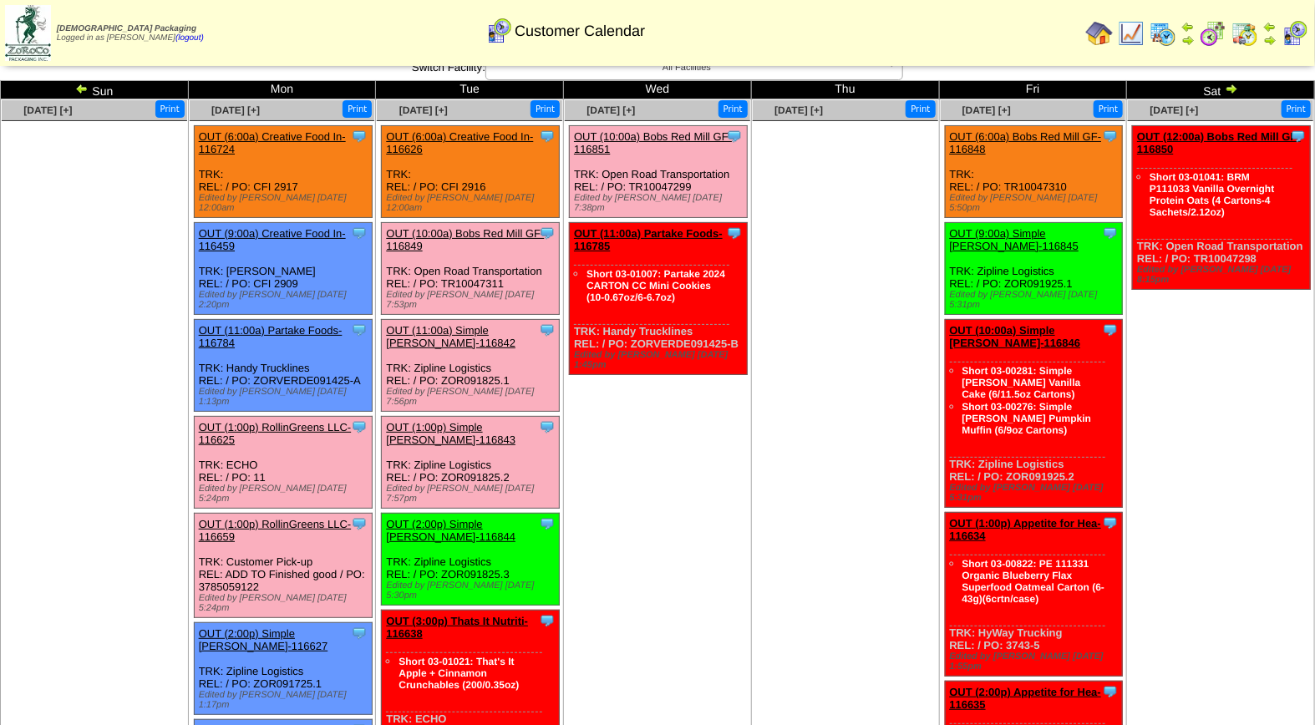
click at [456, 324] on link "OUT (11:00a) Simple [PERSON_NAME]-116842" at bounding box center [450, 336] width 129 height 25
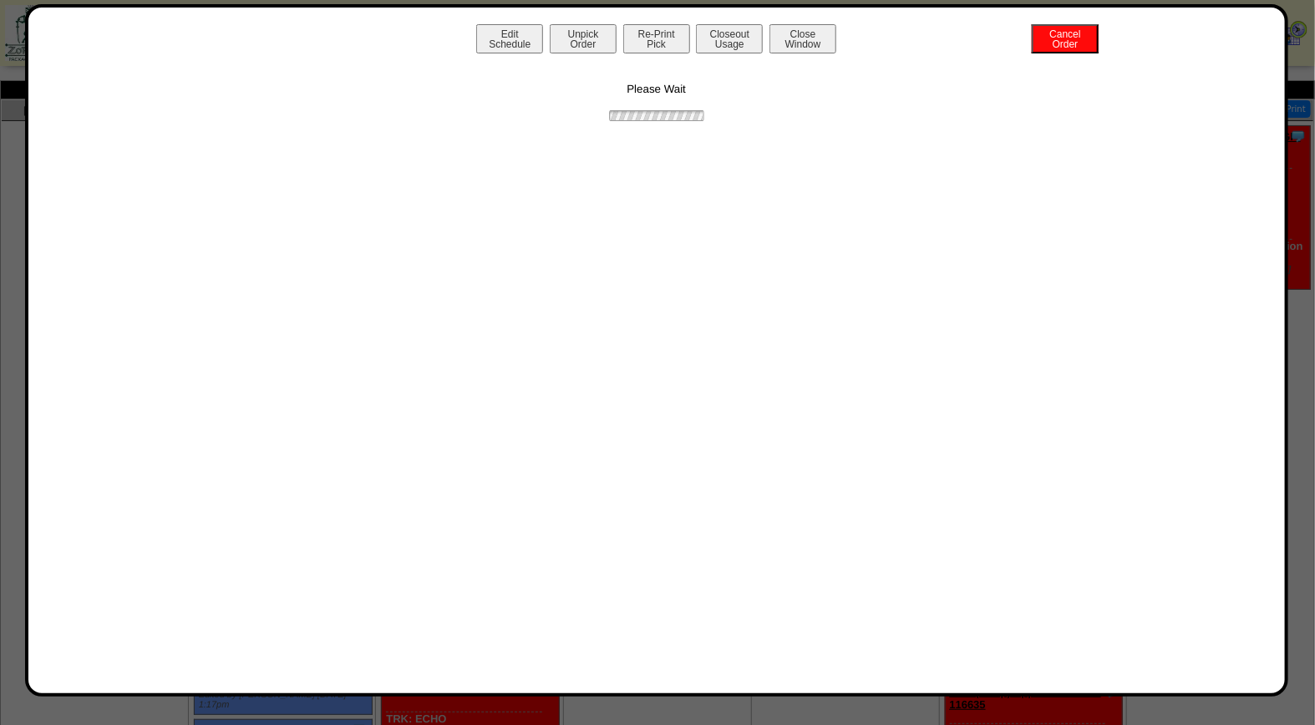
click at [655, 40] on button "Re-Print Pick" at bounding box center [656, 38] width 67 height 29
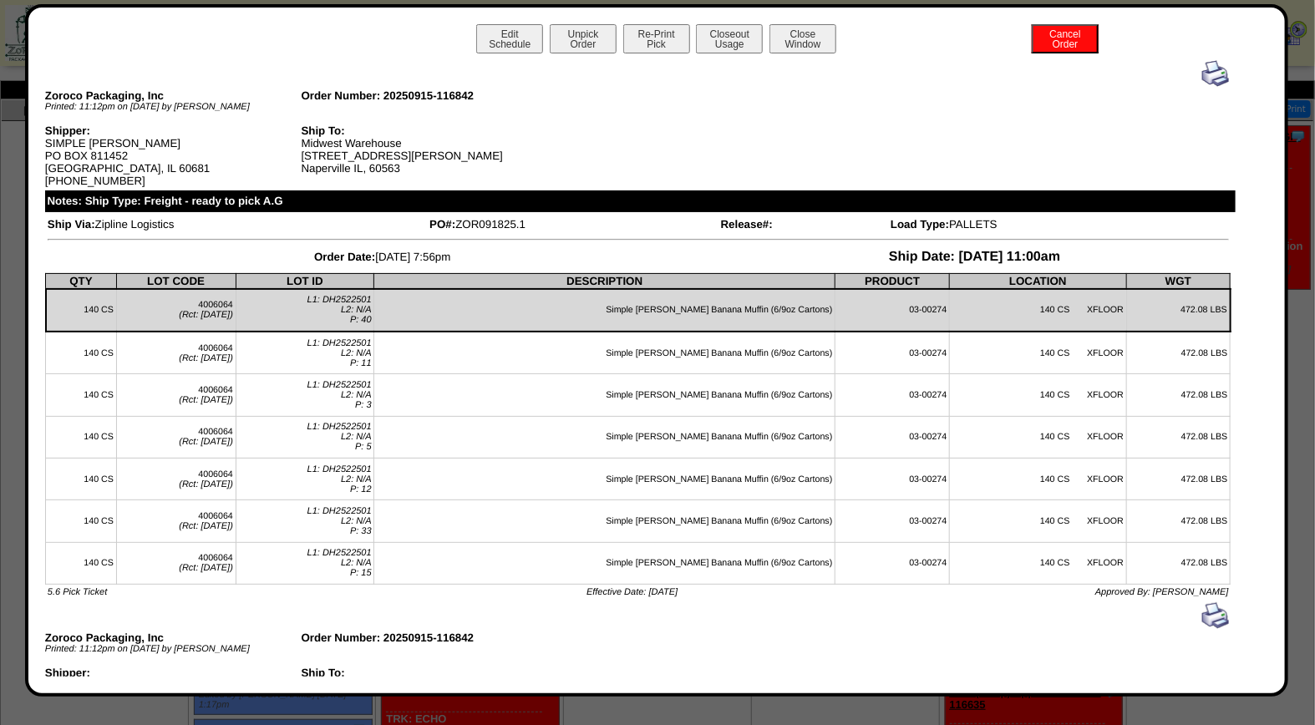
click at [1209, 67] on img at bounding box center [1215, 73] width 27 height 27
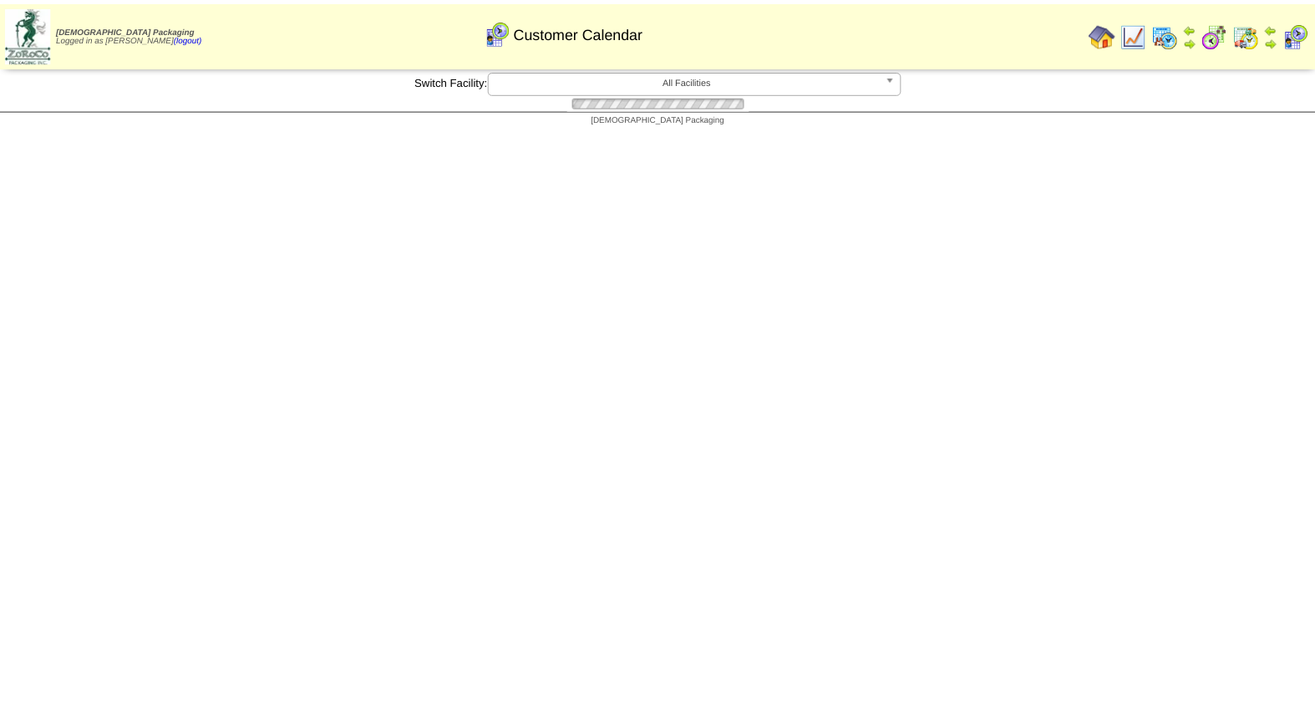
scroll to position [13, 0]
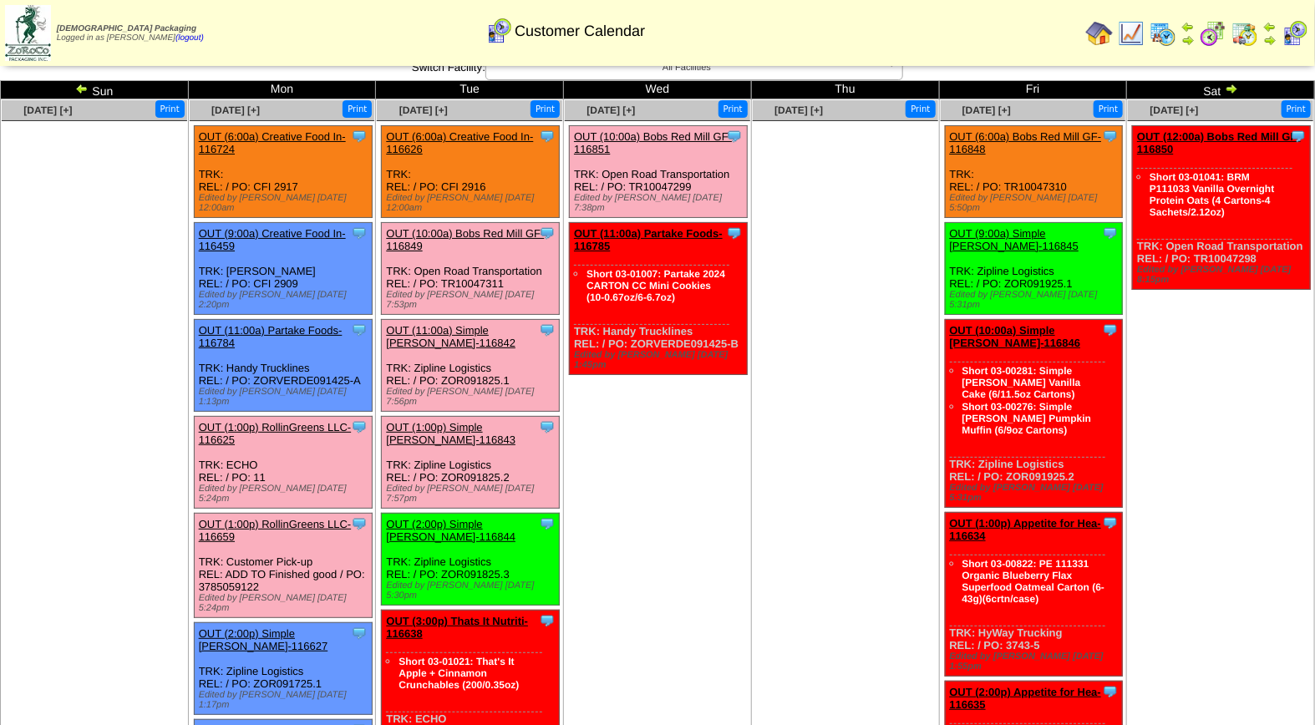
click at [436, 421] on link "OUT (1:00p) Simple [PERSON_NAME]-116843" at bounding box center [450, 433] width 129 height 25
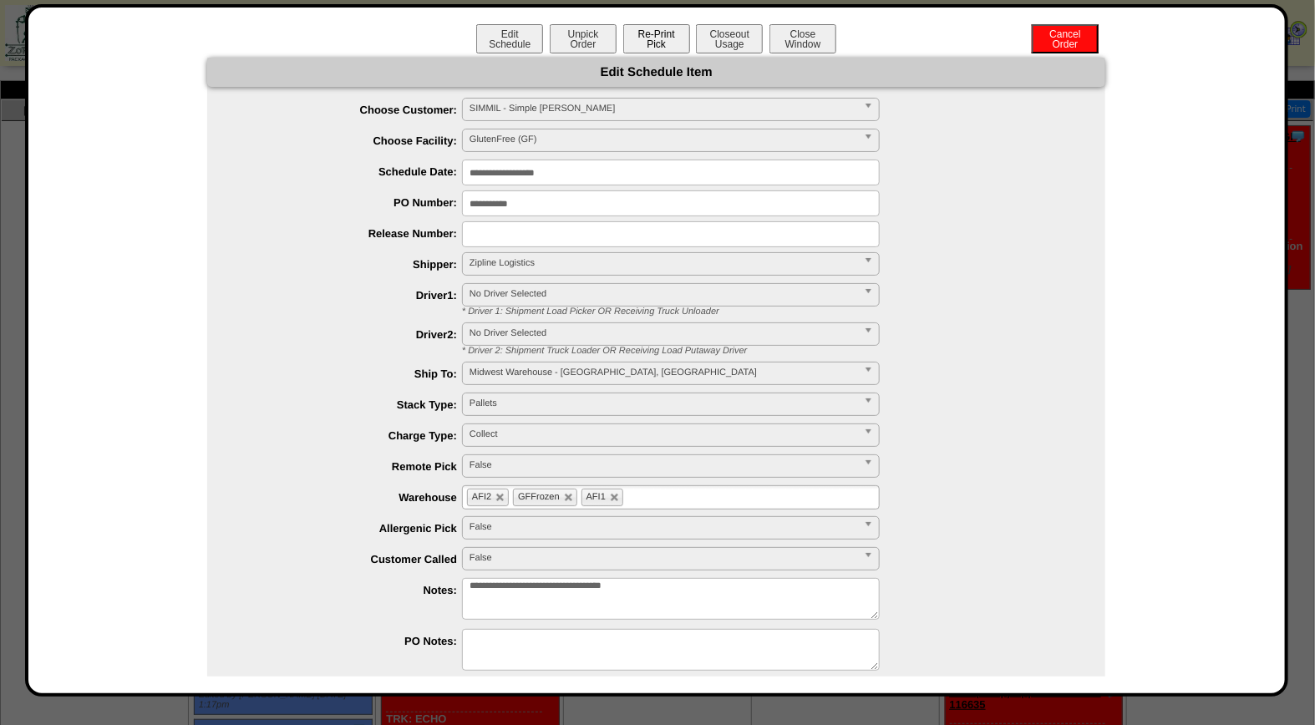
click at [664, 47] on button "Re-Print Pick" at bounding box center [656, 38] width 67 height 29
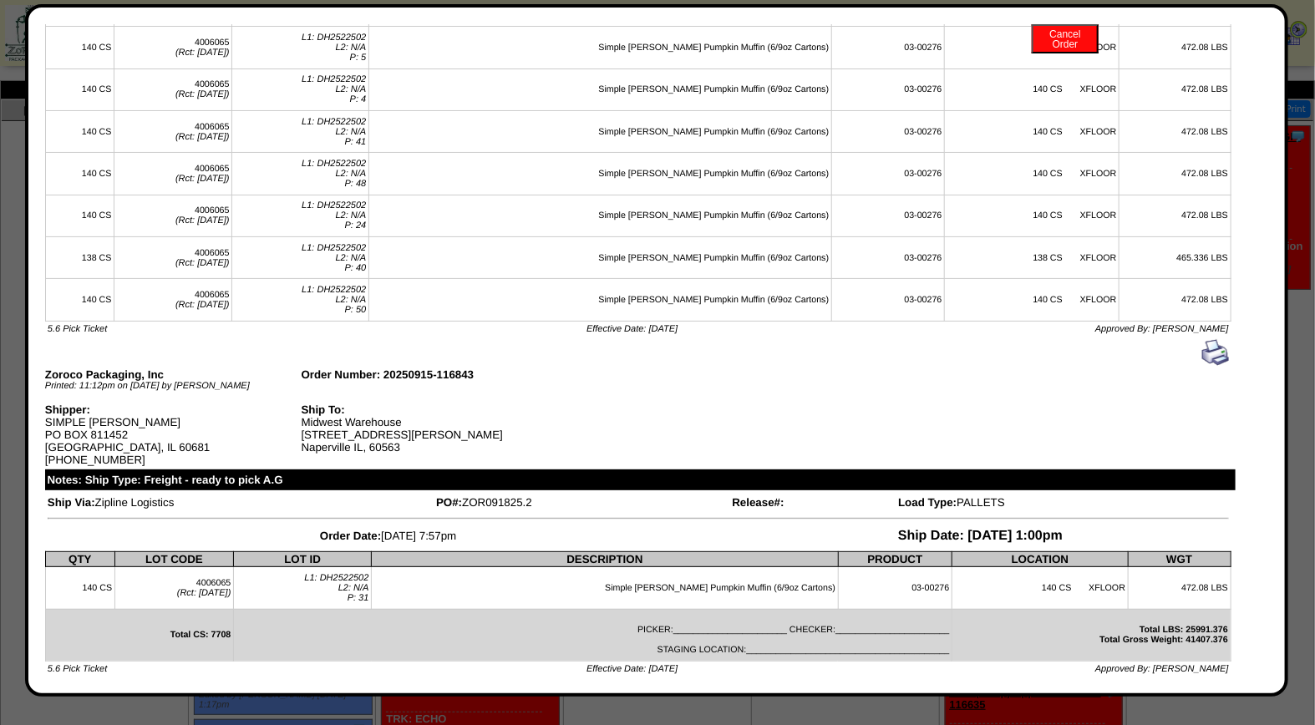
scroll to position [0, 0]
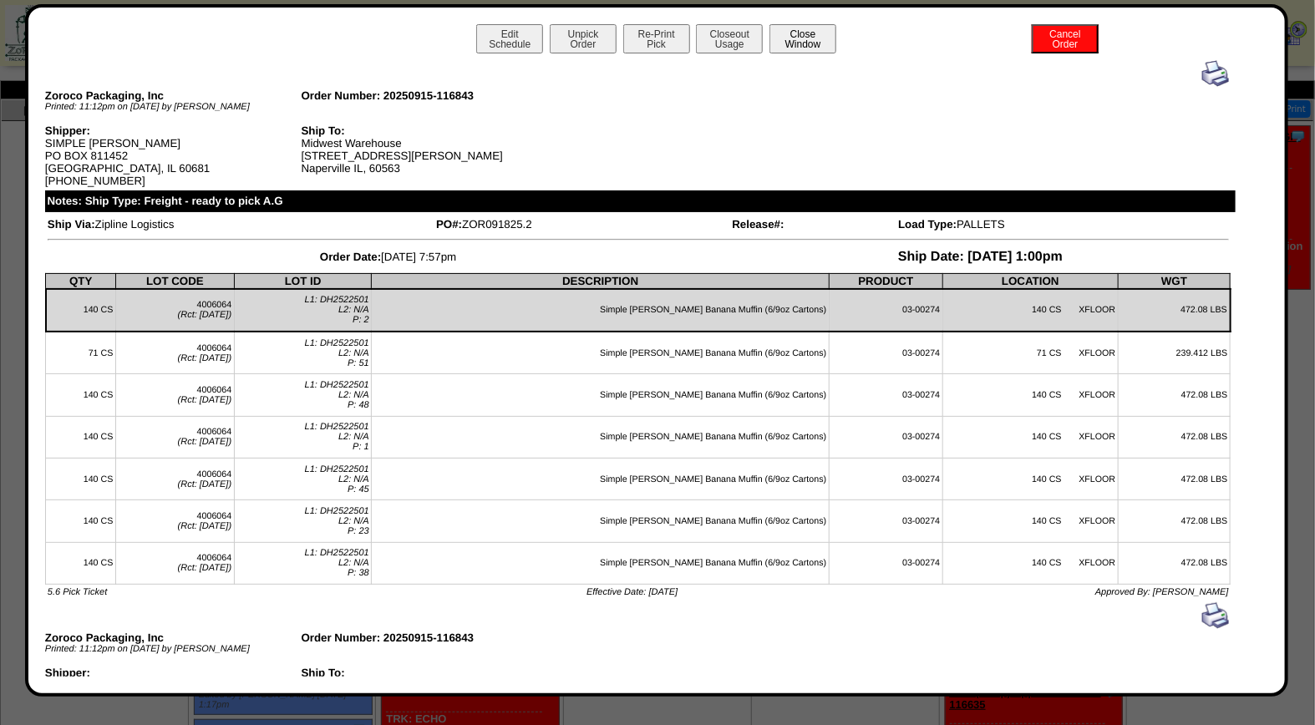
click at [825, 44] on button "Close Window" at bounding box center [802, 38] width 67 height 29
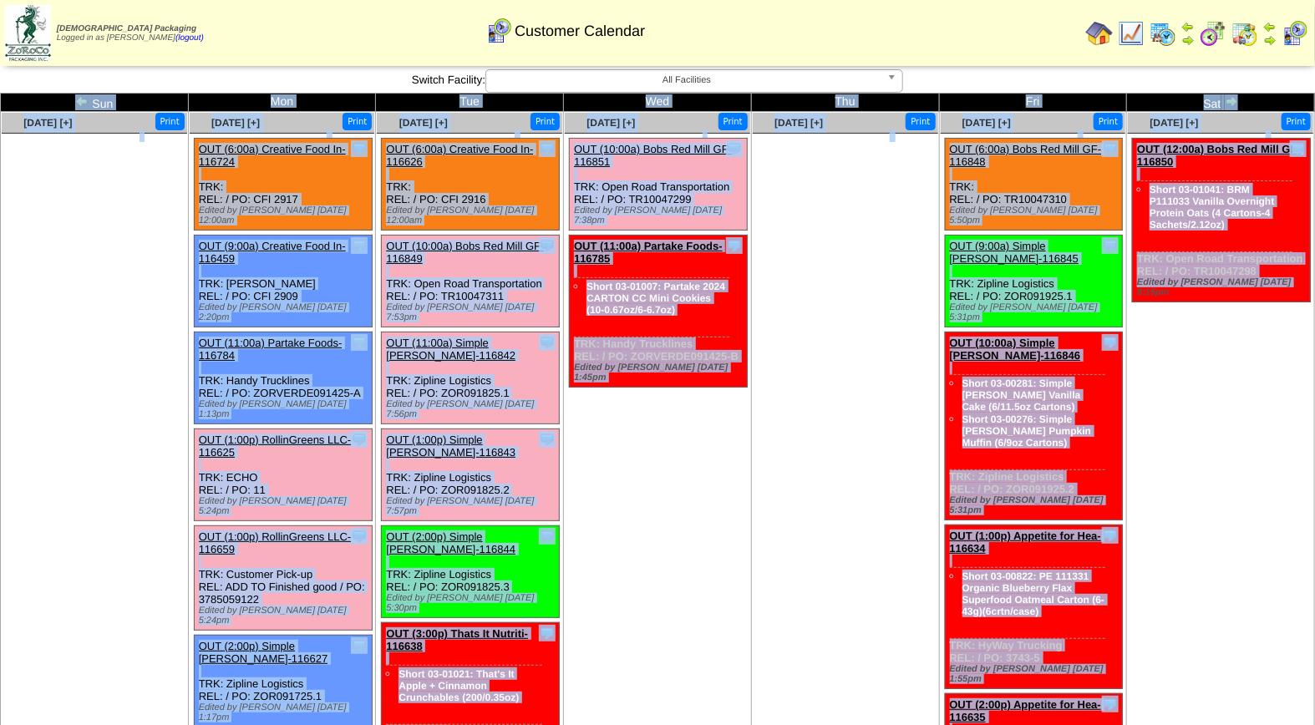
drag, startPoint x: 1313, startPoint y: 274, endPoint x: 1317, endPoint y: 363, distance: 88.7
drag, startPoint x: 1317, startPoint y: 363, endPoint x: 1285, endPoint y: 390, distance: 42.7
click at [1280, 396] on td "[DATE] [+] Print Clone Item OUT (12:00a) Bobs Red Mill GF-116850 Bobs Red Mill …" at bounding box center [1221, 669] width 188 height 1114
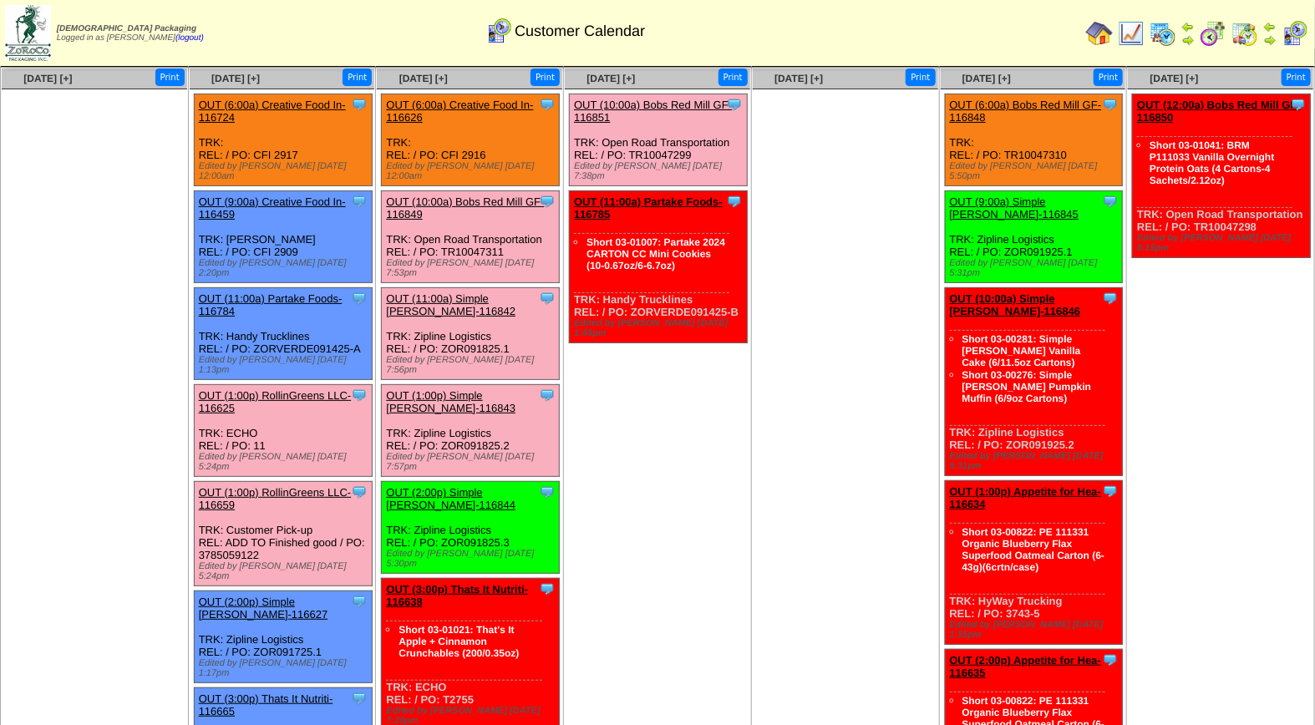
scroll to position [28, 0]
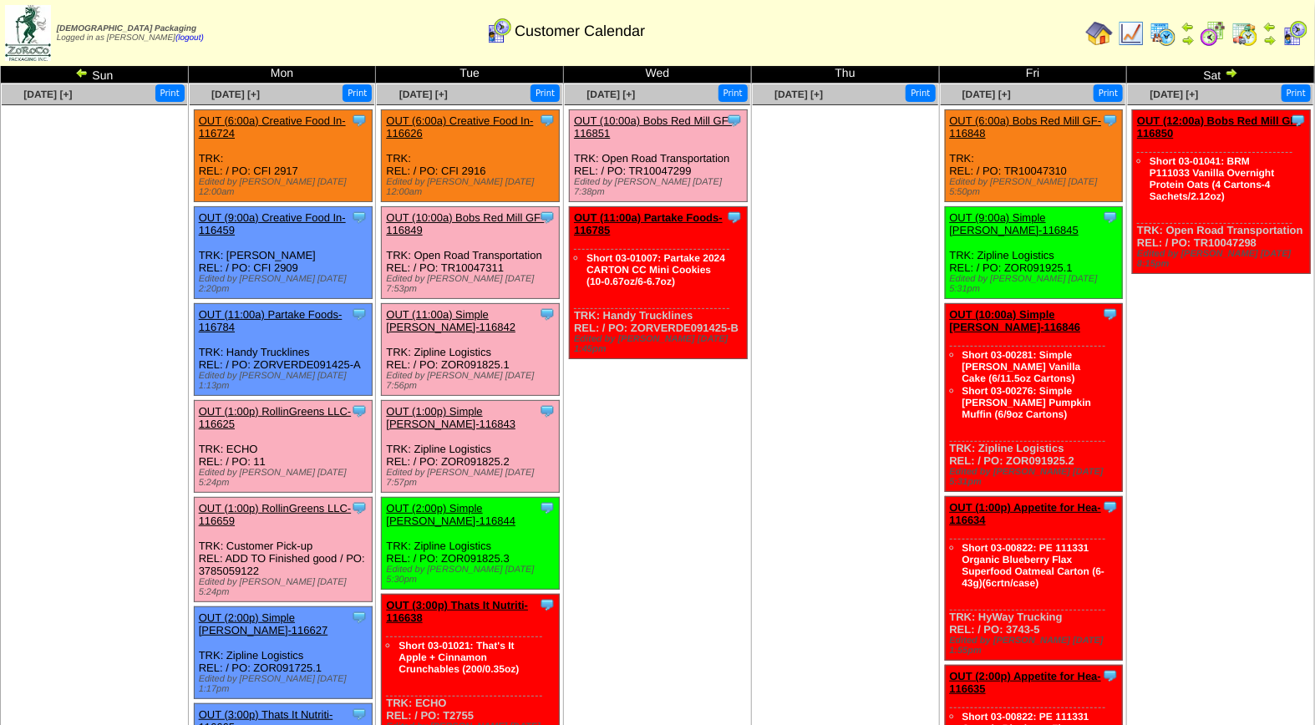
click at [465, 211] on link "OUT (10:00a) Bobs Red Mill GF-116849" at bounding box center [465, 223] width 158 height 25
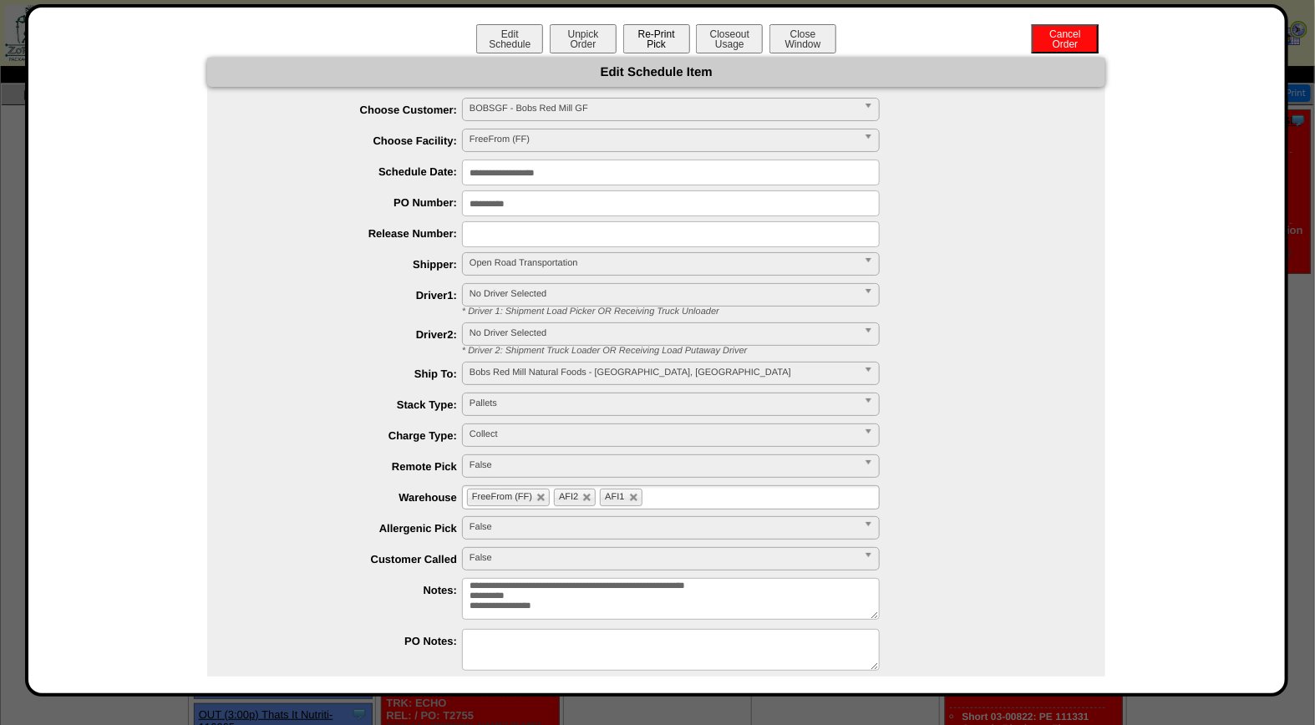
click at [654, 40] on button "Re-Print Pick" at bounding box center [656, 38] width 67 height 29
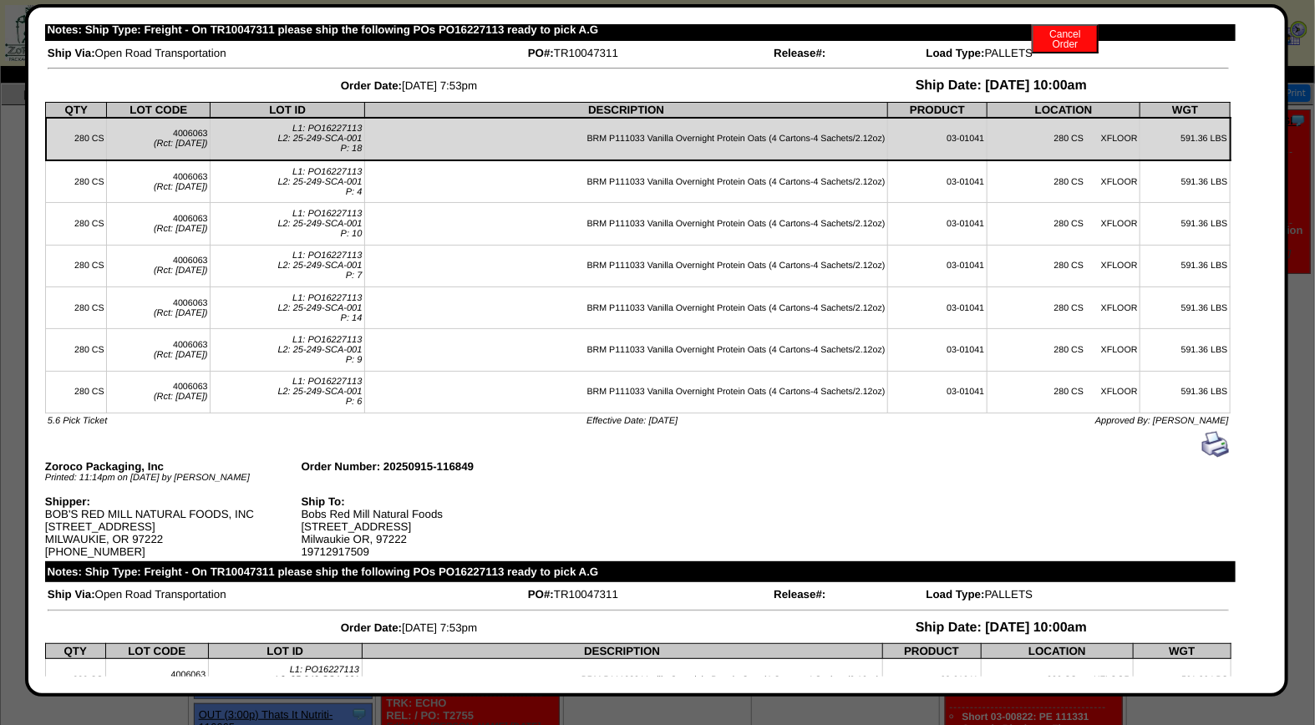
scroll to position [0, 0]
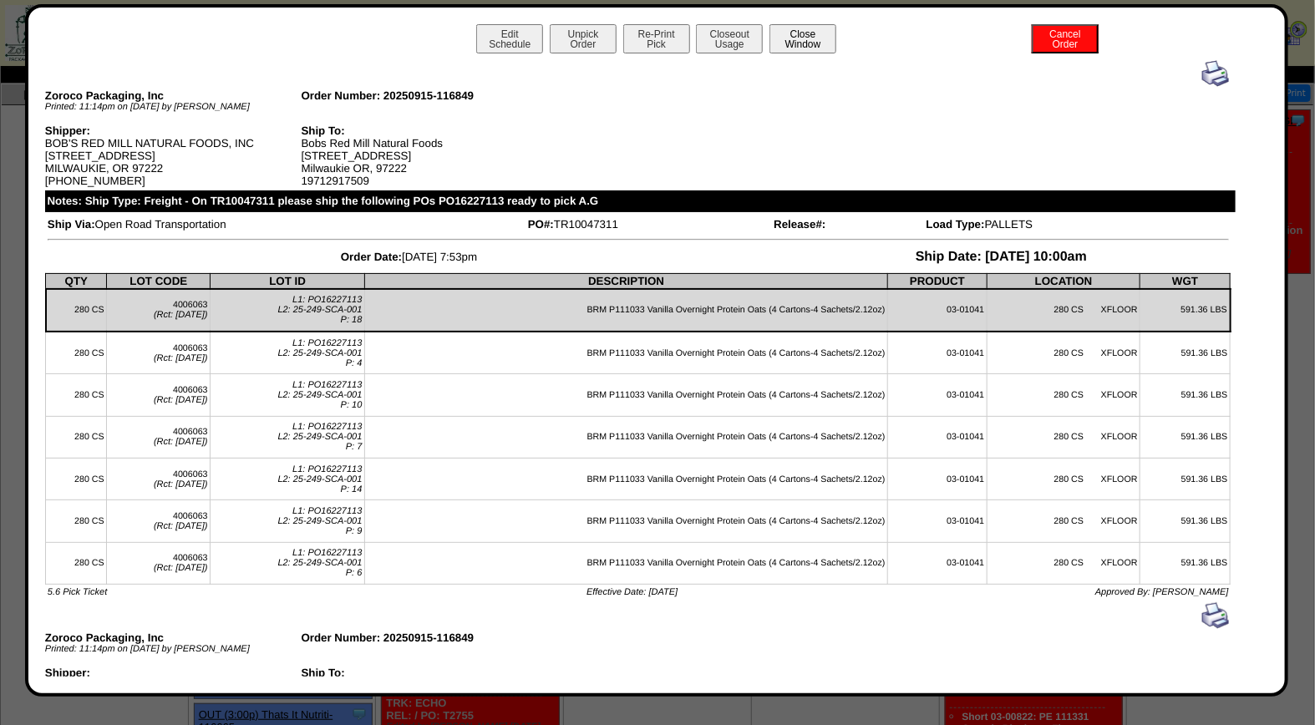
click at [806, 27] on button "Close Window" at bounding box center [802, 38] width 67 height 29
